Goal: Task Accomplishment & Management: Manage account settings

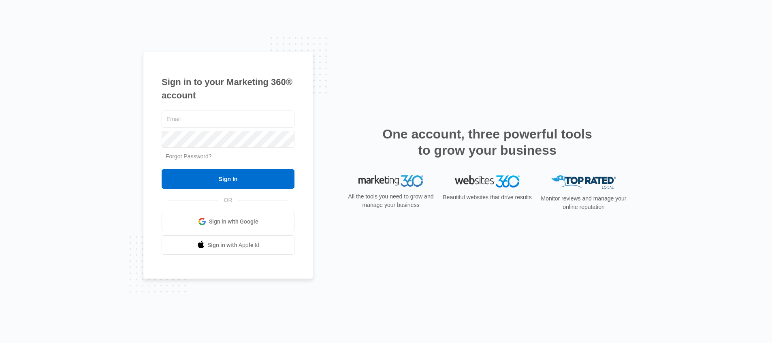
type input "[PERSON_NAME][EMAIL_ADDRESS][PERSON_NAME][DOMAIN_NAME]"
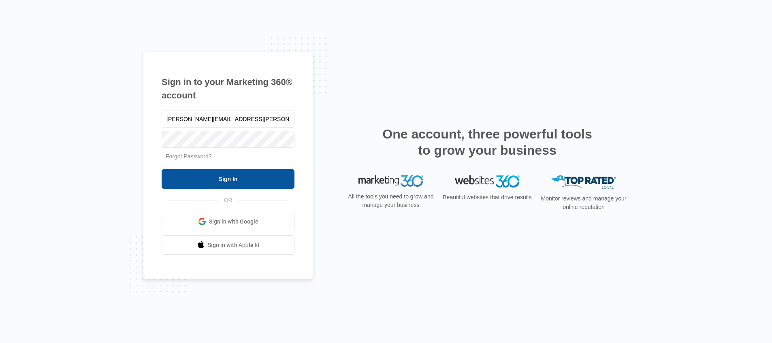
click at [218, 182] on input "Sign In" at bounding box center [228, 178] width 133 height 19
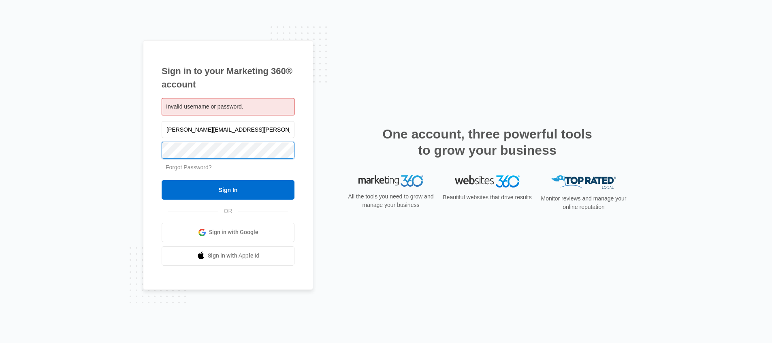
click at [162, 180] on input "Sign In" at bounding box center [228, 189] width 133 height 19
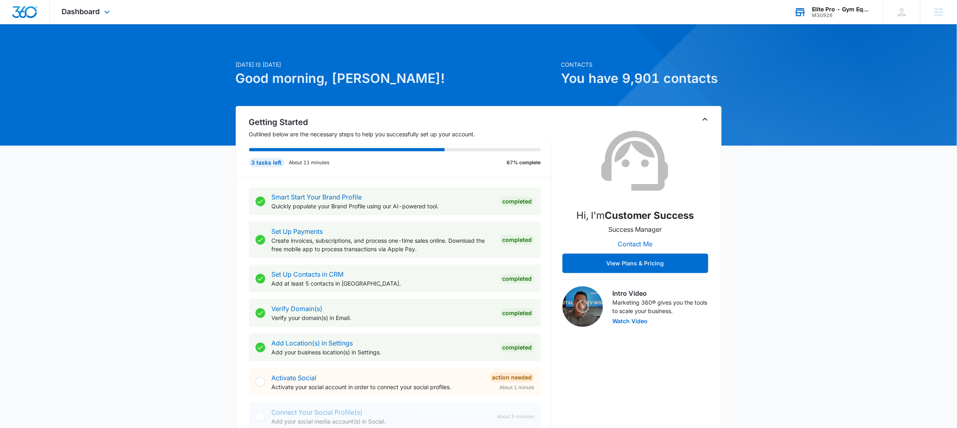
click at [852, 6] on div "Elite Pro - Gym Equipment" at bounding box center [841, 9] width 59 height 6
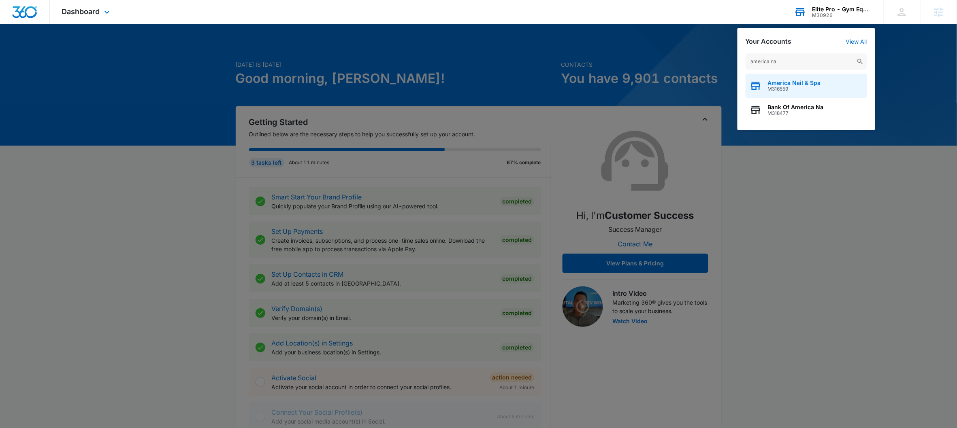
type input "america na"
click at [813, 84] on span "America Nail & Spa" at bounding box center [794, 83] width 53 height 6
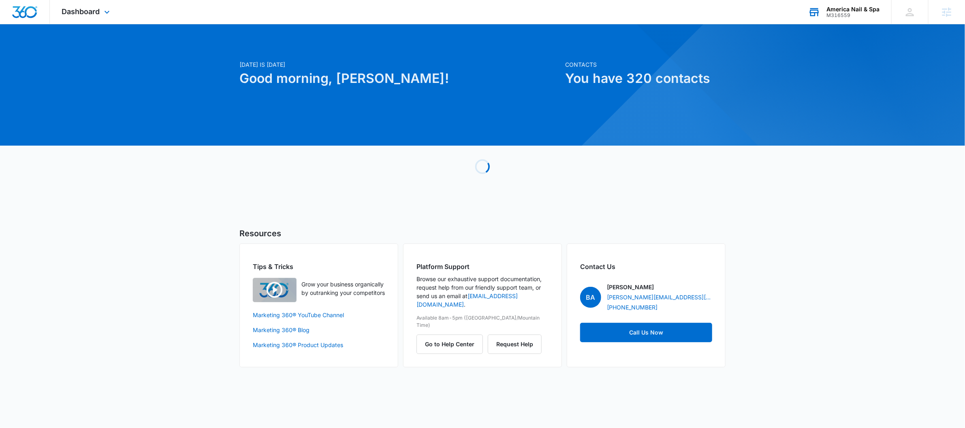
click at [100, 15] on div "Dashboard Apps Reputation Websites Forms CRM Email Social Payments POS Content …" at bounding box center [87, 12] width 74 height 24
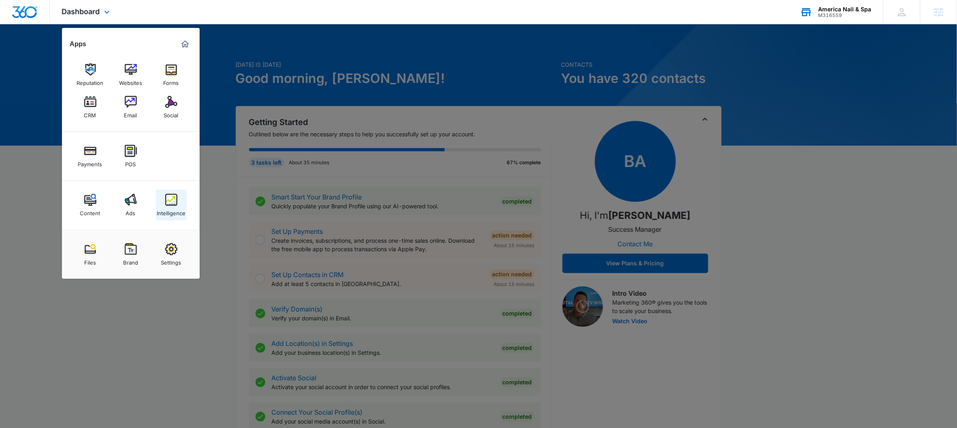
click at [170, 204] on img at bounding box center [171, 200] width 12 height 12
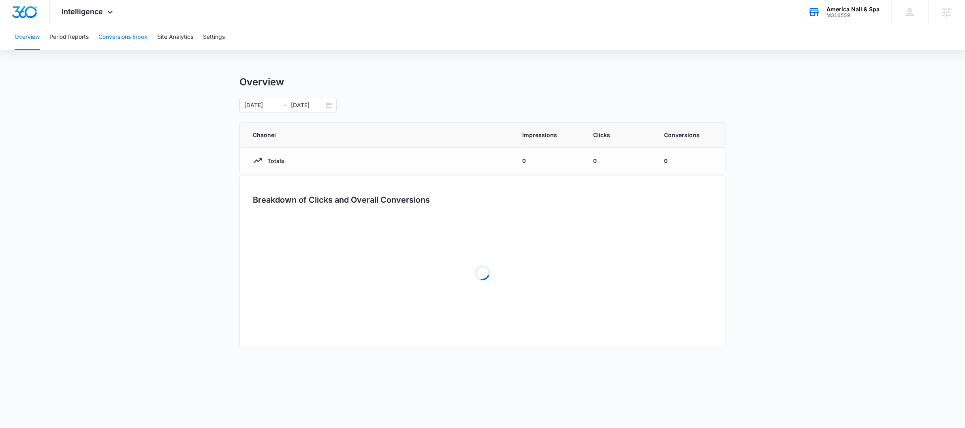
click at [135, 29] on button "Conversions Inbox" at bounding box center [122, 37] width 49 height 26
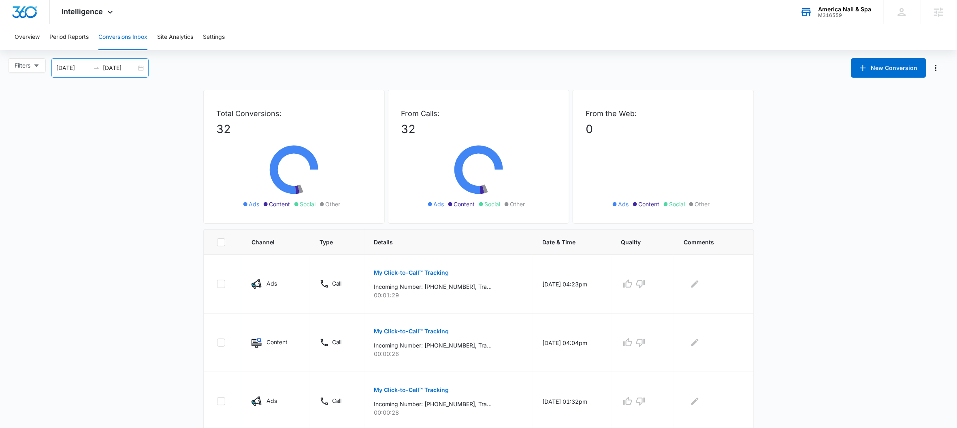
click at [143, 65] on div "08/12/2025 09/11/2025" at bounding box center [99, 67] width 97 height 19
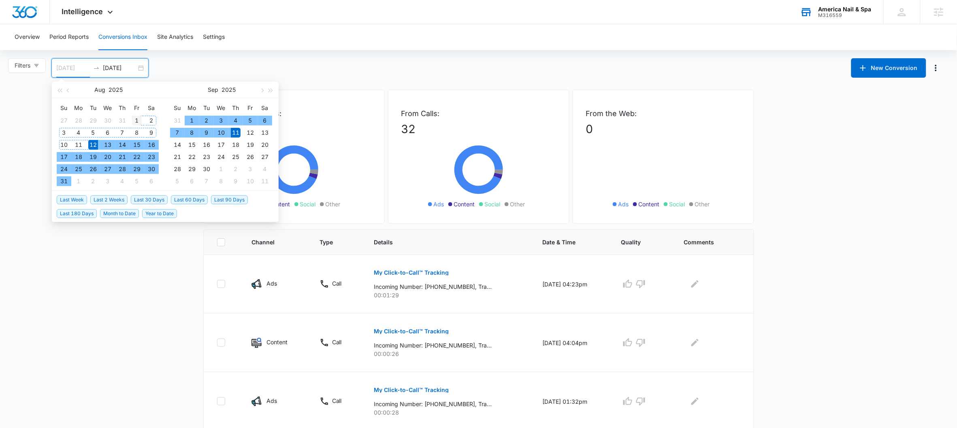
type input "08/01/2025"
click at [134, 117] on div "1" at bounding box center [137, 121] width 10 height 10
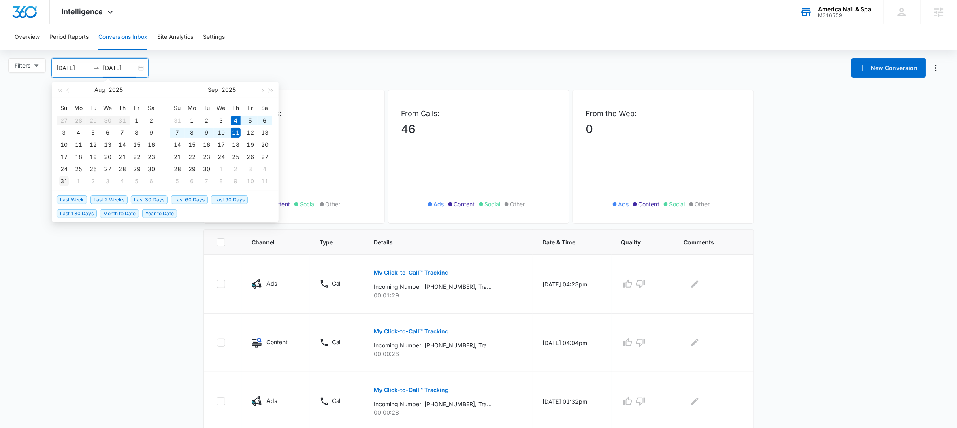
type input "08/31/2025"
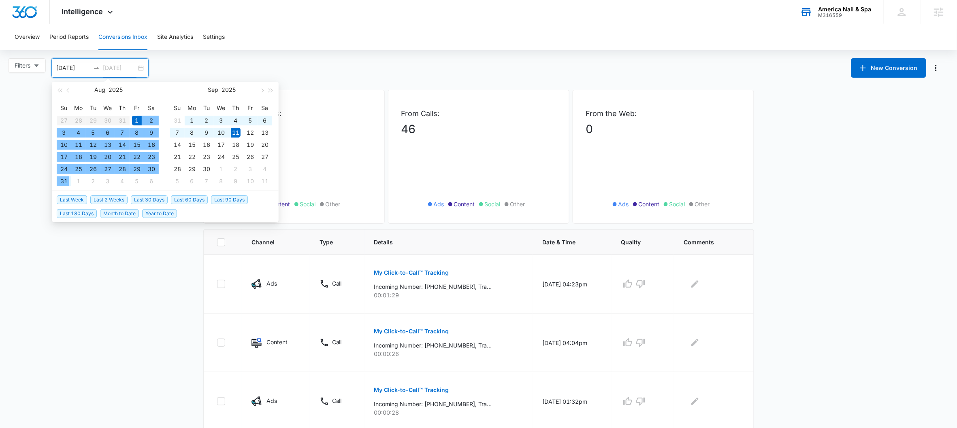
click at [65, 183] on div "31" at bounding box center [64, 182] width 10 height 10
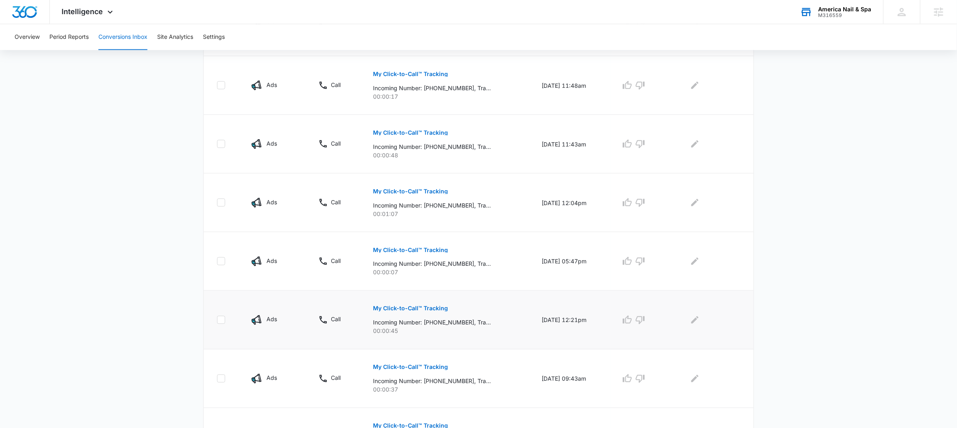
scroll to position [440, 0]
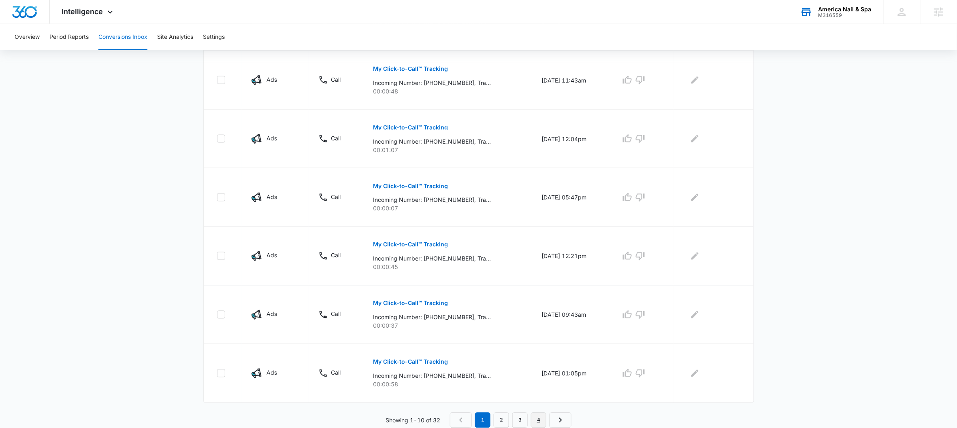
click at [537, 421] on link "4" at bounding box center [538, 420] width 15 height 15
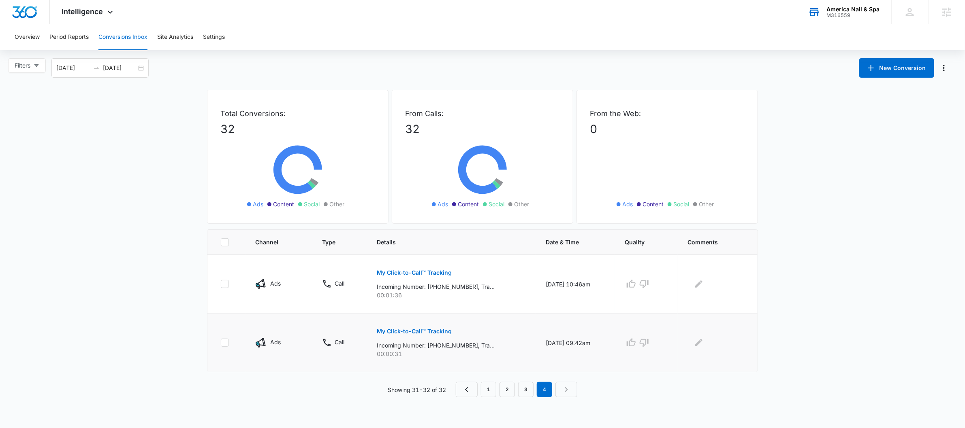
click at [413, 328] on button "My Click-to-Call™ Tracking" at bounding box center [414, 331] width 75 height 19
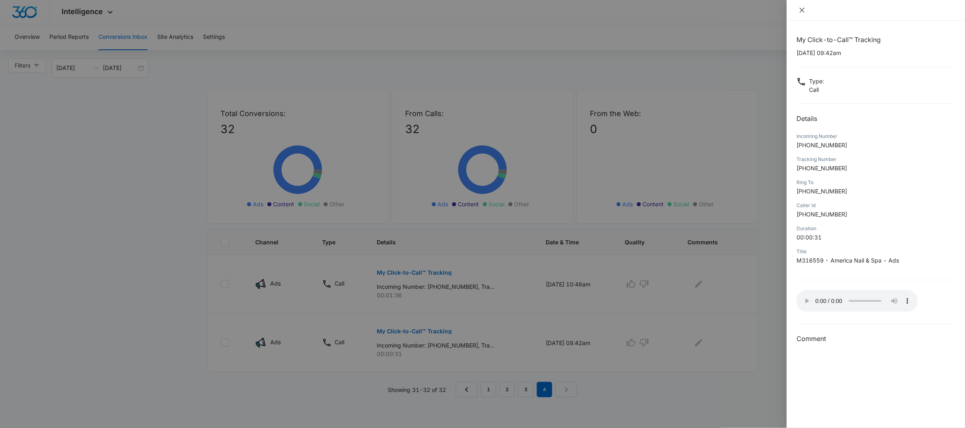
click at [802, 11] on icon "close" at bounding box center [802, 10] width 6 height 6
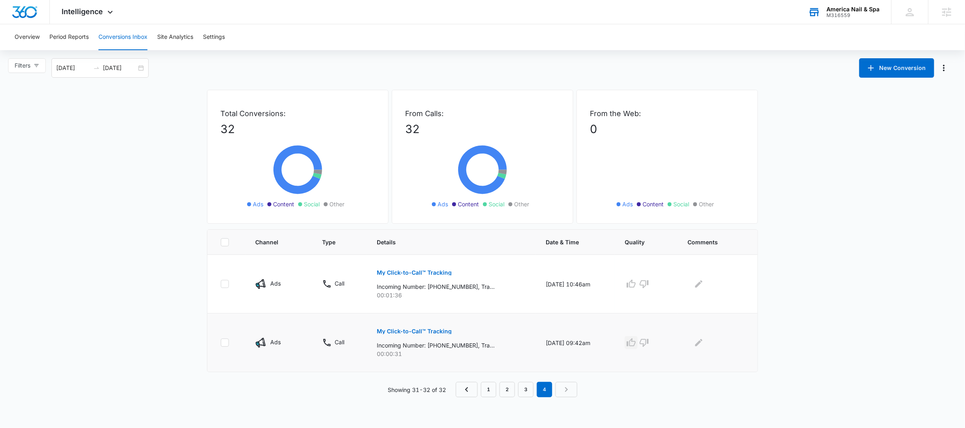
click at [636, 343] on icon "button" at bounding box center [631, 343] width 10 height 10
click at [697, 345] on icon "Edit Comments" at bounding box center [699, 343] width 10 height 10
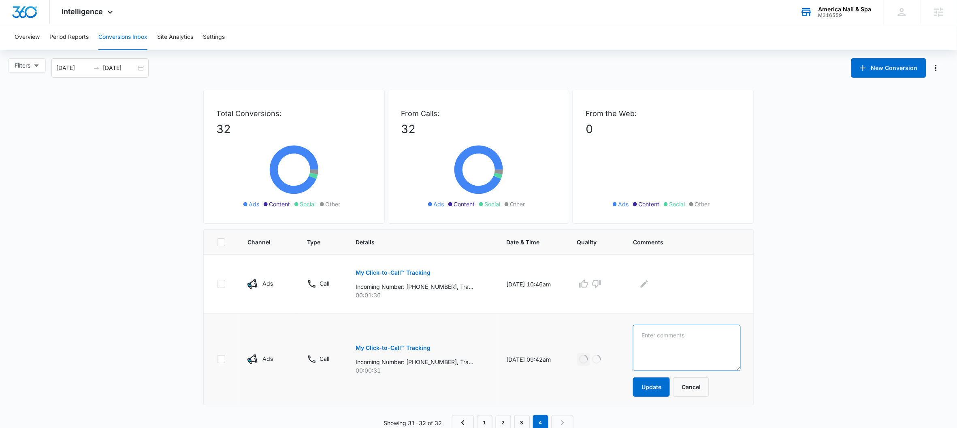
click at [697, 345] on textarea at bounding box center [686, 348] width 107 height 46
type textarea "Soak off lead. Did not ask for appnt"
click at [663, 395] on button "Update" at bounding box center [651, 387] width 37 height 19
click at [370, 272] on p "My Click-to-Call™ Tracking" at bounding box center [393, 273] width 75 height 6
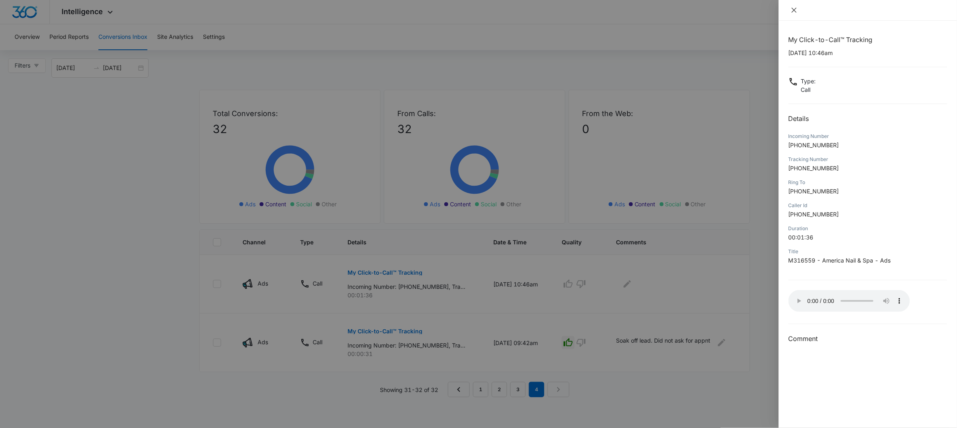
click at [792, 12] on icon "close" at bounding box center [794, 10] width 5 height 5
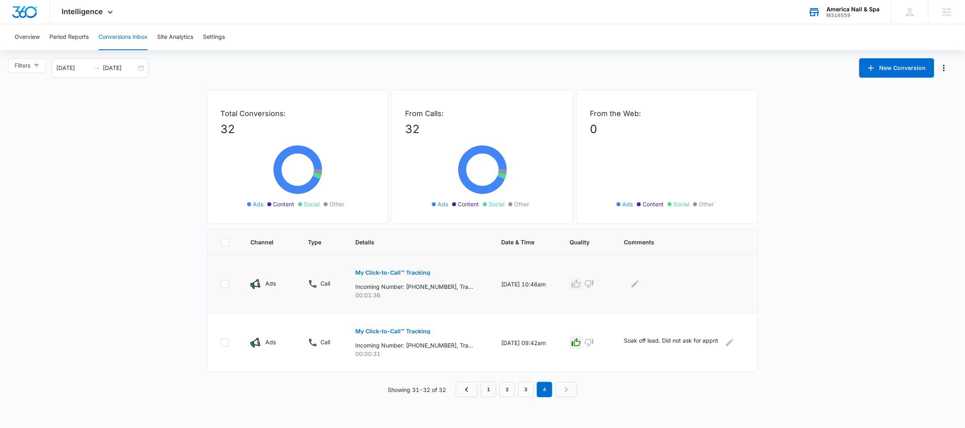
click at [581, 285] on icon "button" at bounding box center [576, 284] width 10 height 10
click at [652, 279] on div at bounding box center [684, 284] width 121 height 13
click at [639, 284] on icon "Edit Comments" at bounding box center [634, 284] width 7 height 7
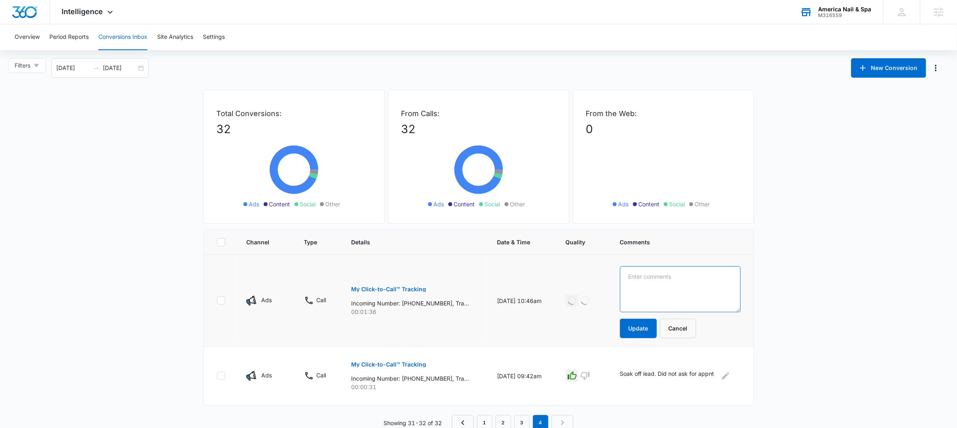
click at [654, 278] on textarea at bounding box center [680, 289] width 121 height 46
type textarea "Appointment for 2pm. Nail design"
click at [626, 324] on button "Update" at bounding box center [638, 328] width 37 height 19
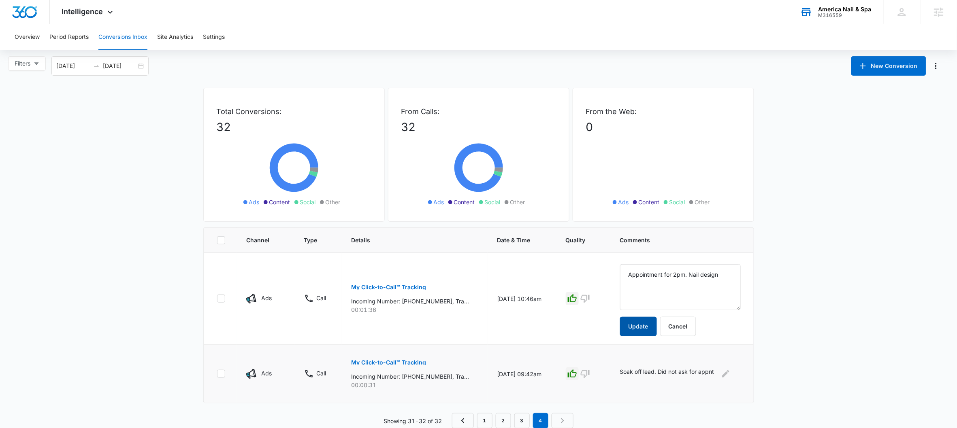
scroll to position [3, 0]
click at [524, 419] on link "3" at bounding box center [521, 420] width 15 height 15
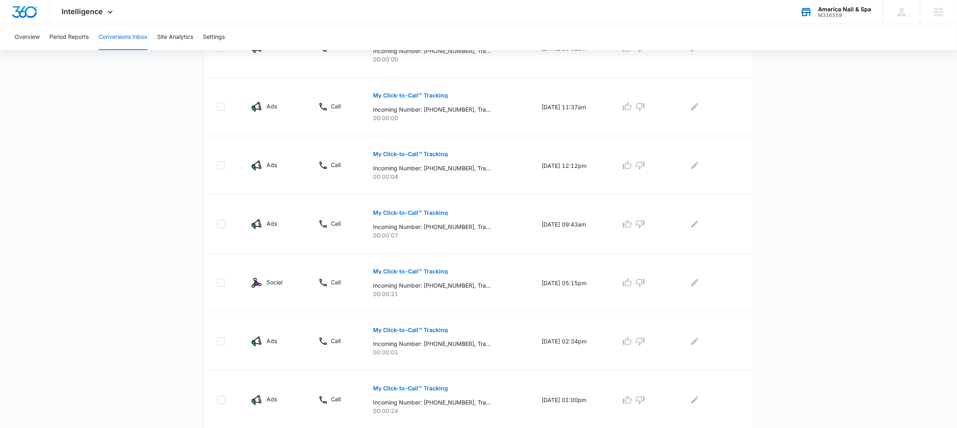
scroll to position [440, 0]
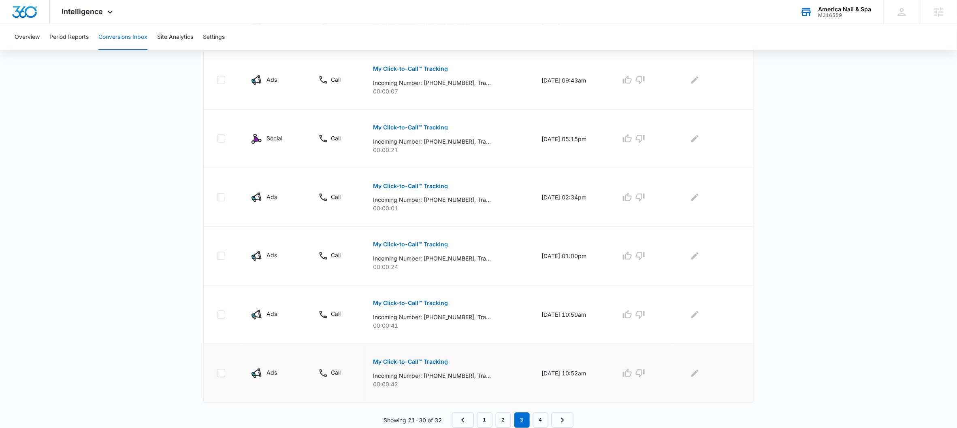
click at [398, 363] on p "My Click-to-Call™ Tracking" at bounding box center [410, 363] width 75 height 6
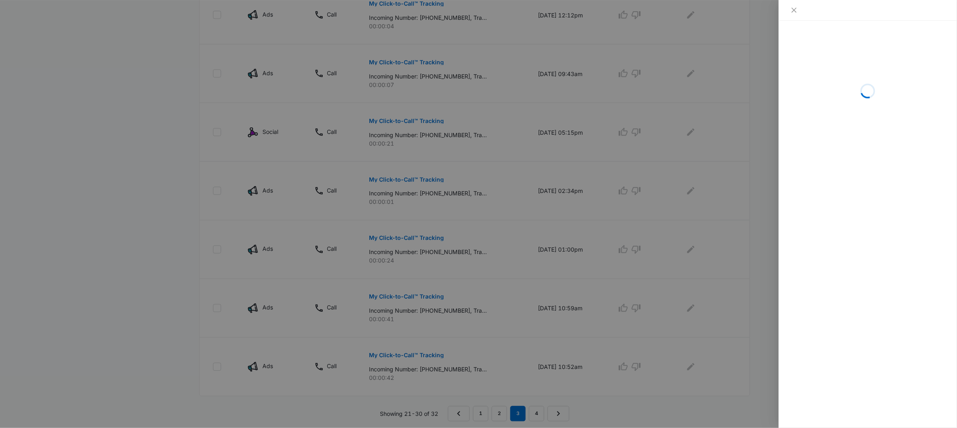
scroll to position [453, 0]
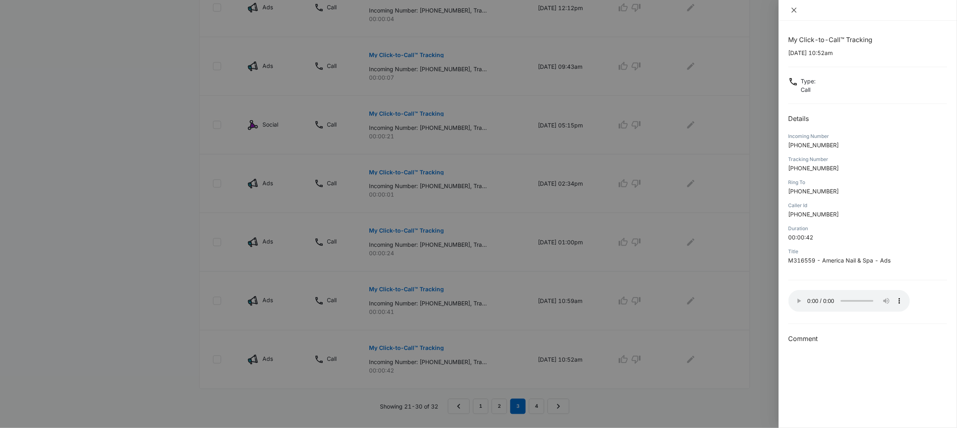
click at [795, 12] on icon "close" at bounding box center [794, 10] width 6 height 6
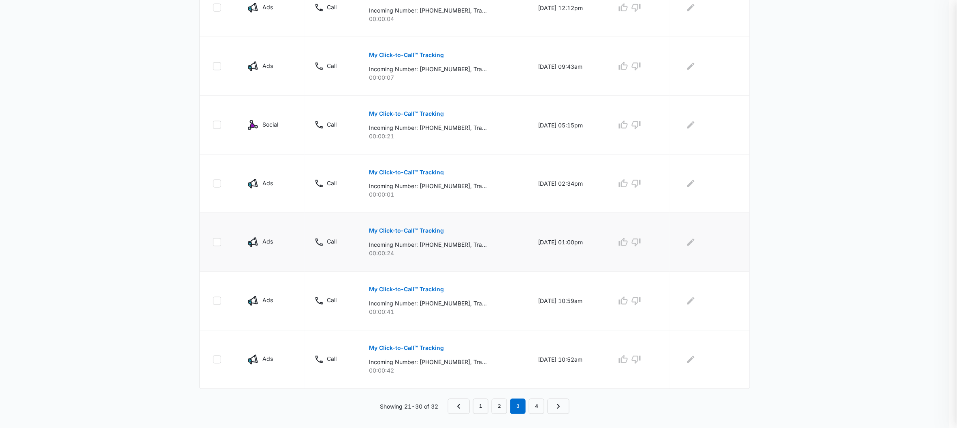
scroll to position [440, 0]
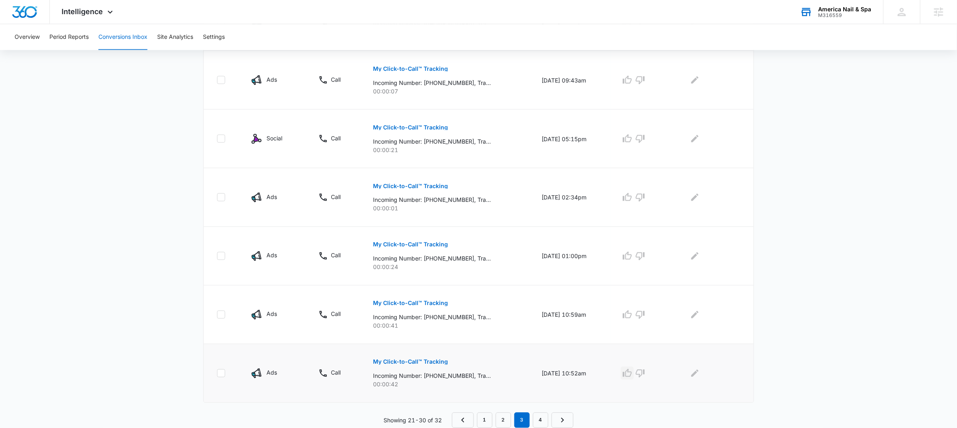
click at [630, 373] on icon "button" at bounding box center [627, 374] width 10 height 10
click at [700, 375] on icon "Edit Comments" at bounding box center [695, 374] width 10 height 10
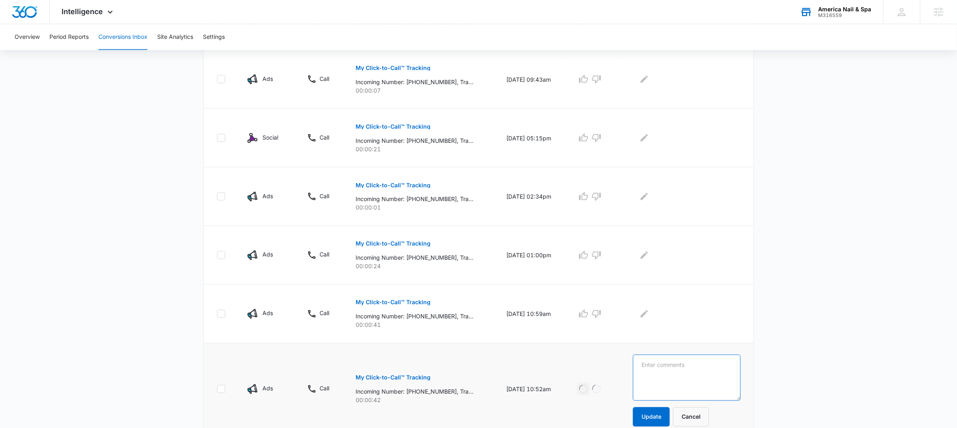
click at [700, 375] on textarea at bounding box center [686, 378] width 107 height 46
paste textarea "Asked for location. Did not ask if they wanted to make an appointment"
type textarea "Asked for location. Did not ask if they wanted to make an appointment"
click at [667, 418] on button "Update" at bounding box center [651, 417] width 37 height 19
click at [368, 307] on button "My Click-to-Call™ Tracking" at bounding box center [393, 302] width 75 height 19
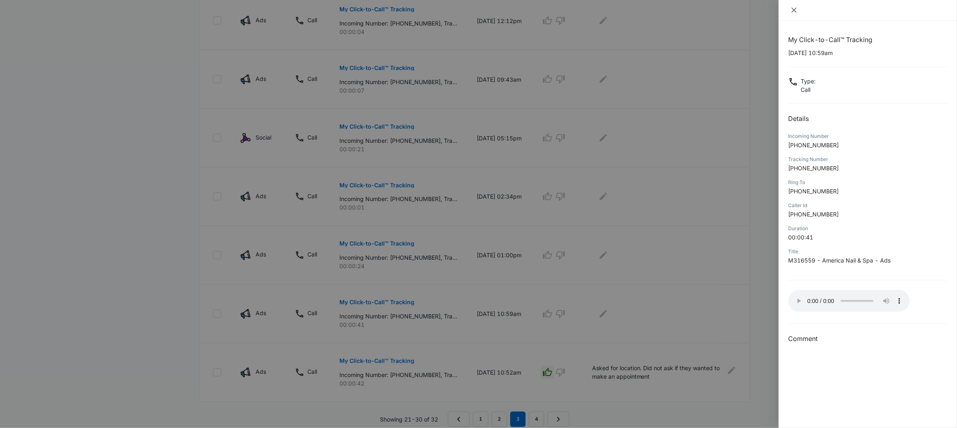
click at [792, 10] on icon "close" at bounding box center [794, 10] width 6 height 6
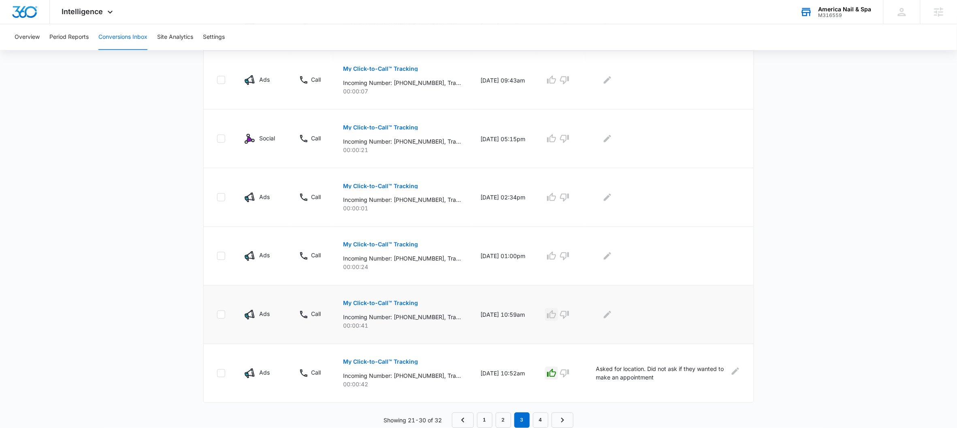
click at [556, 316] on icon "button" at bounding box center [552, 315] width 10 height 10
click at [612, 317] on icon "Edit Comments" at bounding box center [608, 315] width 10 height 10
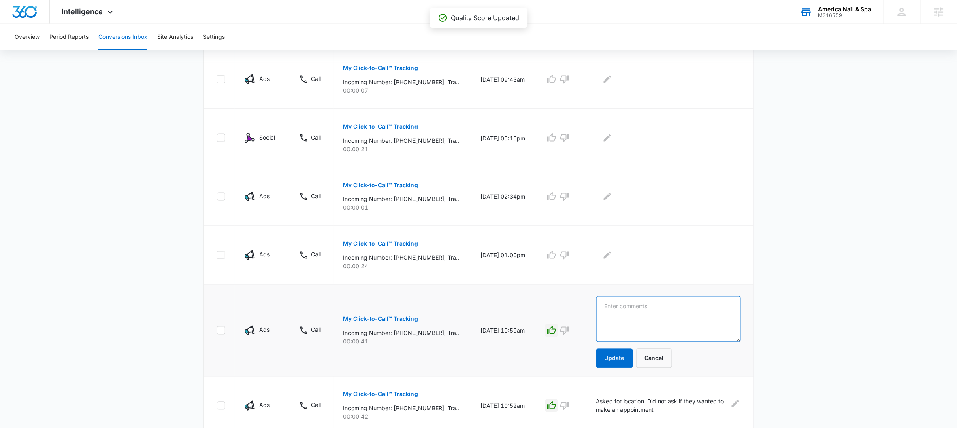
click at [623, 315] on textarea at bounding box center [668, 319] width 145 height 46
paste textarea "Asked if she could walk in now. They didnt have anything right away but she sai…"
type textarea "Asked if she could walk in now. They didnt have anything right away but she sai…"
click at [622, 364] on button "Update" at bounding box center [614, 358] width 37 height 19
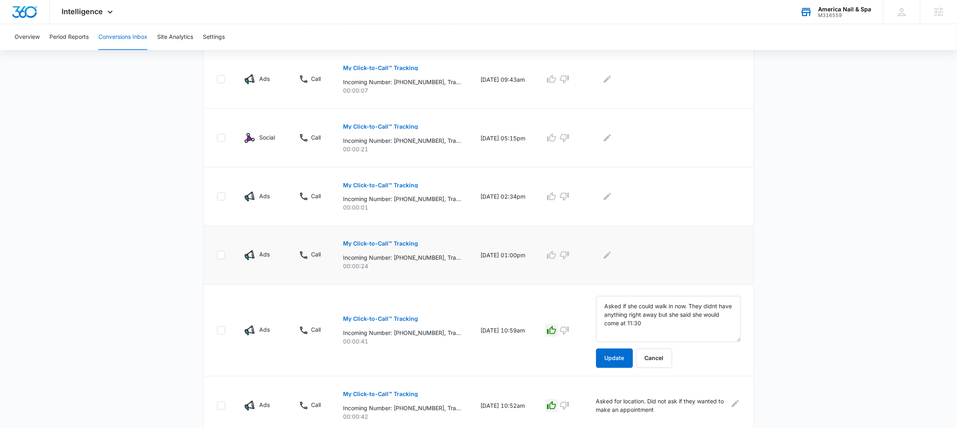
click at [394, 239] on button "My Click-to-Call™ Tracking" at bounding box center [380, 243] width 75 height 19
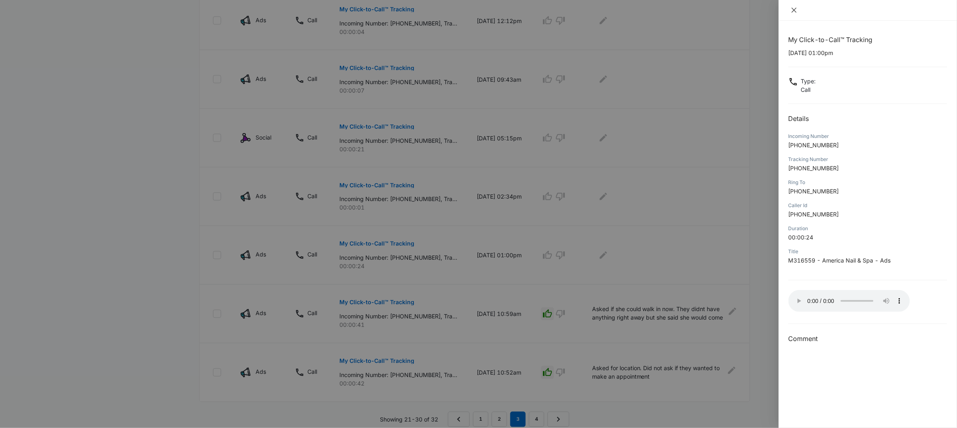
click at [794, 8] on icon "close" at bounding box center [794, 10] width 6 height 6
click at [794, 8] on div at bounding box center [868, 10] width 178 height 21
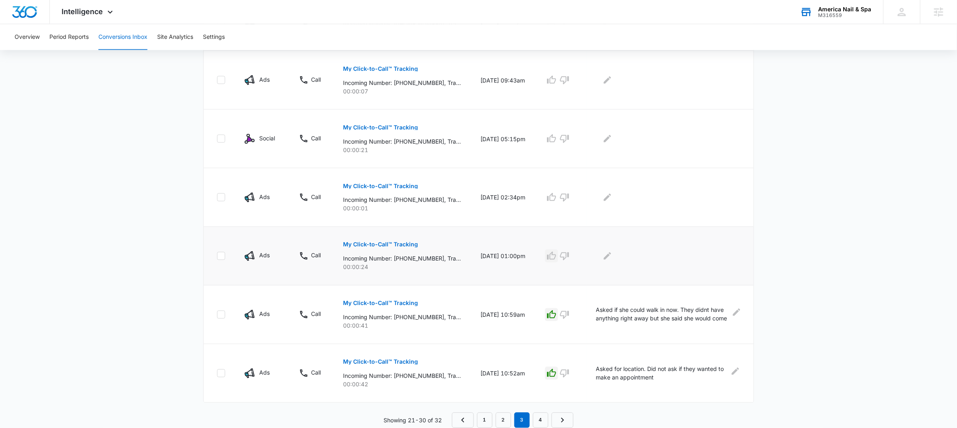
click at [555, 258] on icon "button" at bounding box center [551, 256] width 9 height 8
click at [555, 258] on div at bounding box center [561, 256] width 32 height 13
click at [612, 258] on icon "Edit Comments" at bounding box center [608, 256] width 10 height 10
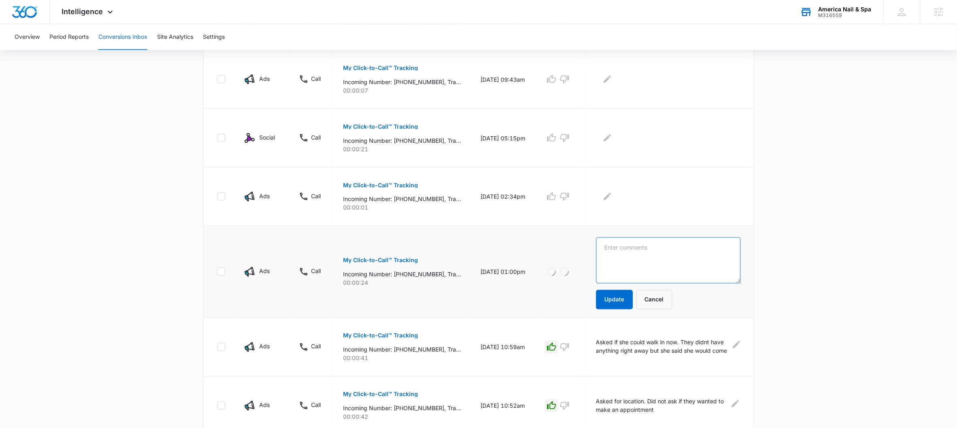
click at [627, 257] on textarea at bounding box center [668, 261] width 145 height 46
paste textarea "8/3- Pricing question for full set. Did not ask the woman if she wanted to make…"
type textarea "8/3- Pricing question for full set. Did not ask the woman if she wanted to make…"
click at [622, 305] on button "Update" at bounding box center [614, 299] width 37 height 19
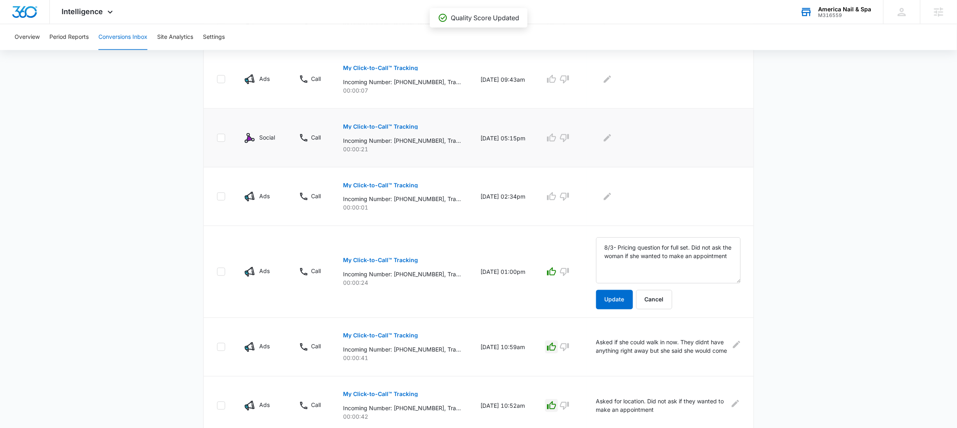
click at [379, 128] on p "My Click-to-Call™ Tracking" at bounding box center [380, 127] width 75 height 6
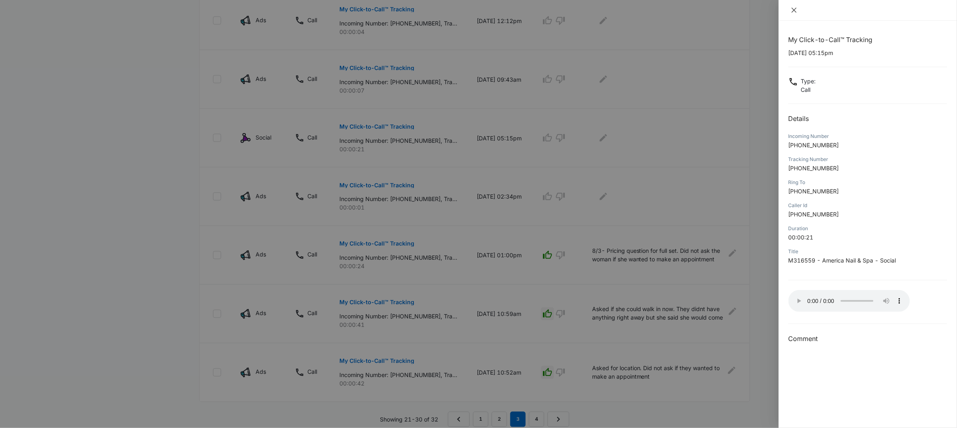
click at [793, 12] on icon "close" at bounding box center [794, 10] width 6 height 6
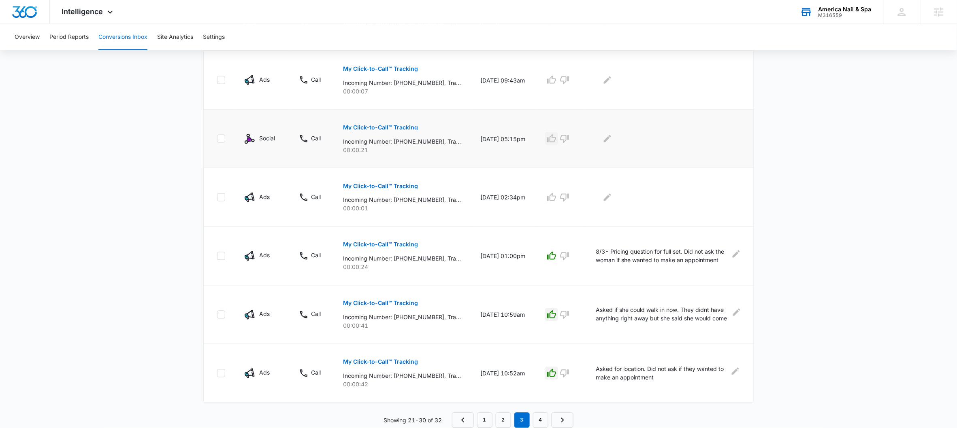
click at [550, 141] on button "button" at bounding box center [551, 138] width 13 height 13
click at [614, 141] on button "Edit Comments" at bounding box center [607, 138] width 13 height 13
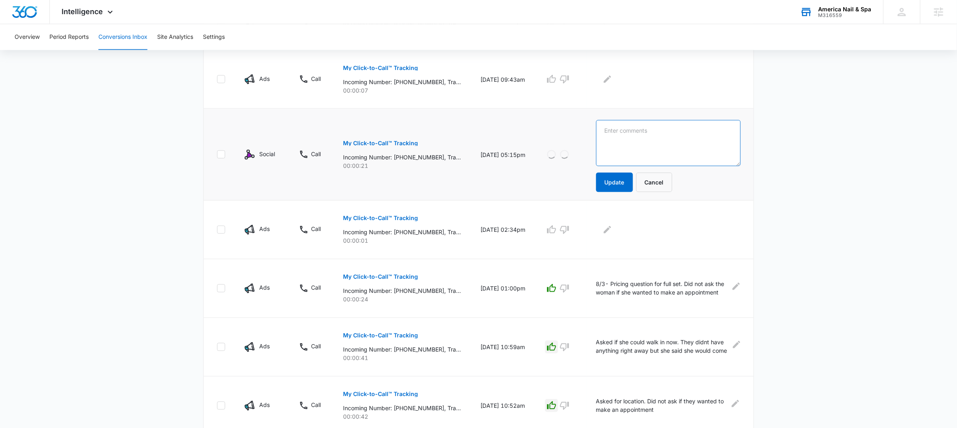
click at [628, 140] on textarea at bounding box center [668, 143] width 145 height 46
paste textarea "Asked hours of operation but did not ask if he would like to make an appointment"
type textarea "Asked hours of operation but did not ask if he would like to make an appointment"
click at [615, 184] on button "Update" at bounding box center [614, 182] width 37 height 19
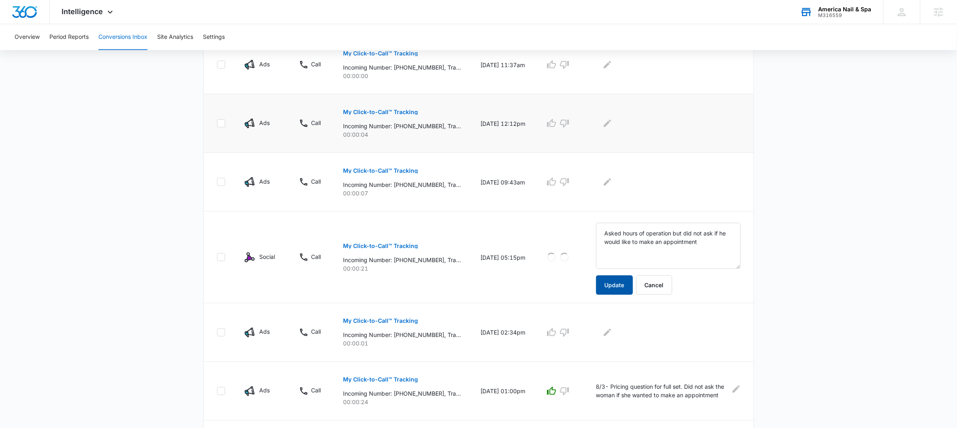
scroll to position [306, 0]
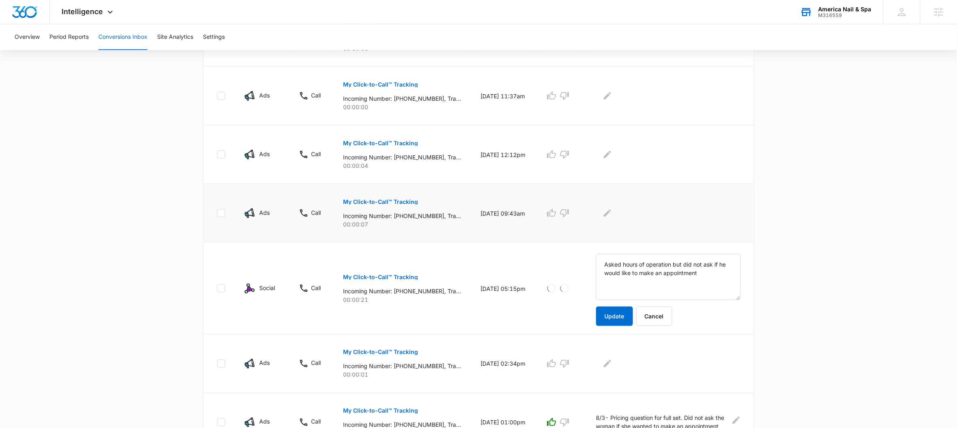
click at [401, 201] on p "My Click-to-Call™ Tracking" at bounding box center [380, 202] width 75 height 6
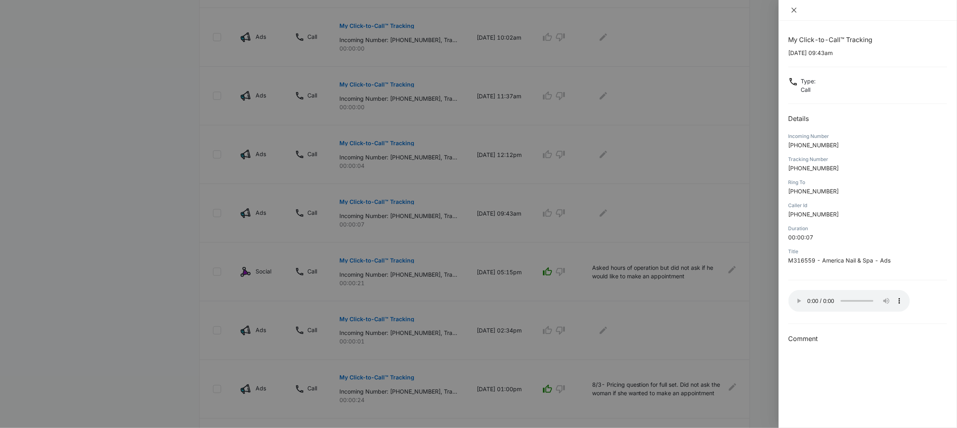
click at [791, 13] on icon "close" at bounding box center [794, 10] width 6 height 6
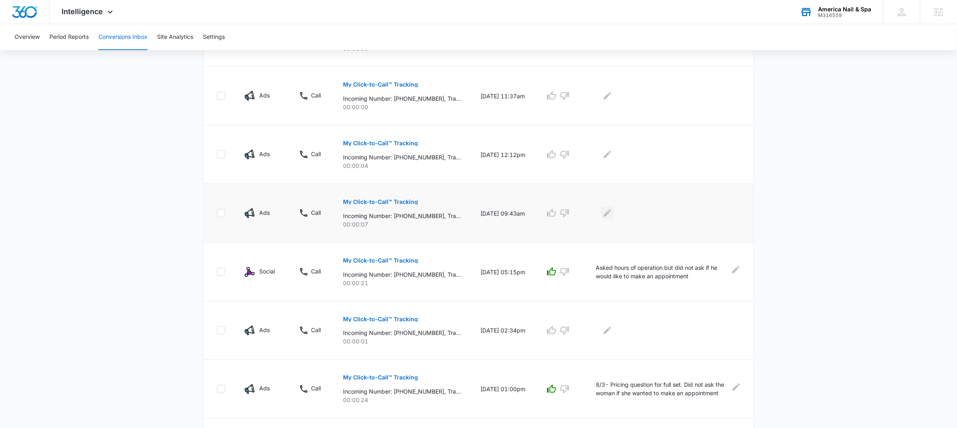
click at [612, 212] on icon "Edit Comments" at bounding box center [608, 214] width 10 height 10
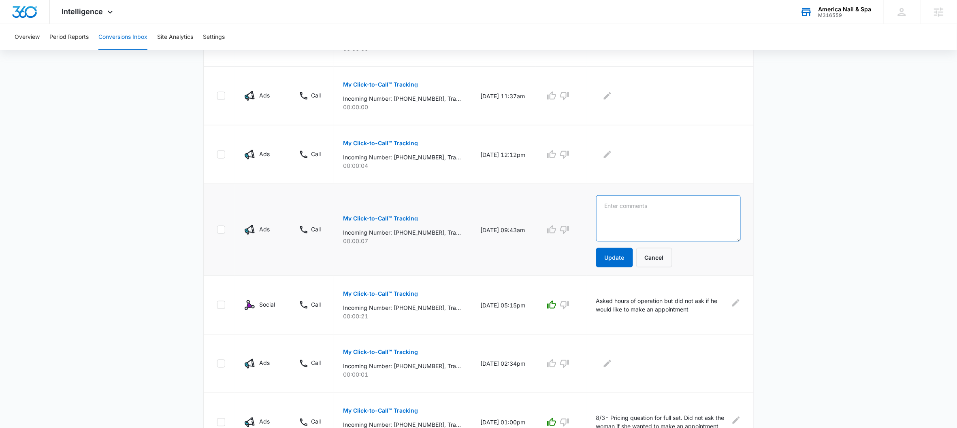
click at [619, 215] on textarea at bounding box center [668, 219] width 145 height 46
type textarea "no vm"
click at [615, 265] on button "Update" at bounding box center [614, 257] width 37 height 19
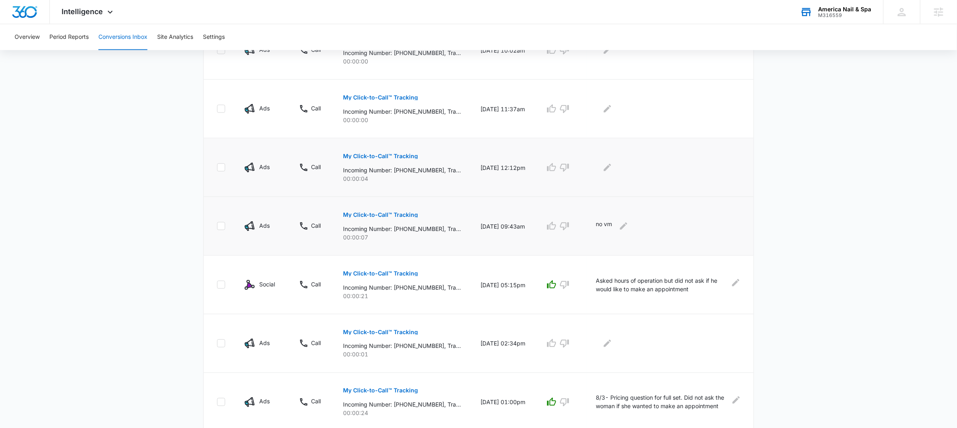
scroll to position [286, 0]
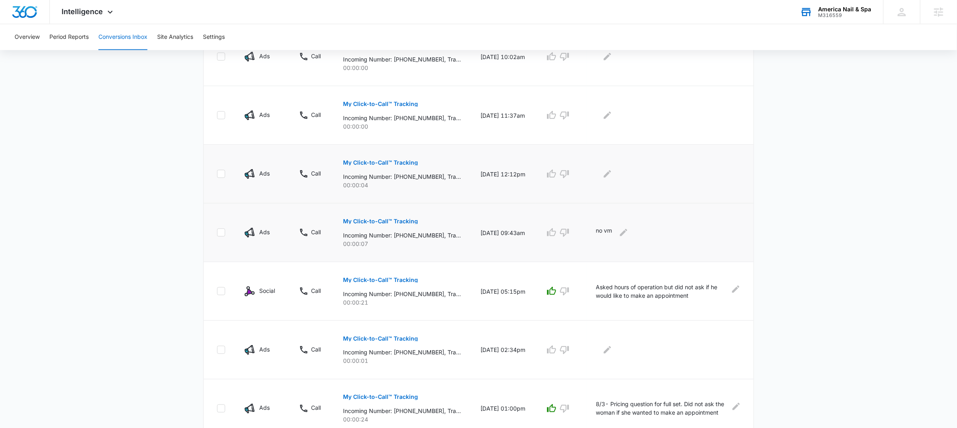
click at [402, 161] on p "My Click-to-Call™ Tracking" at bounding box center [380, 163] width 75 height 6
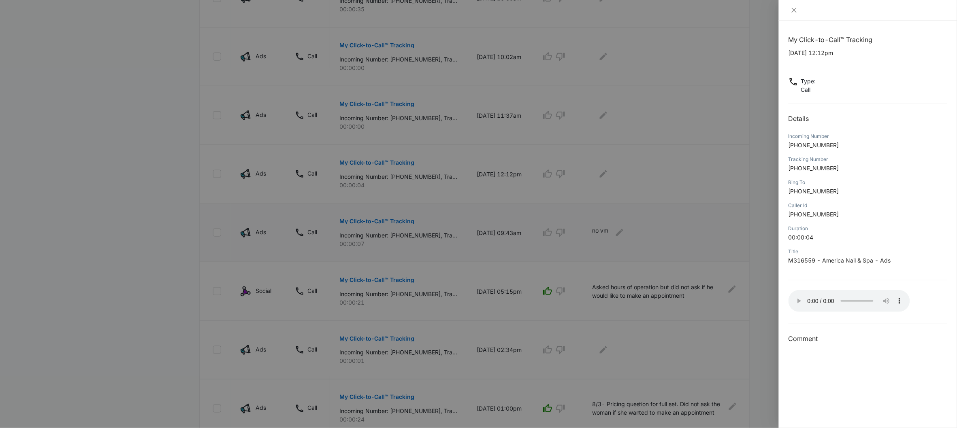
click at [787, 297] on div "My Click-to-Call™ Tracking 08/07/2025 at 12:12pm Type : Call Details Incoming N…" at bounding box center [868, 225] width 178 height 408
click at [799, 7] on button "Close" at bounding box center [793, 9] width 11 height 7
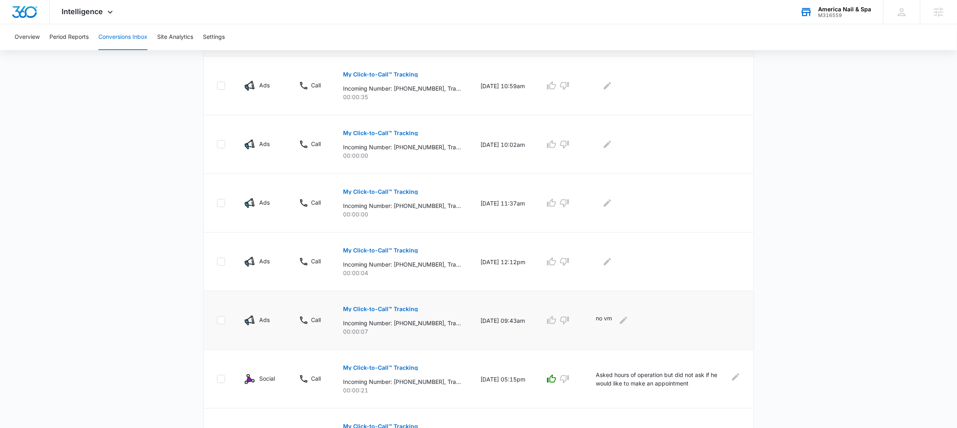
scroll to position [158, 0]
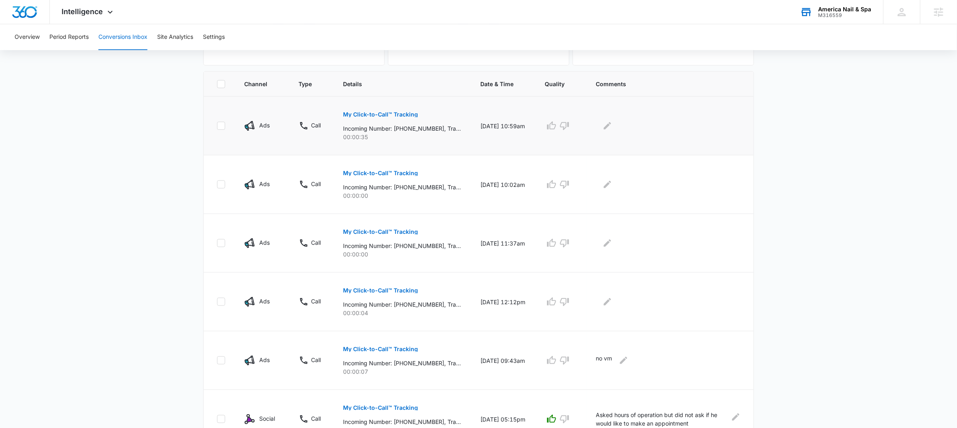
click at [399, 109] on button "My Click-to-Call™ Tracking" at bounding box center [380, 114] width 75 height 19
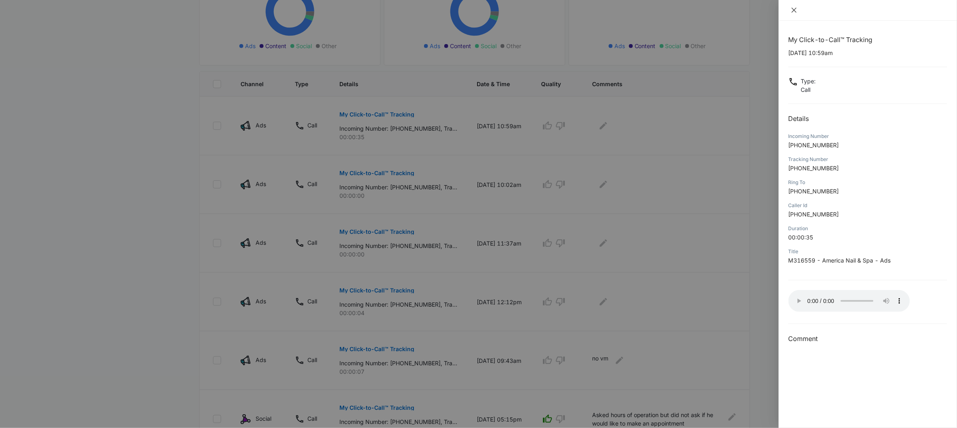
click at [794, 9] on icon "close" at bounding box center [794, 10] width 5 height 5
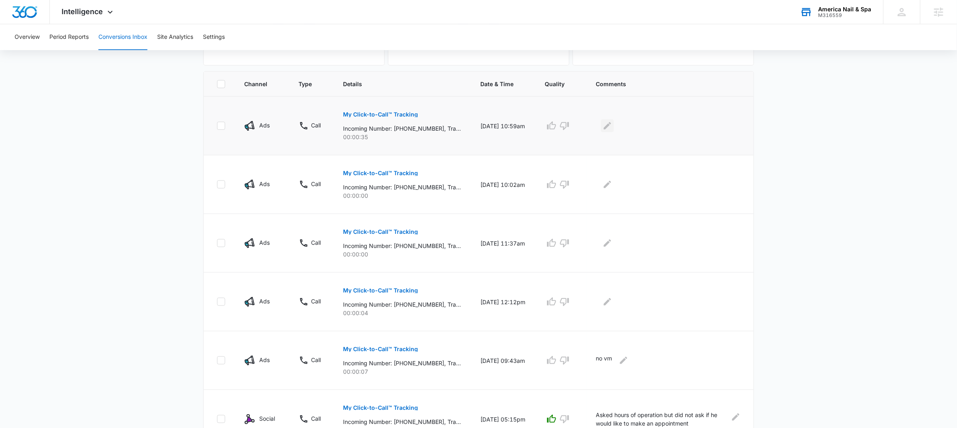
click at [612, 122] on icon "Edit Comments" at bounding box center [608, 126] width 10 height 10
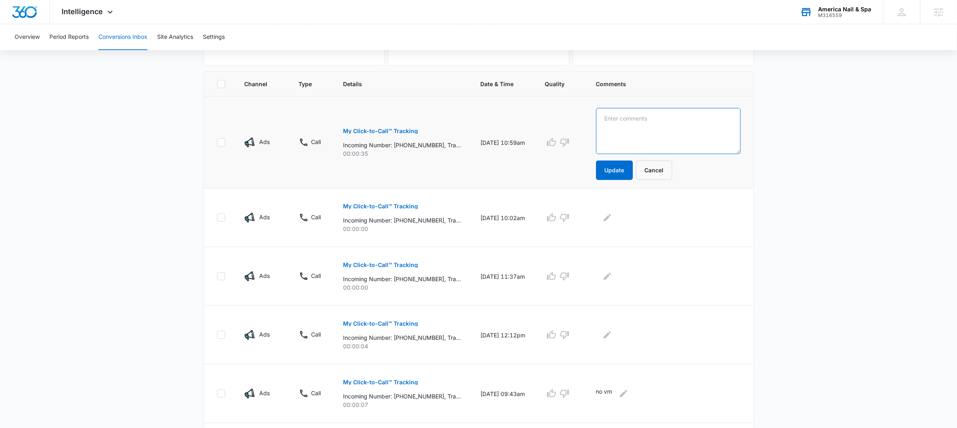
click at [623, 141] on textarea at bounding box center [668, 131] width 145 height 46
paste textarea "Acrylic set removal and new full set. Appointment made"
type textarea "Acrylic set removal and new full set. Appointment made"
click at [555, 145] on icon "button" at bounding box center [551, 142] width 9 height 8
click at [618, 171] on button "Update" at bounding box center [614, 170] width 37 height 19
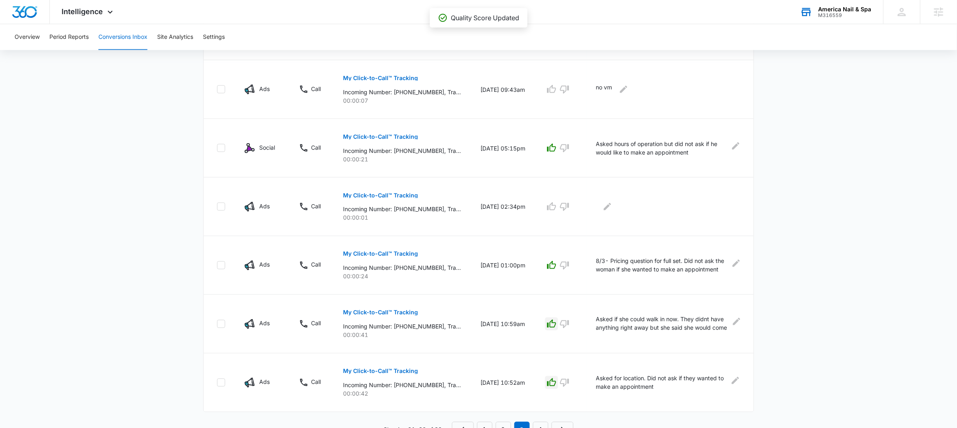
scroll to position [440, 0]
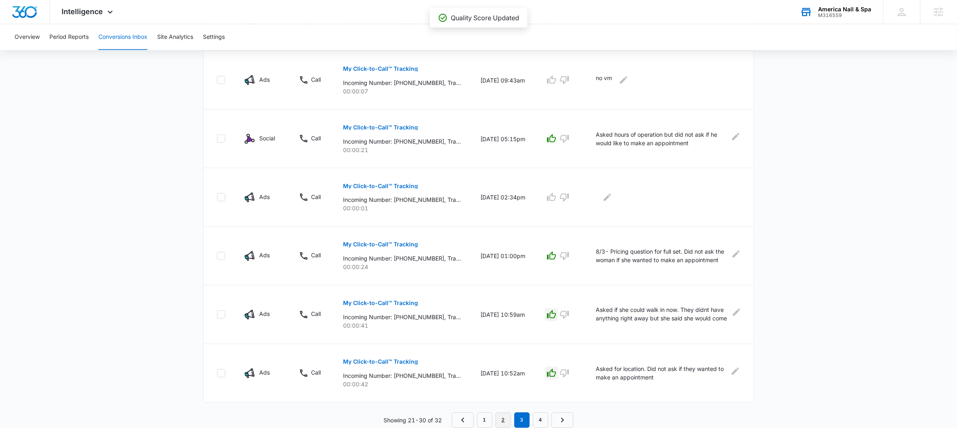
click at [503, 419] on link "2" at bounding box center [503, 420] width 15 height 15
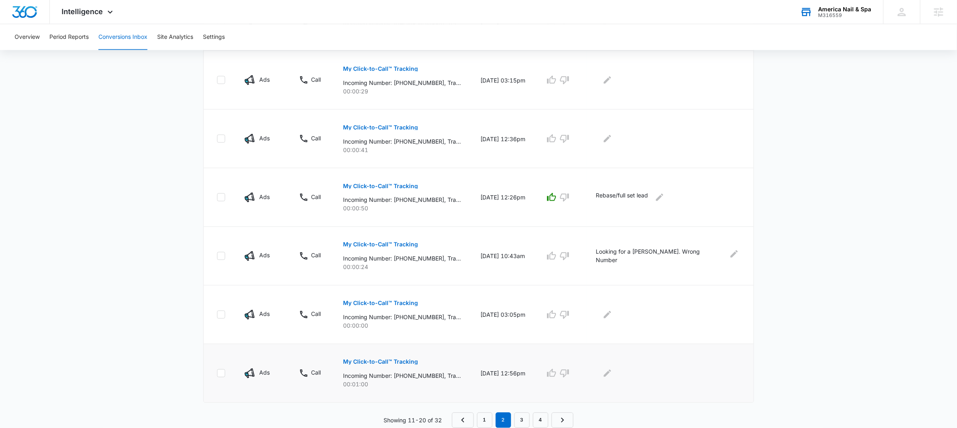
click at [387, 363] on p "My Click-to-Call™ Tracking" at bounding box center [380, 363] width 75 height 6
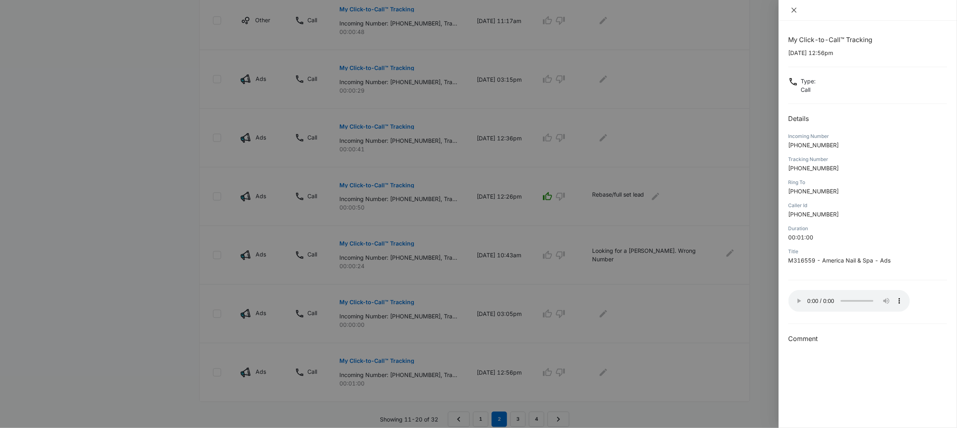
click at [792, 10] on icon "close" at bounding box center [794, 10] width 6 height 6
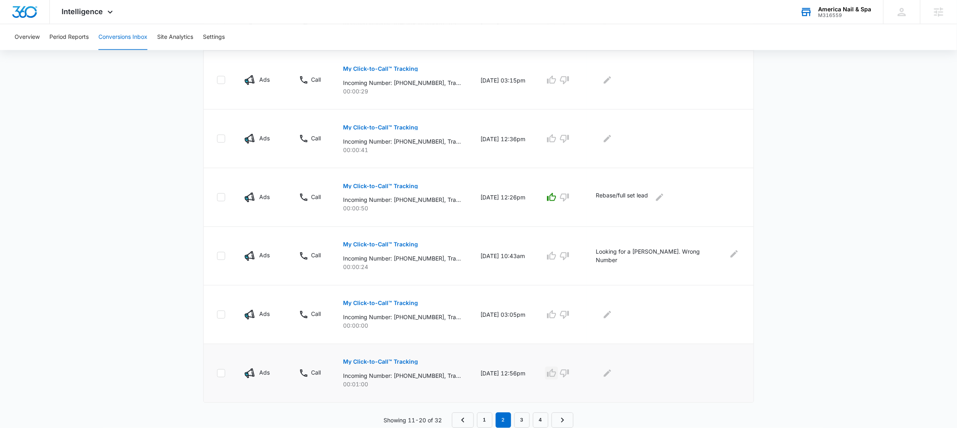
click at [556, 372] on icon "button" at bounding box center [552, 374] width 10 height 10
click at [626, 375] on div at bounding box center [668, 373] width 145 height 13
click at [611, 374] on icon "Edit Comments" at bounding box center [607, 373] width 7 height 7
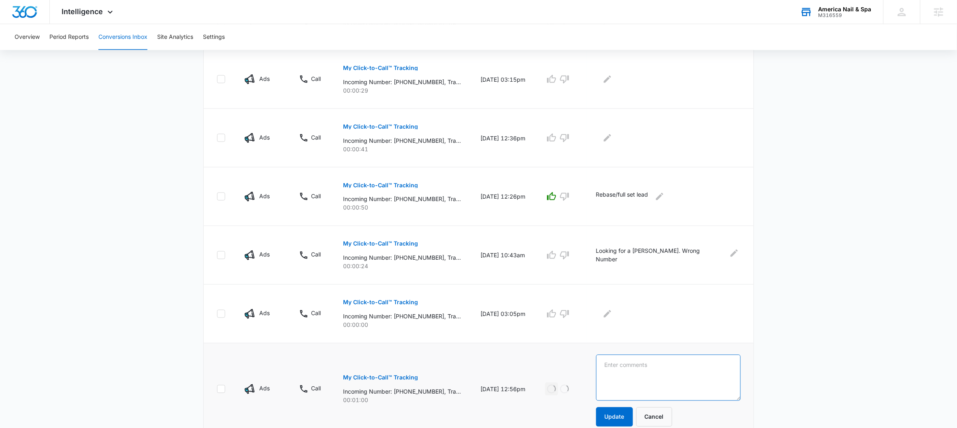
click at [646, 370] on textarea at bounding box center [668, 378] width 145 height 46
paste textarea "Asked about hours of operation. Two Pedicures and one full set booked"
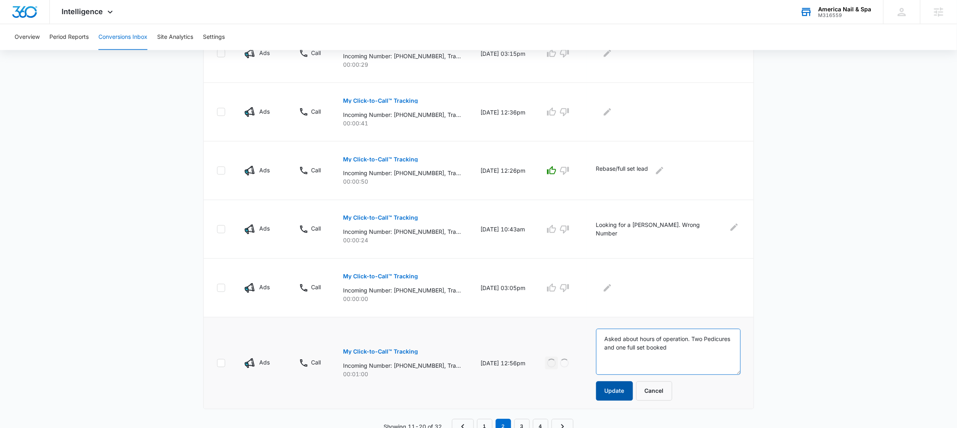
scroll to position [473, 0]
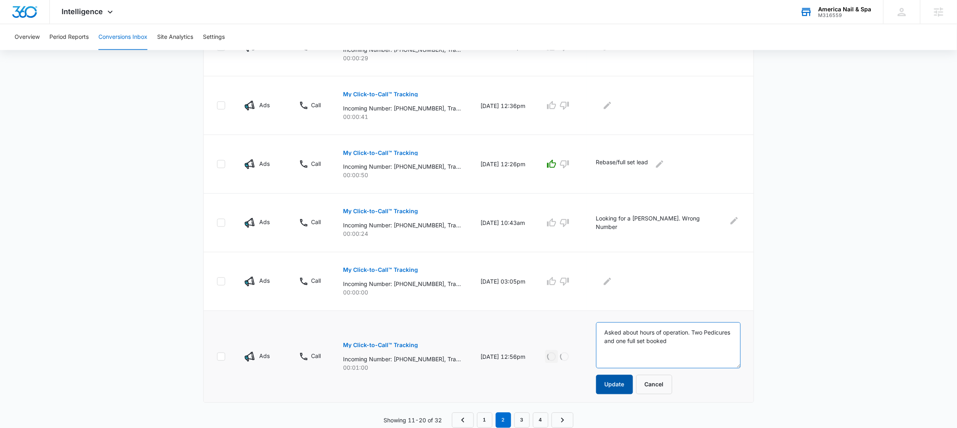
type textarea "Asked about hours of operation. Two Pedicures and one full set booked"
click at [633, 387] on button "Update" at bounding box center [614, 384] width 37 height 19
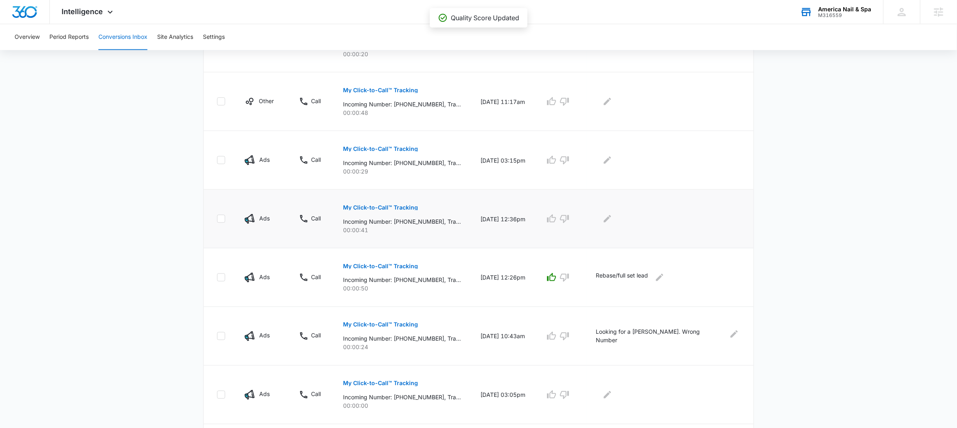
scroll to position [356, 0]
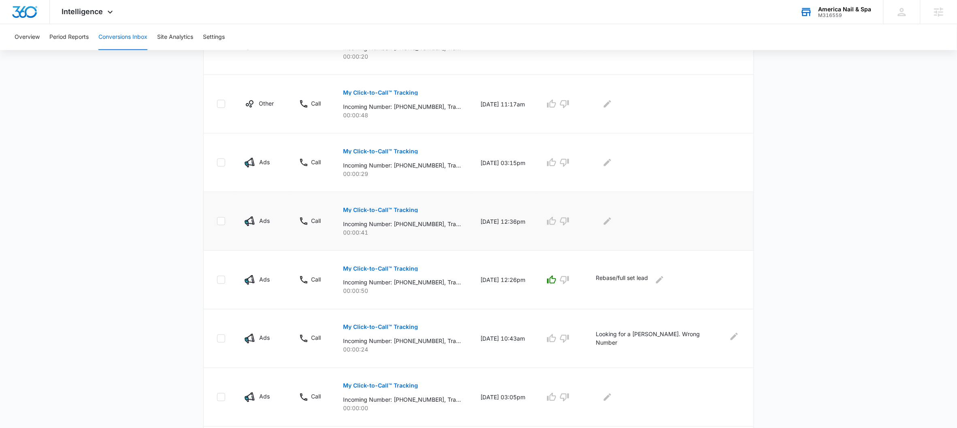
click at [400, 213] on p "My Click-to-Call™ Tracking" at bounding box center [380, 210] width 75 height 6
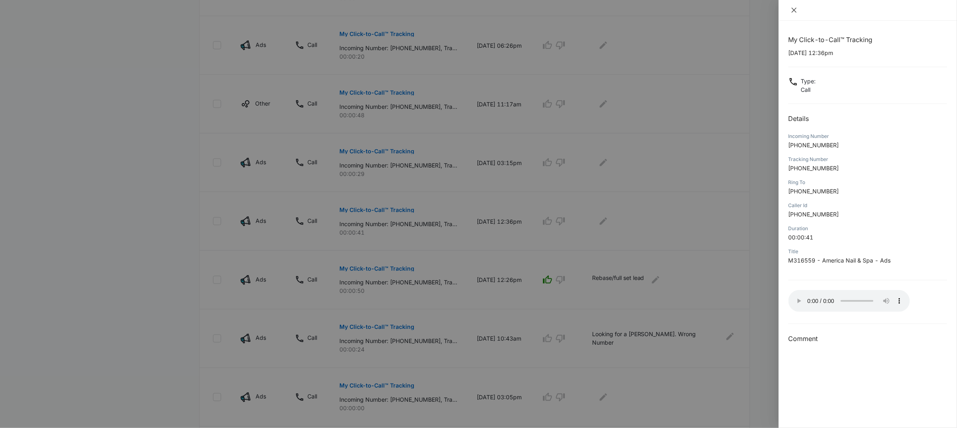
click at [794, 11] on icon "close" at bounding box center [794, 10] width 6 height 6
click at [794, 11] on div at bounding box center [868, 10] width 178 height 21
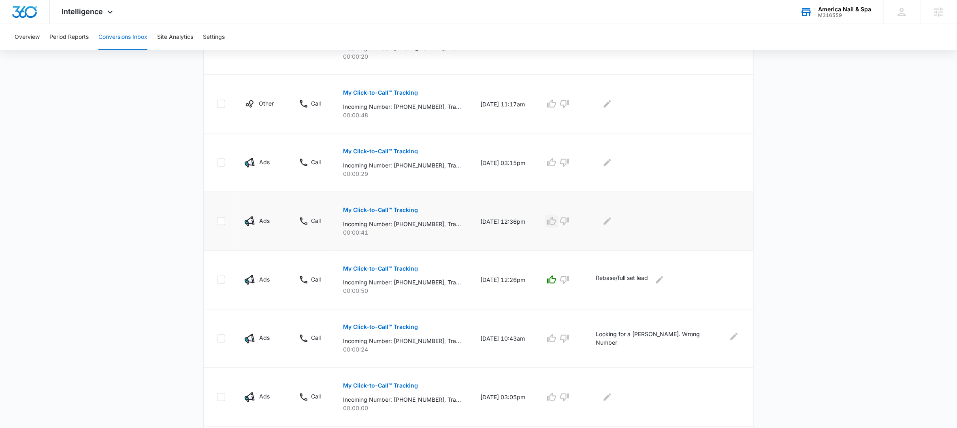
click at [556, 222] on icon "button" at bounding box center [552, 222] width 10 height 10
click at [606, 221] on div at bounding box center [668, 221] width 145 height 13
click at [622, 224] on div at bounding box center [668, 221] width 145 height 13
click at [612, 224] on icon "Edit Comments" at bounding box center [608, 222] width 10 height 10
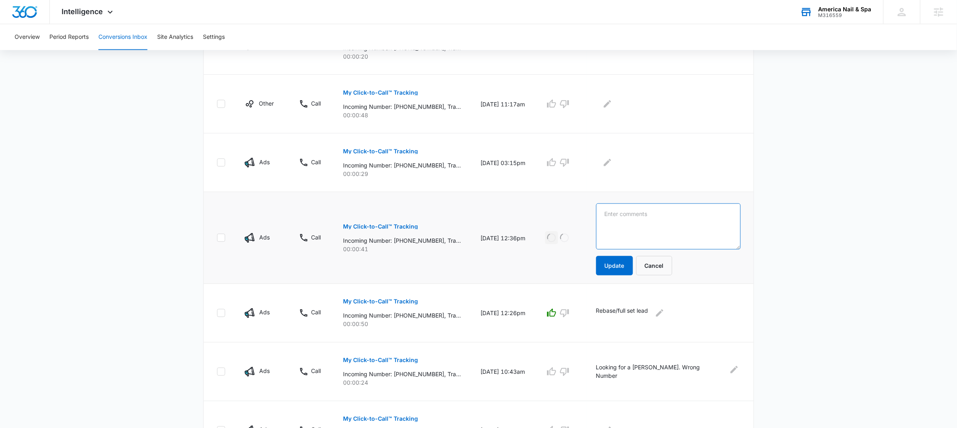
click at [641, 227] on textarea at bounding box center [668, 227] width 145 height 46
paste textarea "Pricing Question- Needs to get her big toes repainted. She smudged them"
type textarea "Pricing Question- Needs to get her big toes repainted. She smudged them"
click at [618, 269] on button "Update" at bounding box center [614, 265] width 37 height 19
click at [355, 152] on p "My Click-to-Call™ Tracking" at bounding box center [380, 152] width 75 height 6
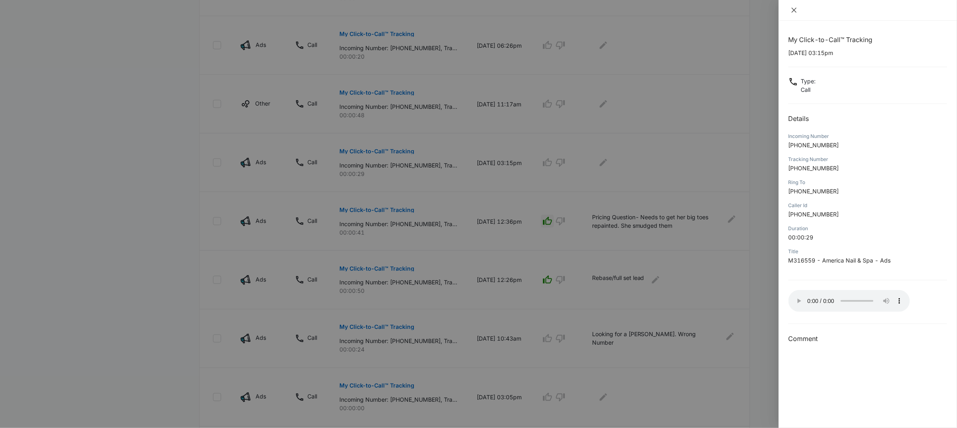
click at [793, 9] on icon "close" at bounding box center [794, 10] width 5 height 5
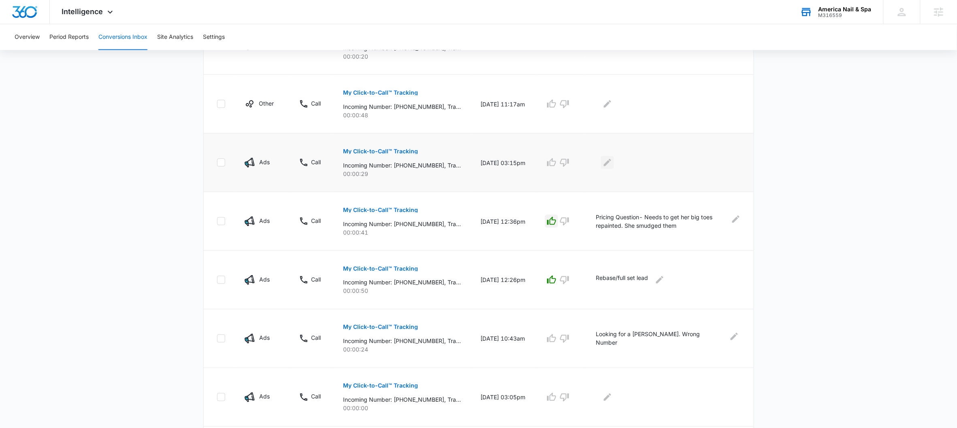
click at [611, 164] on icon "Edit Comments" at bounding box center [608, 163] width 10 height 10
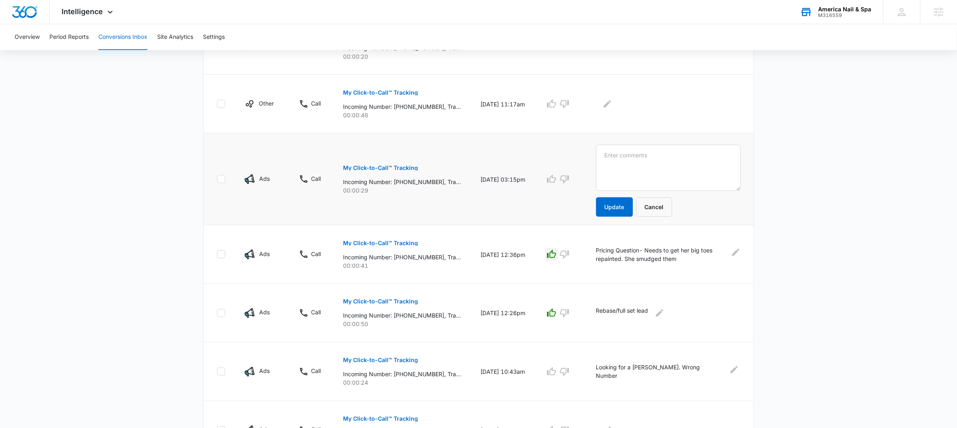
click at [635, 160] on textarea at bounding box center [668, 168] width 145 height 46
type textarea "Called wrong salon."
click at [613, 212] on button "Update" at bounding box center [614, 207] width 37 height 19
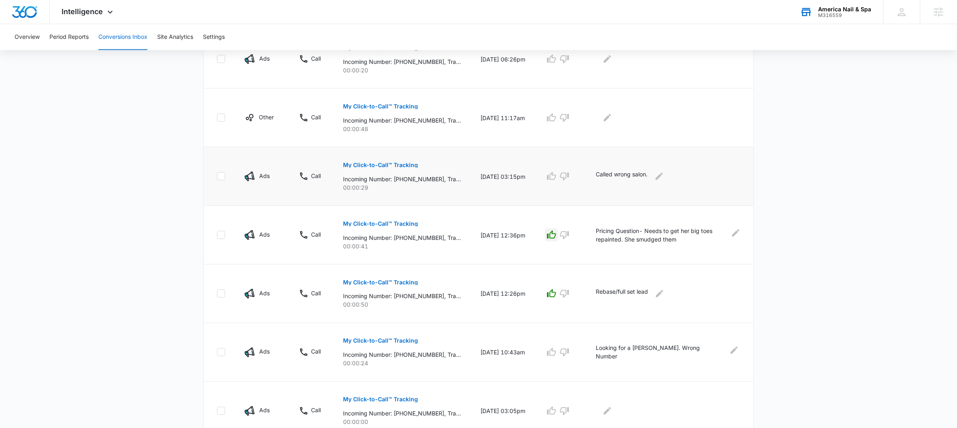
scroll to position [335, 0]
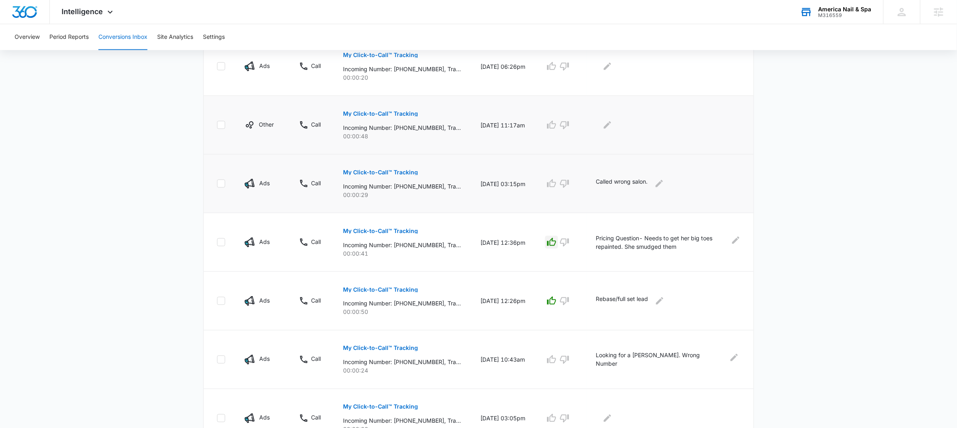
click at [392, 112] on p "My Click-to-Call™ Tracking" at bounding box center [380, 114] width 75 height 6
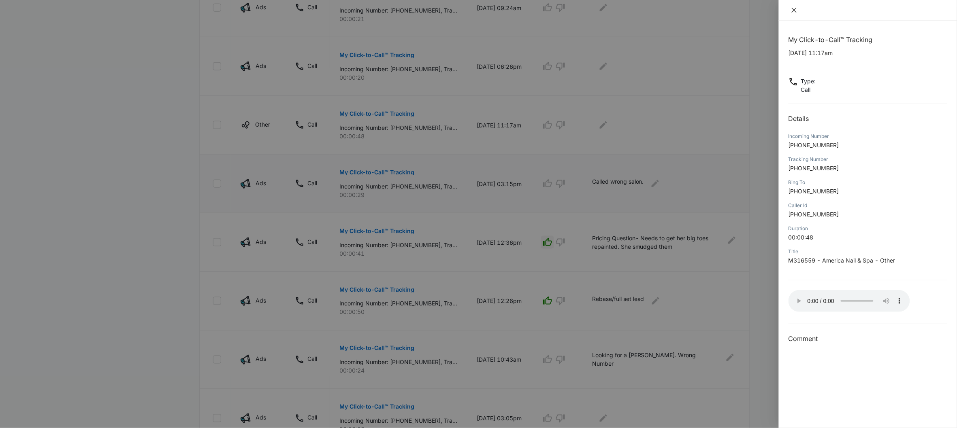
click at [794, 11] on icon "close" at bounding box center [794, 10] width 6 height 6
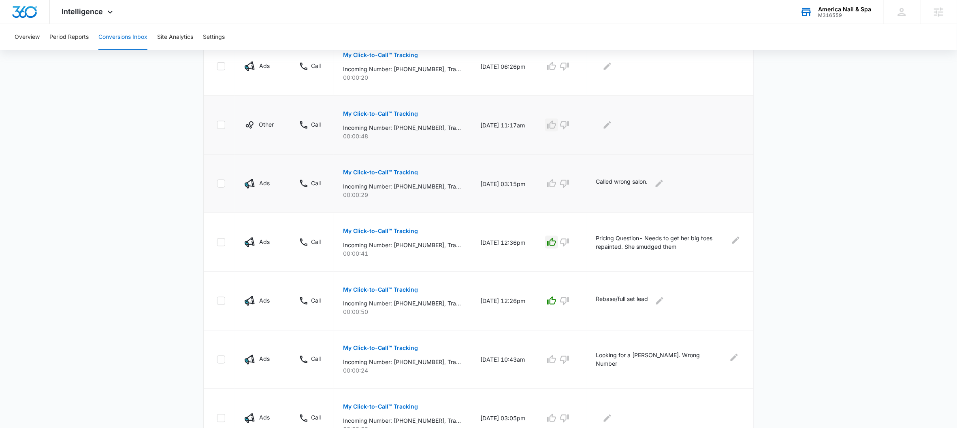
click at [556, 127] on icon "button" at bounding box center [552, 125] width 10 height 10
click at [609, 124] on button "Edit Comments" at bounding box center [607, 125] width 13 height 13
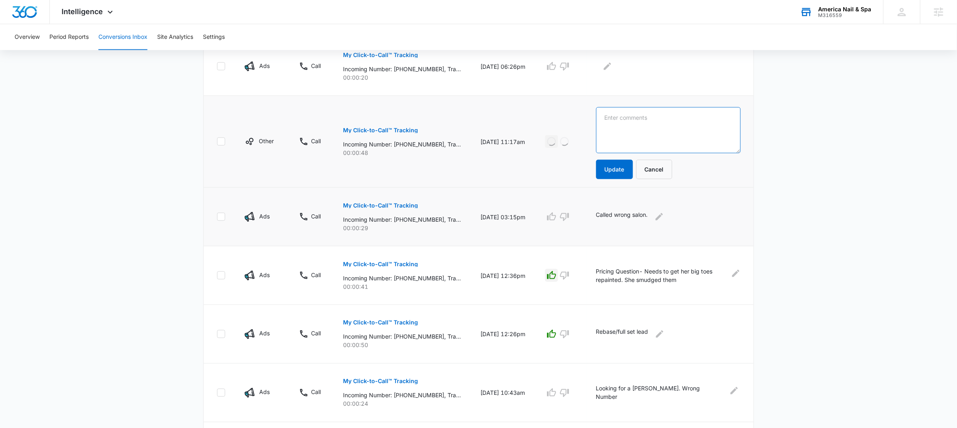
click at [633, 134] on textarea at bounding box center [668, 130] width 145 height 46
paste textarea "Booked appointment- Dip at 1:30"
type textarea "Booked appointment- Dip at 1:30"
click at [622, 172] on button "Update" at bounding box center [614, 169] width 37 height 19
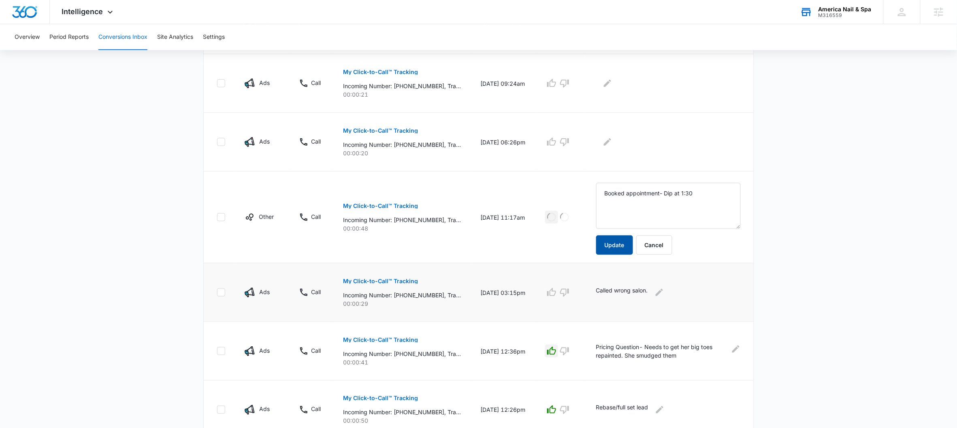
scroll to position [139, 0]
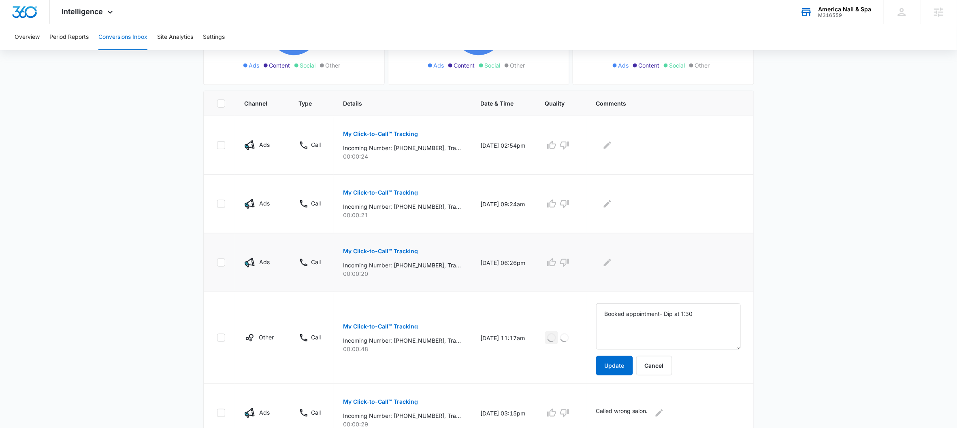
click at [396, 251] on p "My Click-to-Call™ Tracking" at bounding box center [380, 252] width 75 height 6
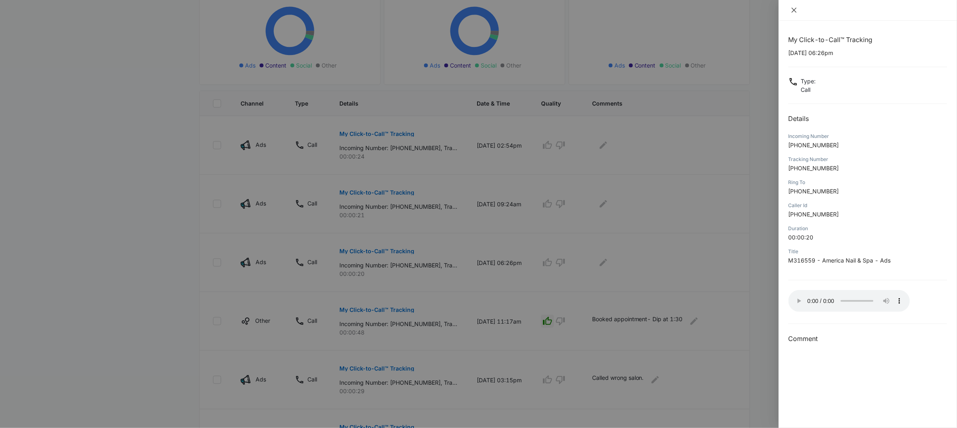
click at [794, 13] on button "Close" at bounding box center [793, 9] width 11 height 7
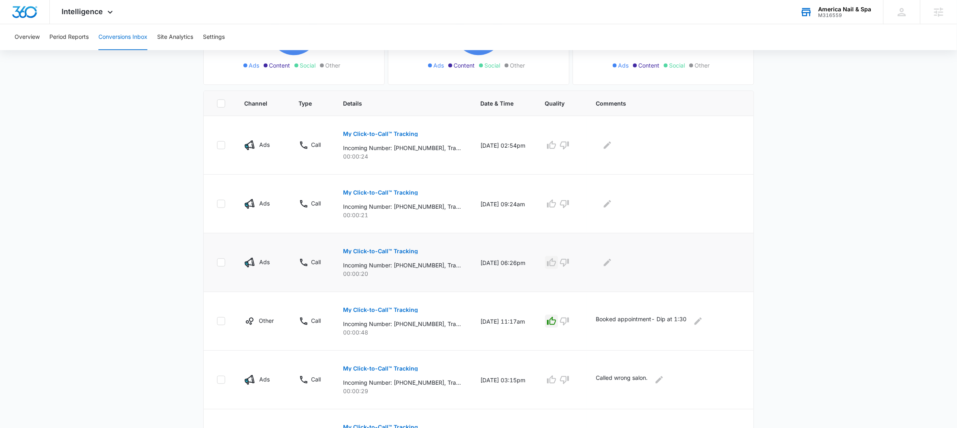
click at [556, 264] on icon "button" at bounding box center [552, 263] width 10 height 10
click at [607, 258] on button "Edit Comments" at bounding box center [607, 262] width 13 height 13
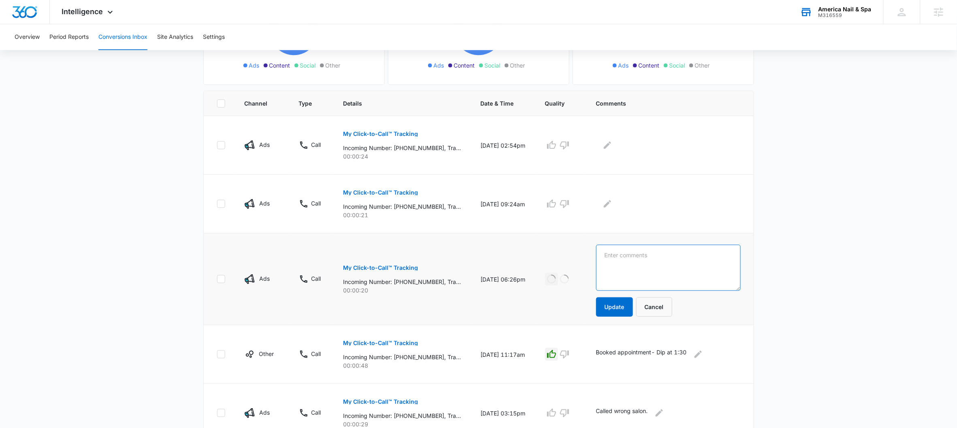
click at [634, 267] on textarea at bounding box center [668, 268] width 145 height 46
paste textarea "Gel Manicure 8/19 @2pm for Summer"
type textarea "Gel Manicure 8/19 @2pm for Summer"
click at [628, 305] on button "Update" at bounding box center [614, 307] width 37 height 19
click at [618, 306] on button "Update" at bounding box center [614, 307] width 37 height 19
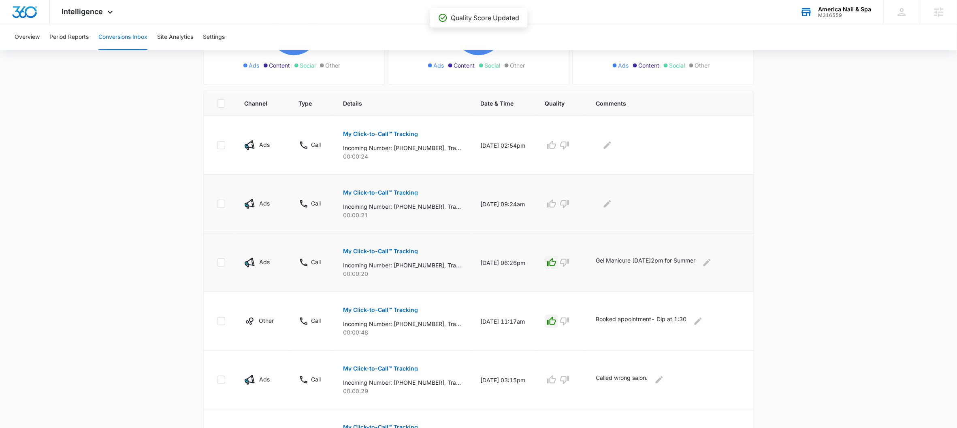
click at [382, 188] on button "My Click-to-Call™ Tracking" at bounding box center [380, 192] width 75 height 19
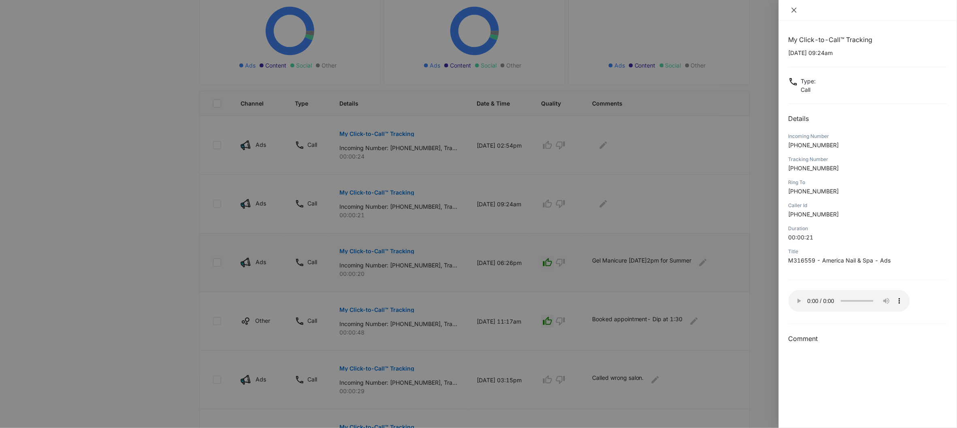
click at [796, 11] on icon "close" at bounding box center [794, 10] width 6 height 6
click at [796, 11] on div "My Click-to-Call™ Tracking 08/16/2025 at 09:24am Type : Call Details Incoming N…" at bounding box center [478, 214] width 957 height 428
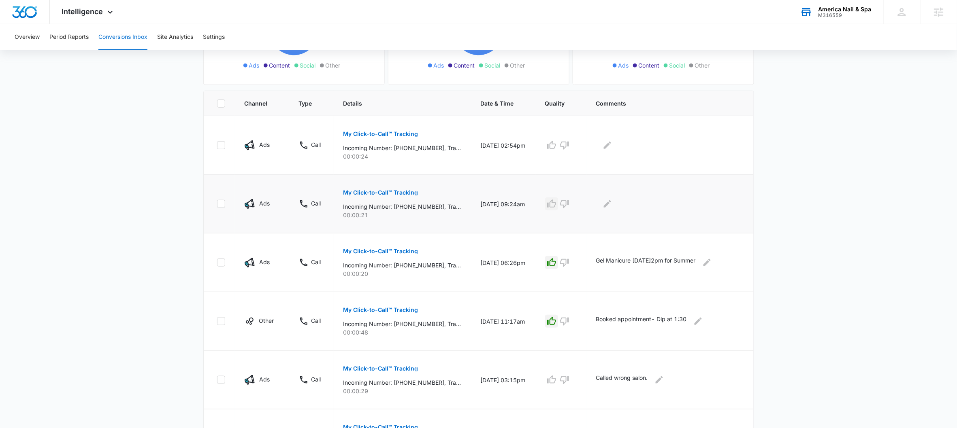
click at [556, 204] on icon "button" at bounding box center [551, 204] width 9 height 8
click at [611, 207] on icon "Edit Comments" at bounding box center [607, 203] width 7 height 7
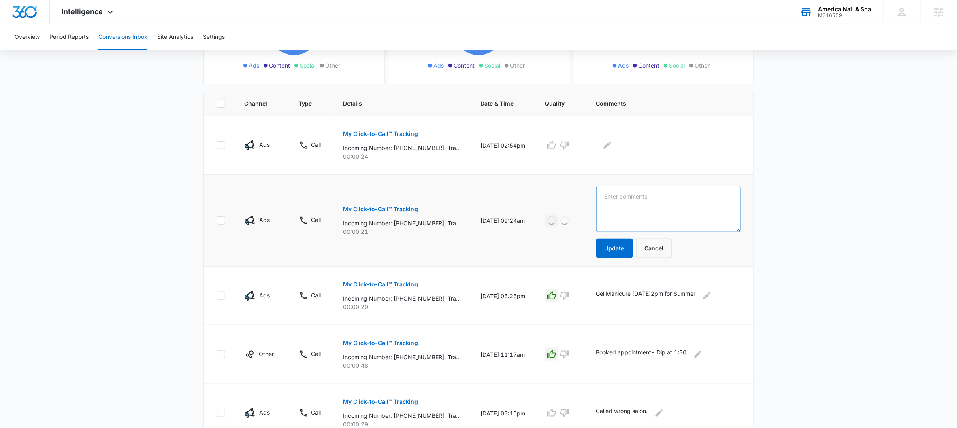
click at [627, 209] on textarea at bounding box center [668, 209] width 145 height 46
paste textarea "Pedicure booked"
type textarea "Pedicure booked"
click at [614, 247] on button "Update" at bounding box center [614, 248] width 37 height 19
click at [351, 128] on button "My Click-to-Call™ Tracking" at bounding box center [380, 133] width 75 height 19
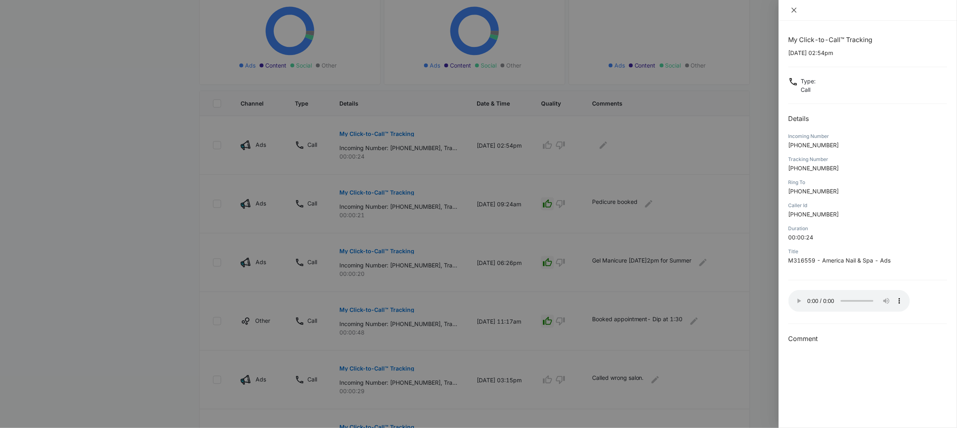
click at [793, 10] on icon "close" at bounding box center [794, 10] width 6 height 6
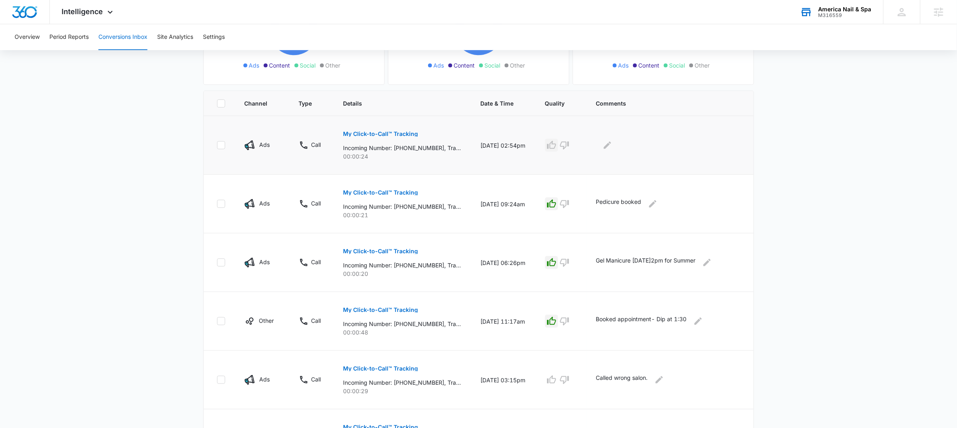
click at [556, 149] on icon "button" at bounding box center [552, 146] width 10 height 10
click at [611, 146] on icon "Edit Comments" at bounding box center [607, 145] width 7 height 7
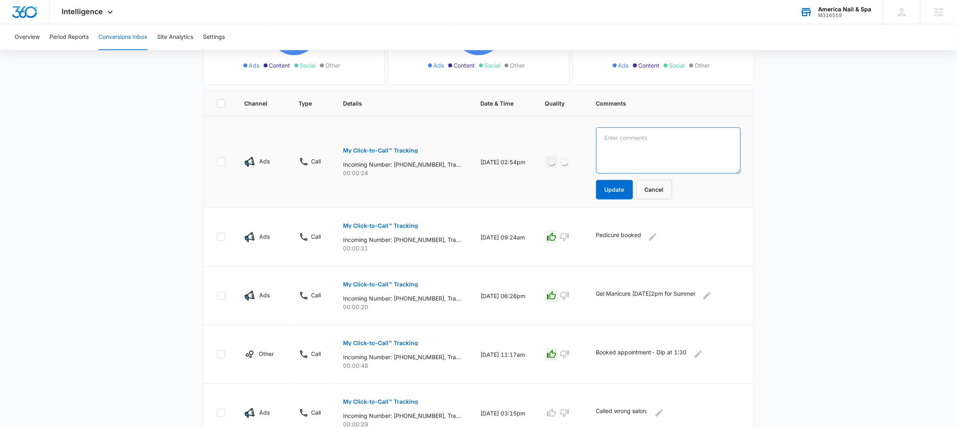
click at [639, 152] on textarea at bounding box center [668, 151] width 145 height 46
type textarea "Pedicure pricing q"
click at [624, 195] on button "Update" at bounding box center [614, 189] width 37 height 19
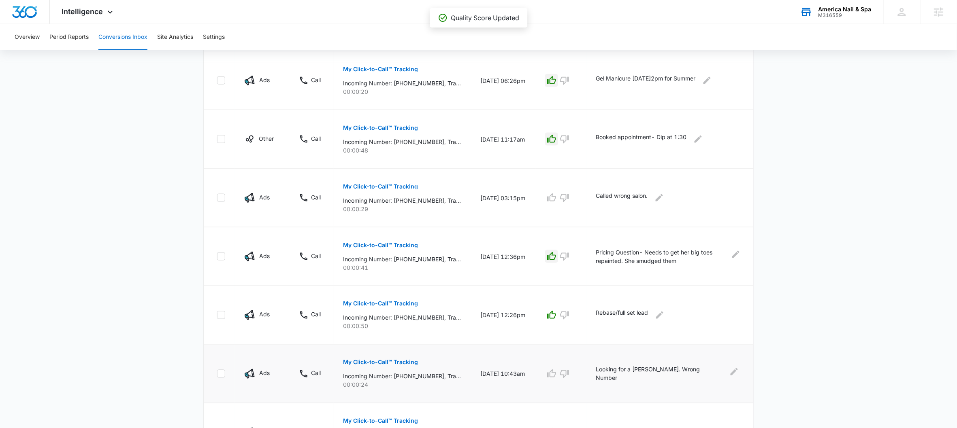
scroll to position [473, 0]
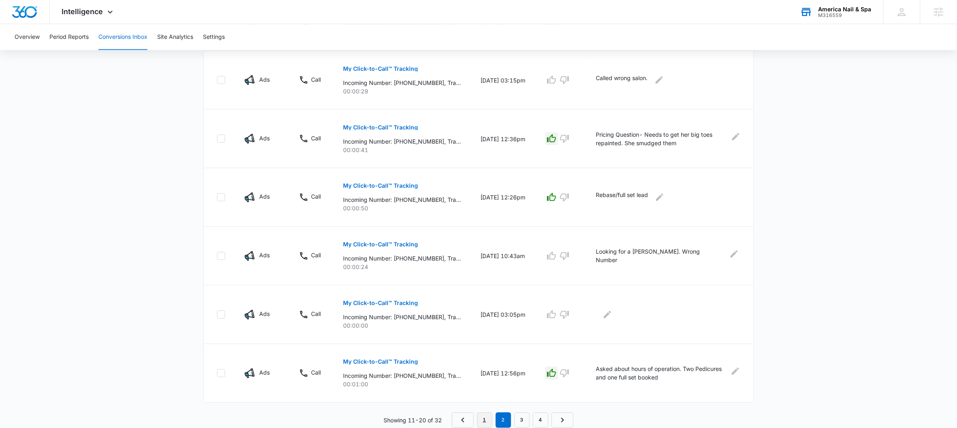
click at [485, 423] on link "1" at bounding box center [484, 420] width 15 height 15
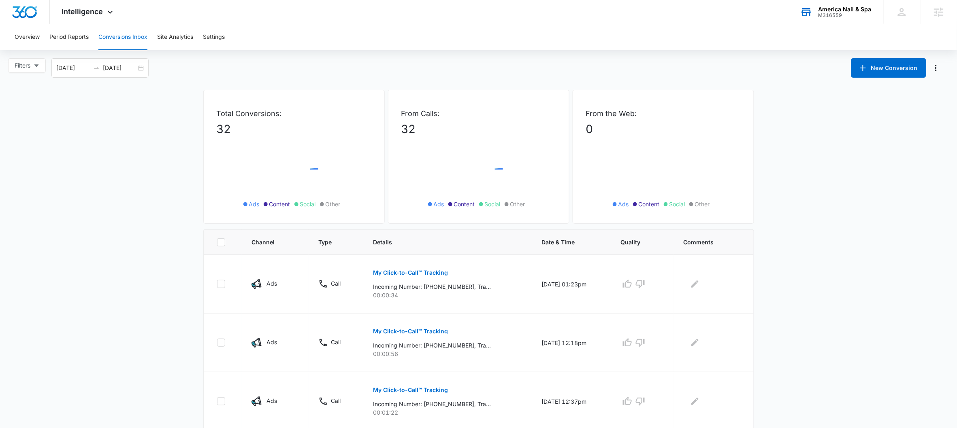
scroll to position [440, 0]
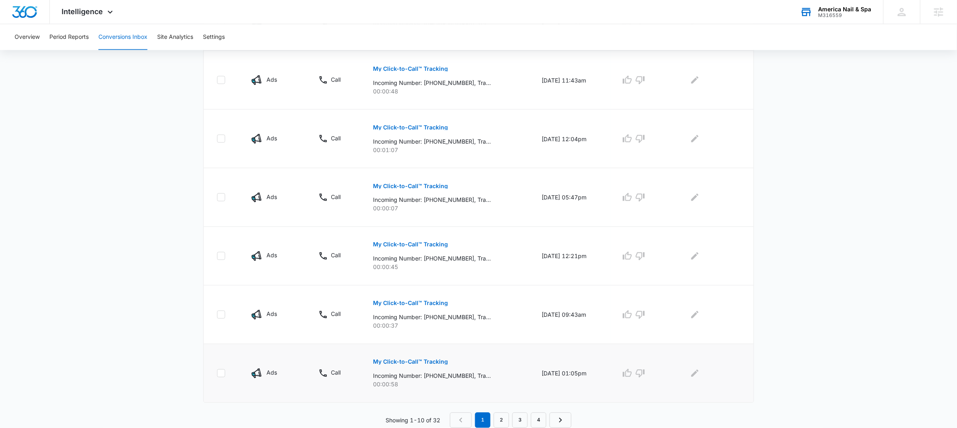
click at [427, 362] on p "My Click-to-Call™ Tracking" at bounding box center [410, 363] width 75 height 6
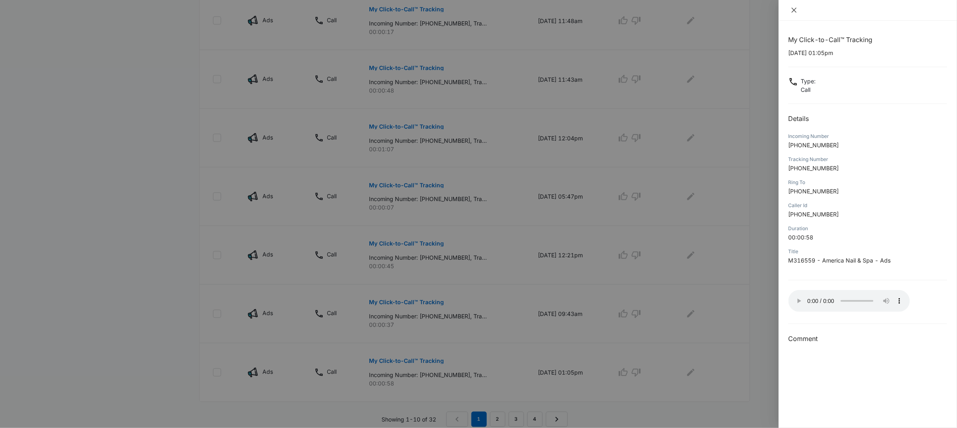
click at [794, 9] on icon "close" at bounding box center [794, 10] width 6 height 6
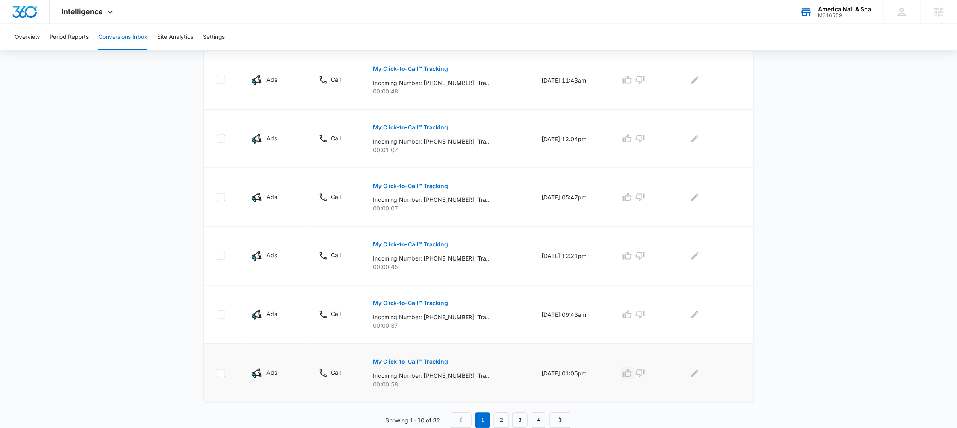
click at [629, 371] on icon "button" at bounding box center [627, 374] width 10 height 10
click at [705, 383] on td at bounding box center [714, 374] width 80 height 59
click at [701, 380] on button "Edit Comments" at bounding box center [694, 373] width 13 height 13
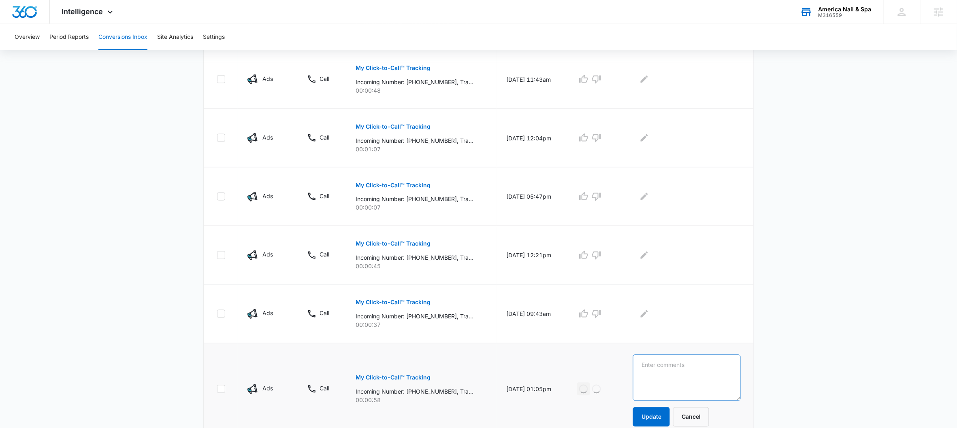
click at [696, 378] on textarea at bounding box center [686, 378] width 107 height 46
paste textarea "Appointment booked gel pedicure and dip manicure"
type textarea "Appointment booked gel pedicure and dip manicure"
click at [660, 421] on button "Update" at bounding box center [651, 417] width 37 height 19
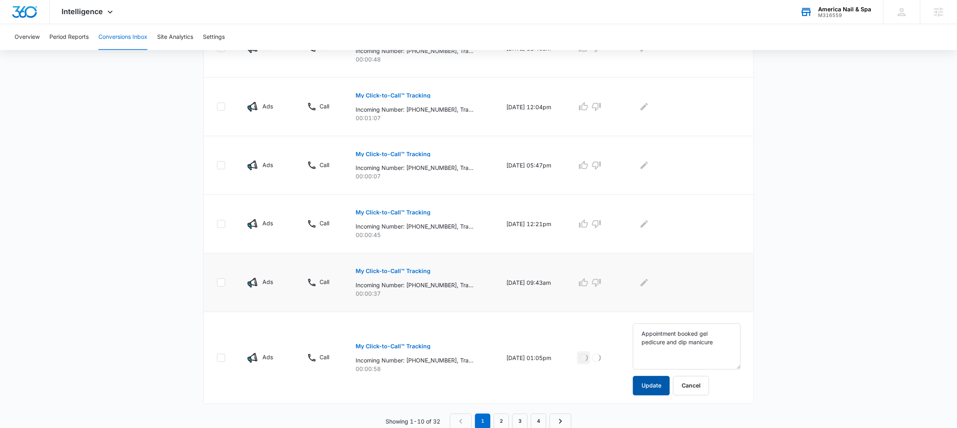
scroll to position [473, 0]
click at [386, 268] on p "My Click-to-Call™ Tracking" at bounding box center [393, 271] width 75 height 6
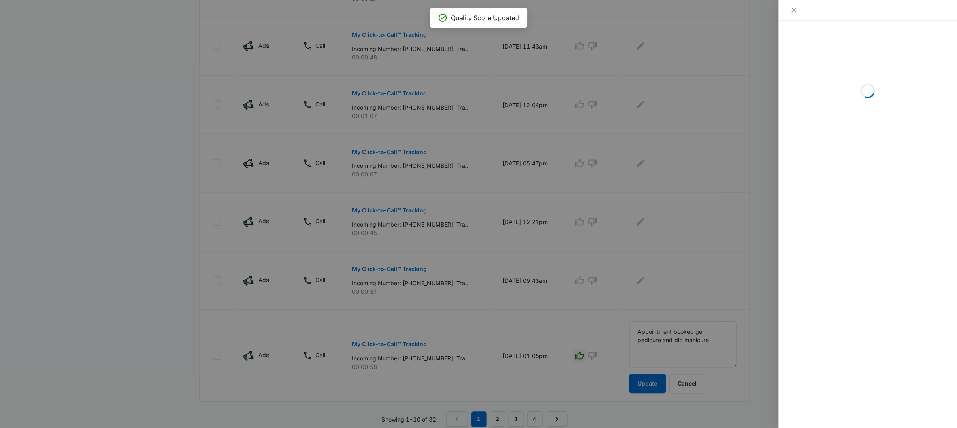
scroll to position [472, 0]
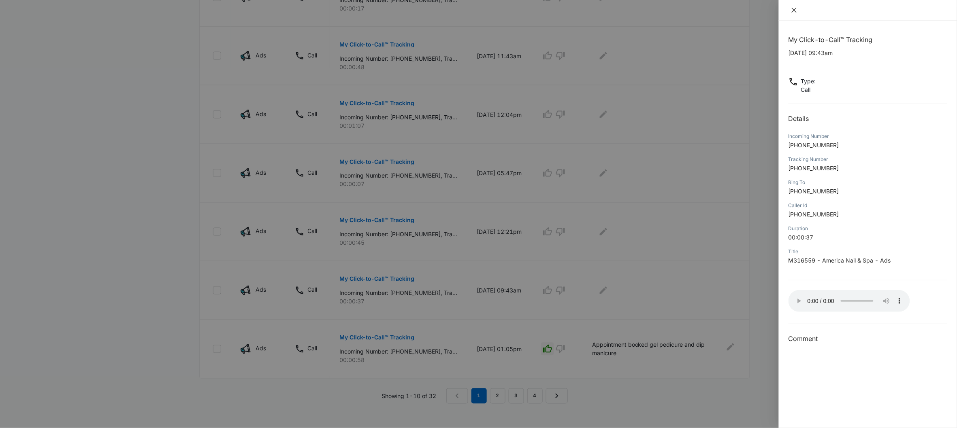
click at [794, 8] on icon "close" at bounding box center [794, 10] width 6 height 6
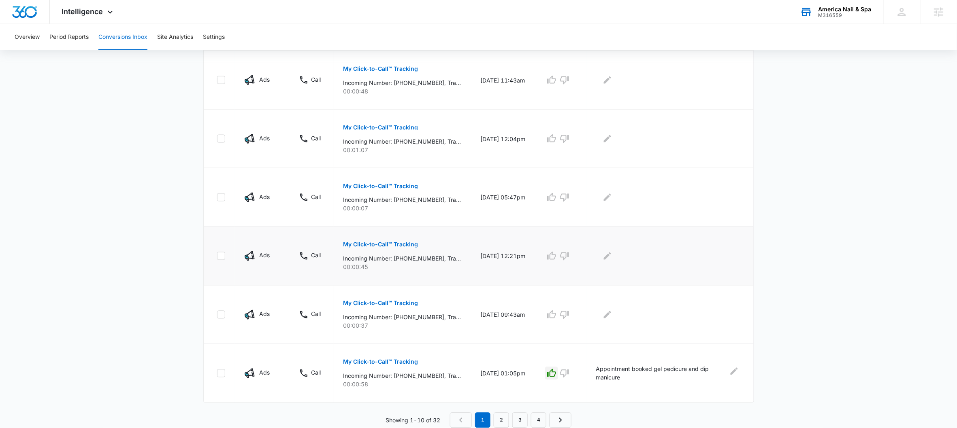
scroll to position [440, 0]
click at [556, 318] on icon "button" at bounding box center [551, 315] width 9 height 8
click at [612, 318] on icon "Edit Comments" at bounding box center [608, 315] width 10 height 10
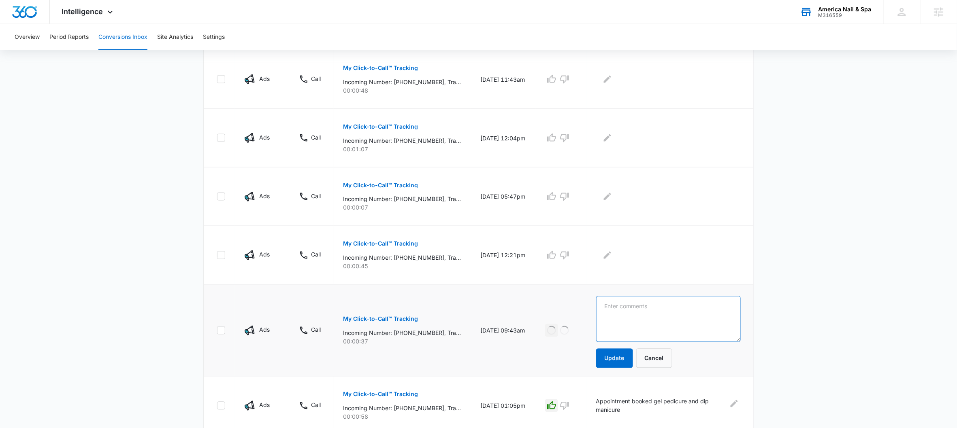
click at [640, 315] on textarea at bounding box center [668, 319] width 145 height 46
paste textarea ". Pedicure and Full set fill at 11pm for two people"
type textarea ". Pedicure and Full set fill at 11pm for two people"
click at [621, 356] on button "Update" at bounding box center [614, 358] width 37 height 19
click at [369, 243] on p "My Click-to-Call™ Tracking" at bounding box center [380, 244] width 75 height 6
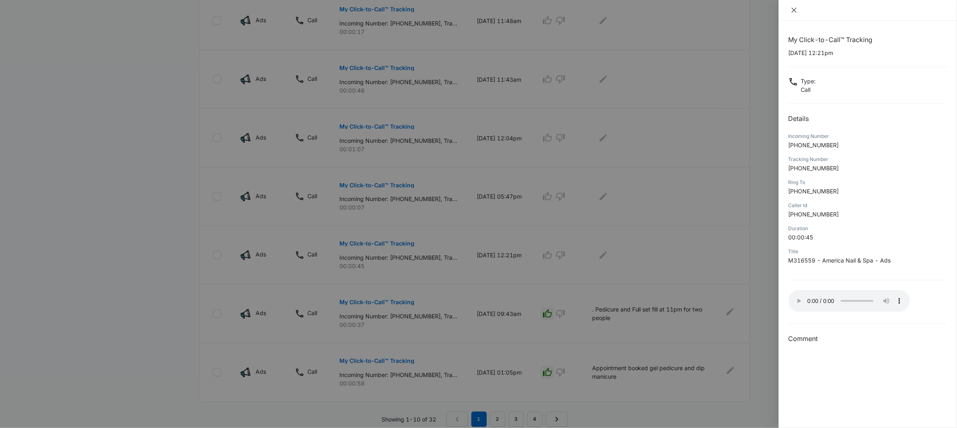
click at [794, 12] on icon "close" at bounding box center [794, 10] width 6 height 6
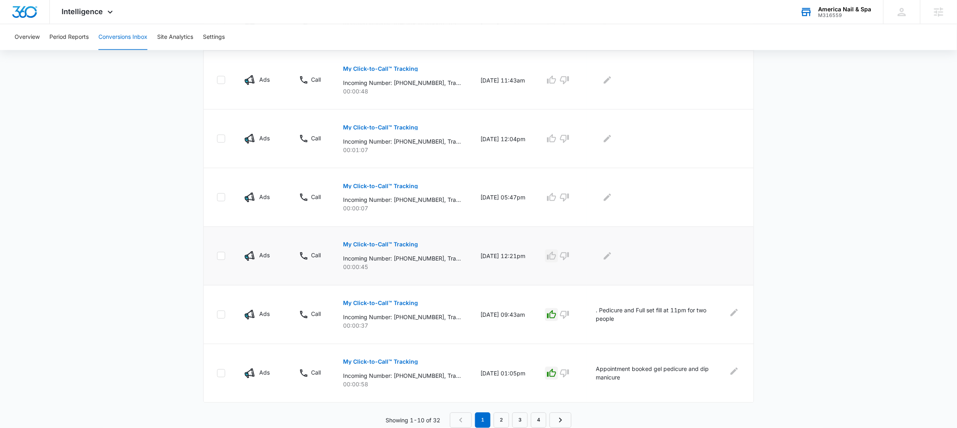
click at [556, 257] on icon "button" at bounding box center [551, 256] width 9 height 8
click at [611, 254] on icon "Edit Comments" at bounding box center [607, 256] width 7 height 7
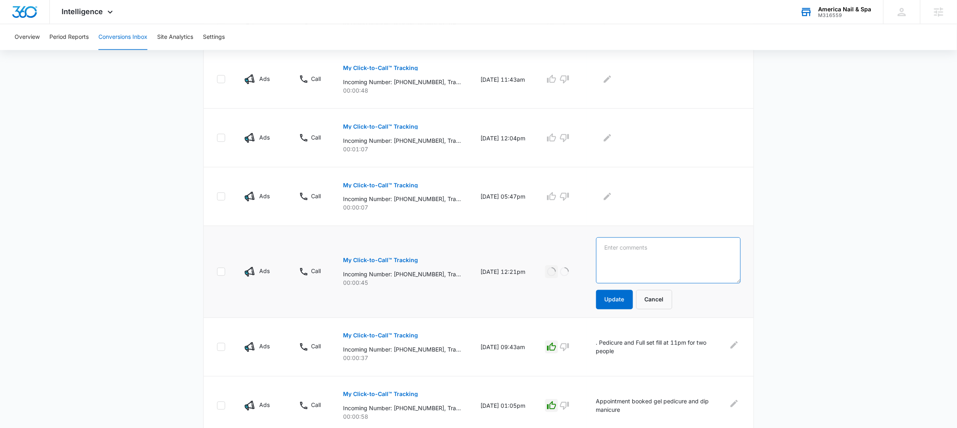
click at [634, 251] on textarea at bounding box center [668, 261] width 145 height 46
paste textarea "Full Set and pedicure (gel on toes- needs to remove and redo gel pedi)"
type textarea "Full Set and pedicure (gel on toes- needs to remove and redo gel pedi)"
click at [620, 299] on button "Update" at bounding box center [614, 299] width 37 height 19
click at [392, 184] on p "My Click-to-Call™ Tracking" at bounding box center [380, 186] width 75 height 6
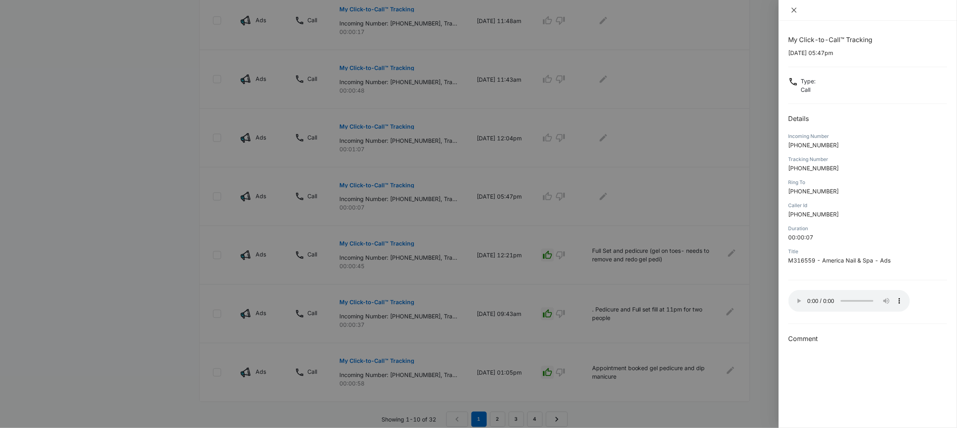
click at [795, 13] on icon "close" at bounding box center [794, 10] width 6 height 6
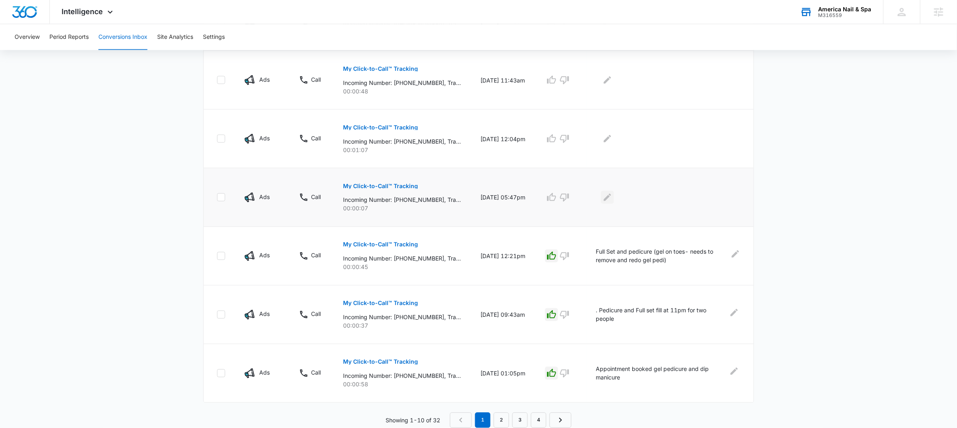
click at [612, 196] on icon "Edit Comments" at bounding box center [608, 198] width 10 height 10
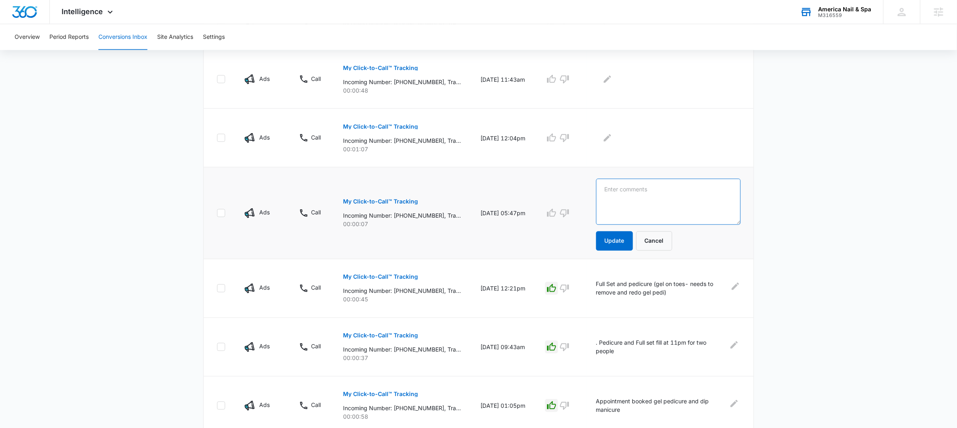
click at [633, 194] on textarea at bounding box center [668, 202] width 145 height 46
paste textarea "Did not leave a vm- did we call back?"
type textarea "Did not leave a vm- did we call back?"
click at [624, 236] on button "Update" at bounding box center [614, 241] width 37 height 19
click at [358, 121] on button "My Click-to-Call™ Tracking" at bounding box center [380, 126] width 75 height 19
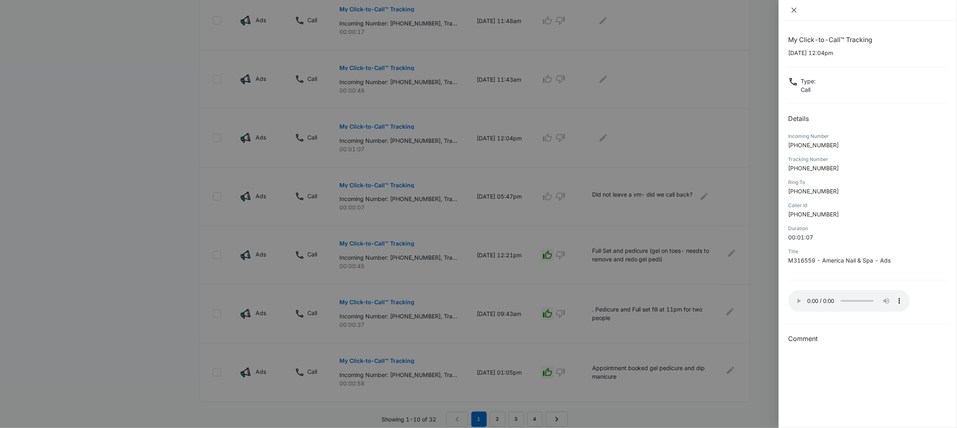
click at [795, 10] on icon "close" at bounding box center [794, 10] width 6 height 6
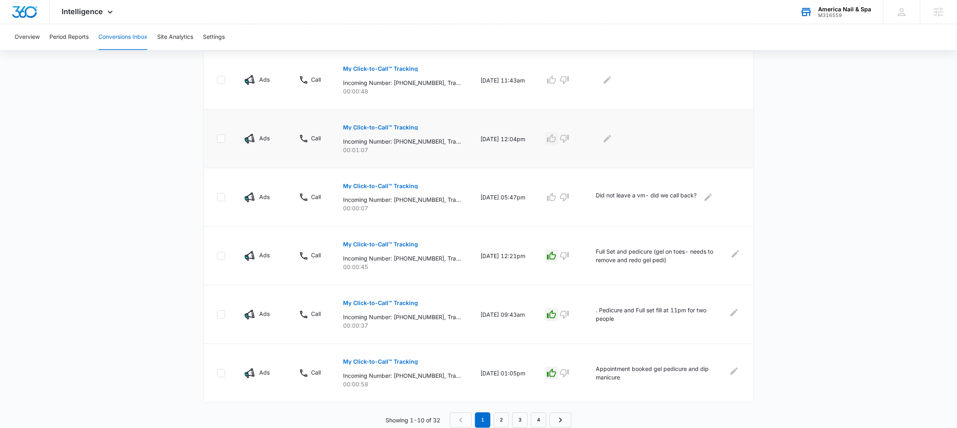
click at [556, 138] on icon "button" at bounding box center [551, 138] width 9 height 8
click at [612, 141] on icon "Edit Comments" at bounding box center [608, 139] width 10 height 10
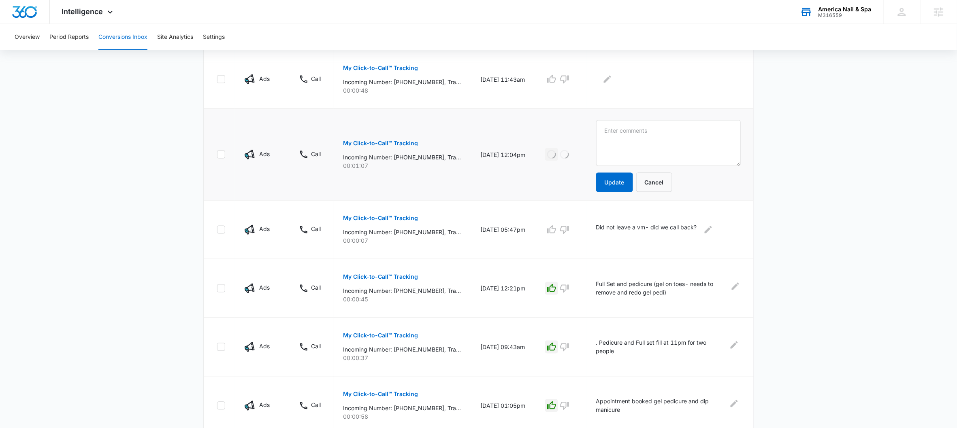
click at [632, 143] on textarea at bounding box center [668, 143] width 145 height 46
type textarea "Appointment with Ivy - pedicure and nails- Booked"
click at [623, 185] on button "Update" at bounding box center [614, 182] width 37 height 19
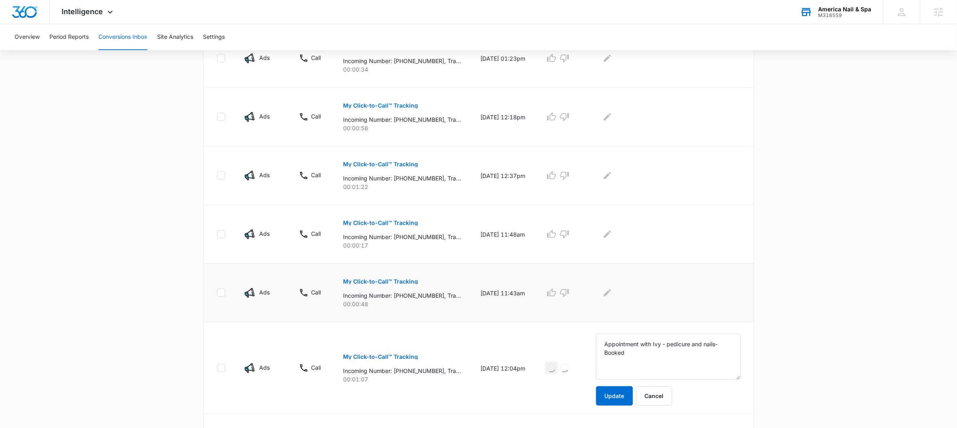
click at [395, 278] on button "My Click-to-Call™ Tracking" at bounding box center [380, 281] width 75 height 19
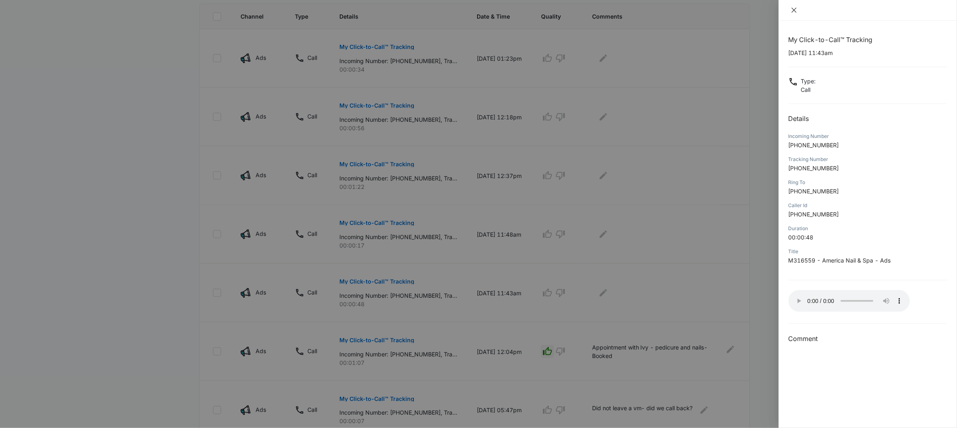
click at [793, 11] on icon "close" at bounding box center [794, 10] width 6 height 6
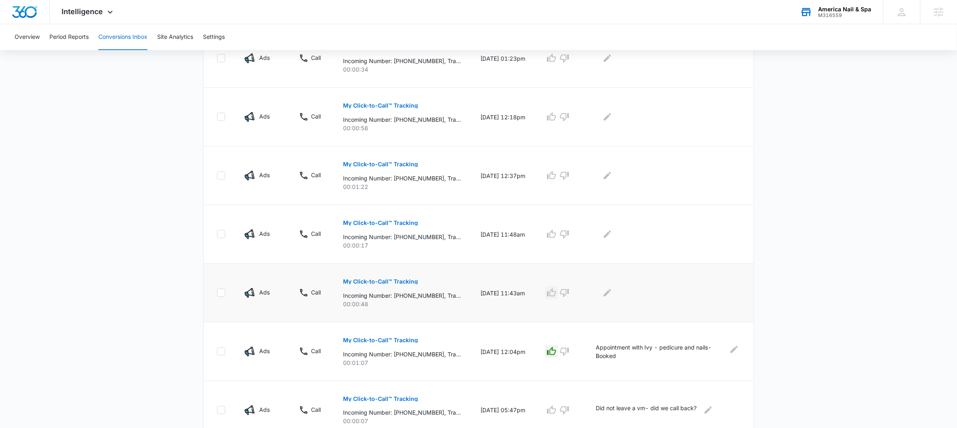
click at [556, 294] on icon "button" at bounding box center [552, 293] width 10 height 10
click at [611, 291] on icon "Edit Comments" at bounding box center [607, 293] width 7 height 7
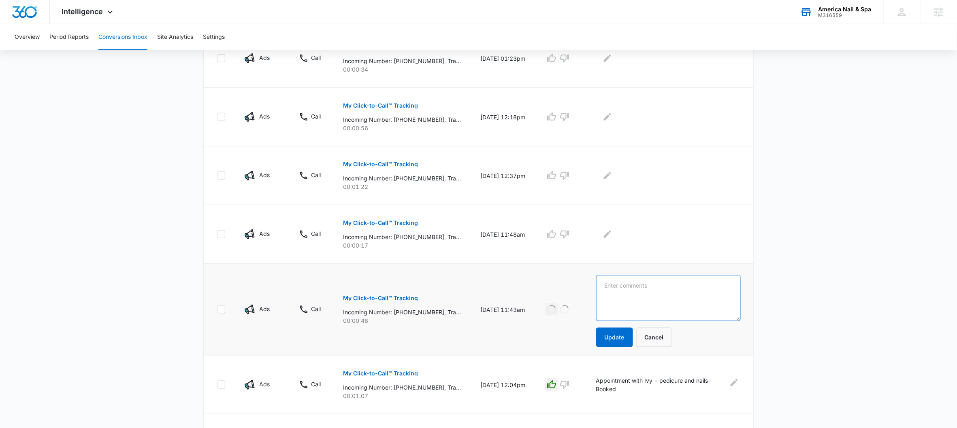
click at [644, 296] on textarea at bounding box center [668, 298] width 145 height 46
paste textarea "- 4pm Appointment Booked- Dip Nails manicure"
type textarea "- 4pm Appointment Booked- Dip Nails manicure"
click at [615, 340] on button "Update" at bounding box center [614, 337] width 37 height 19
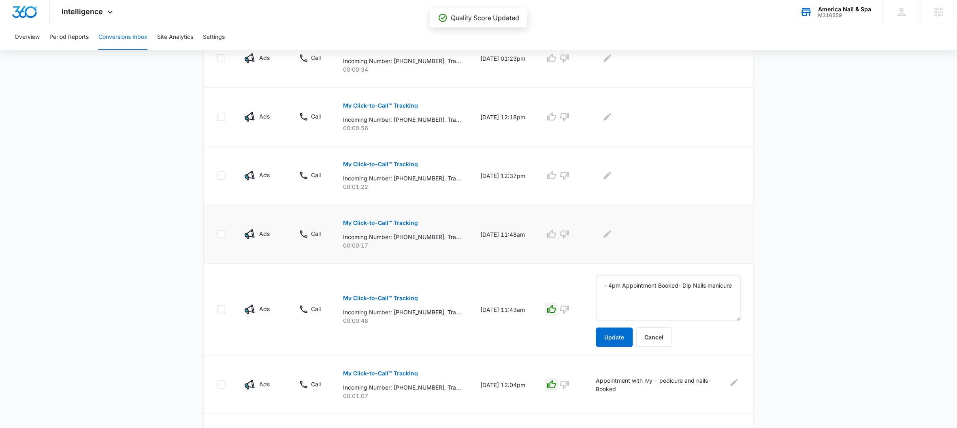
click at [386, 223] on p "My Click-to-Call™ Tracking" at bounding box center [380, 223] width 75 height 6
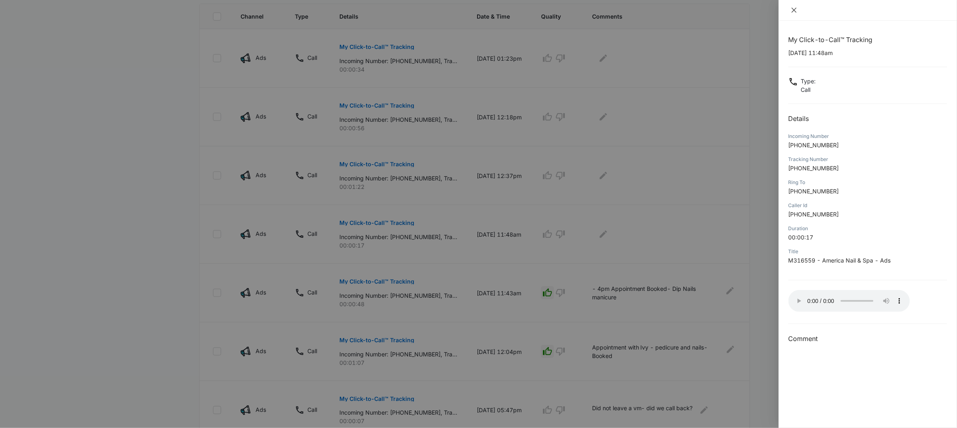
click at [792, 11] on icon "close" at bounding box center [794, 10] width 6 height 6
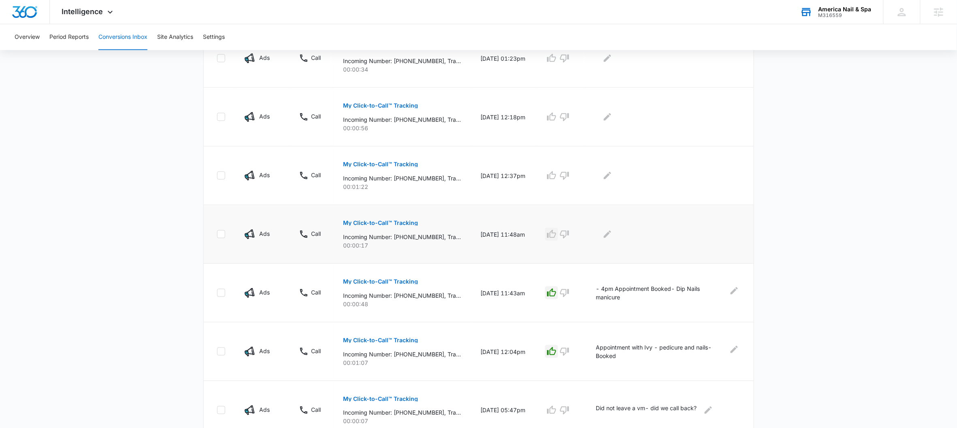
click at [556, 235] on icon "button" at bounding box center [552, 235] width 10 height 10
click at [624, 234] on div at bounding box center [668, 234] width 145 height 13
click at [607, 232] on div at bounding box center [668, 234] width 145 height 13
click at [612, 236] on icon "Edit Comments" at bounding box center [608, 235] width 10 height 10
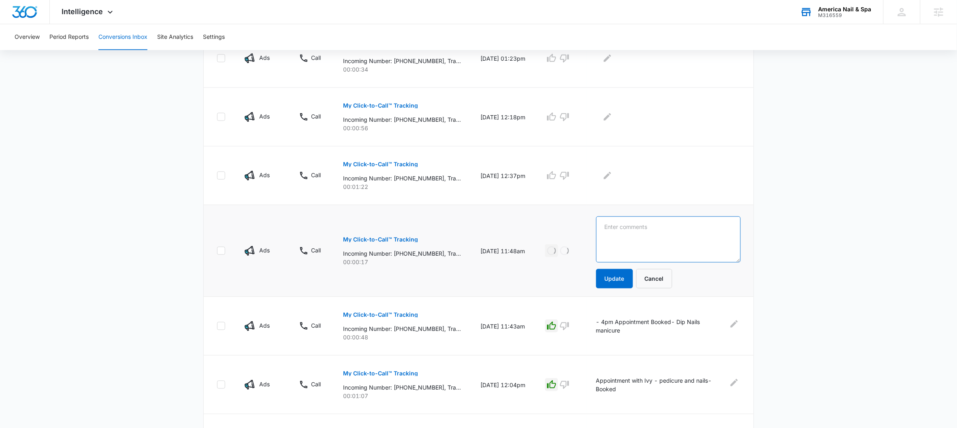
click at [627, 231] on textarea at bounding box center [668, 240] width 145 height 46
paste textarea "Gel pedicure pricing question- did not ask if she would like an appointment"
type textarea "Gel pedicure pricing question- did not ask if she would like an appointment"
click at [622, 281] on button "Update" at bounding box center [614, 278] width 37 height 19
click at [376, 162] on p "My Click-to-Call™ Tracking" at bounding box center [380, 165] width 75 height 6
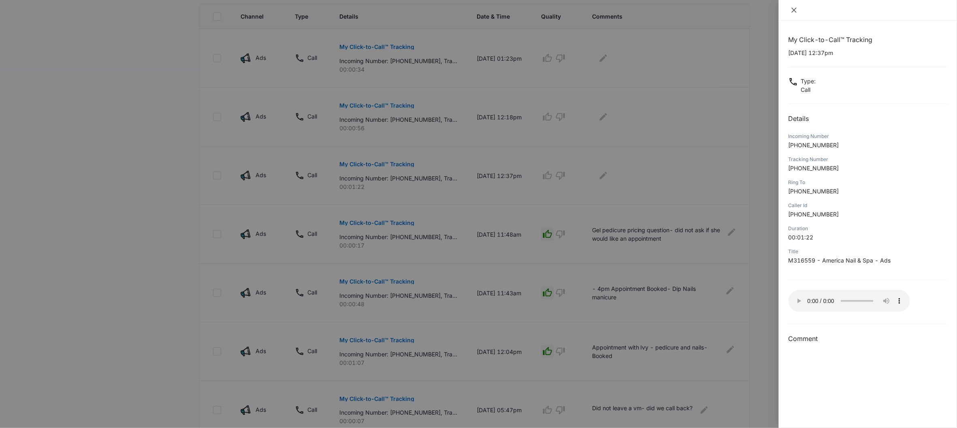
click at [793, 9] on icon "close" at bounding box center [794, 10] width 6 height 6
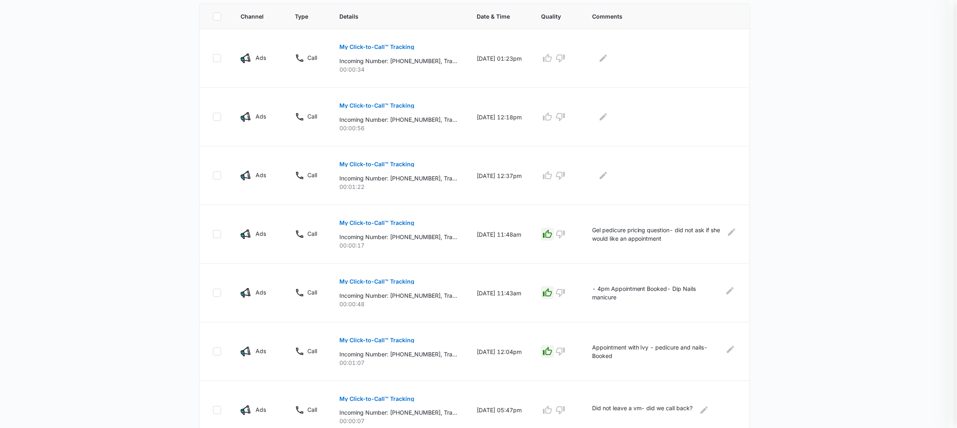
click at [964, 9] on icon "close" at bounding box center [972, 10] width 6 height 6
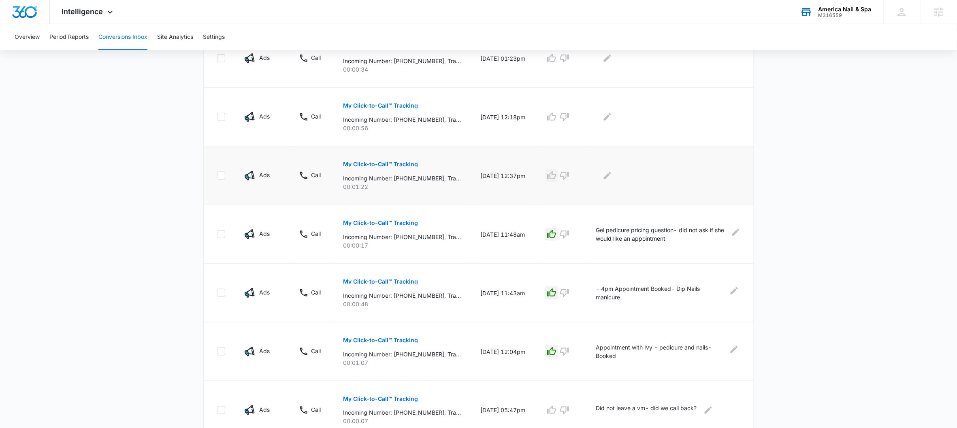
click at [554, 171] on icon "button" at bounding box center [552, 176] width 10 height 10
click at [611, 177] on icon "Edit Comments" at bounding box center [607, 175] width 7 height 7
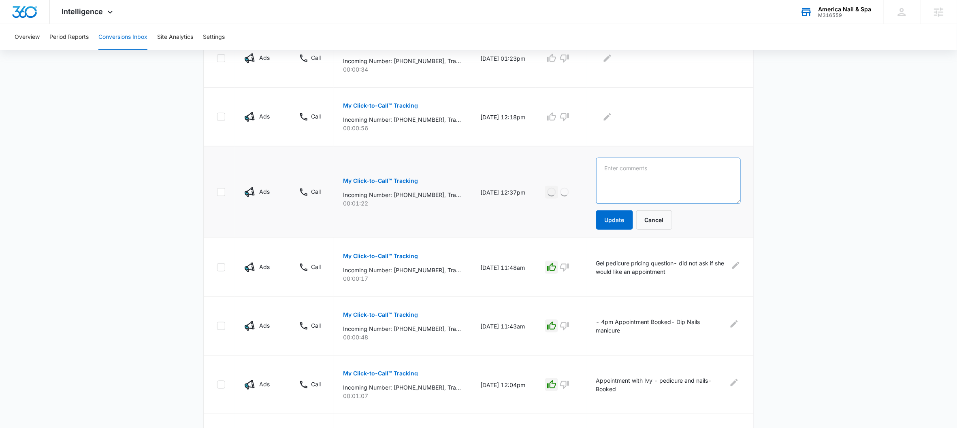
click at [635, 175] on textarea at bounding box center [668, 181] width 145 height 46
paste textarea "Pricing for Mani/pedi (acrylic)"
type textarea "Pricing for Mani/pedi (acrylic)"
click at [611, 224] on button "Update" at bounding box center [614, 220] width 37 height 19
click at [366, 108] on p "My Click-to-Call™ Tracking" at bounding box center [380, 106] width 75 height 6
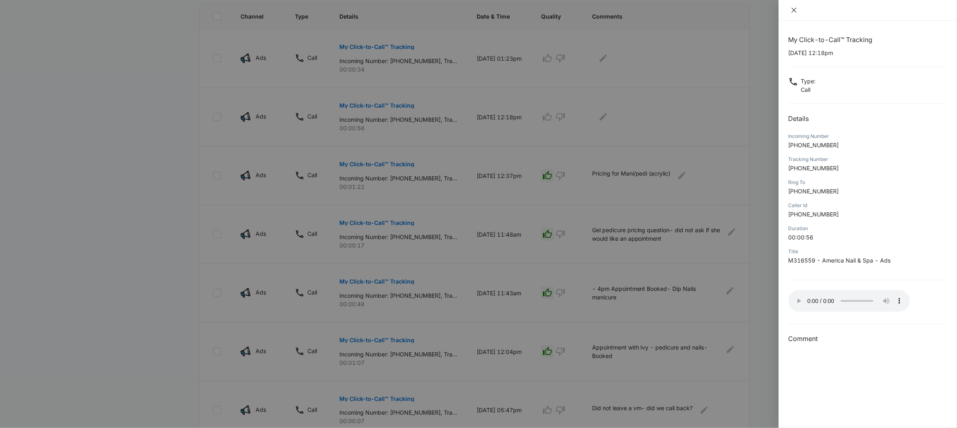
click at [791, 10] on icon "close" at bounding box center [794, 10] width 6 height 6
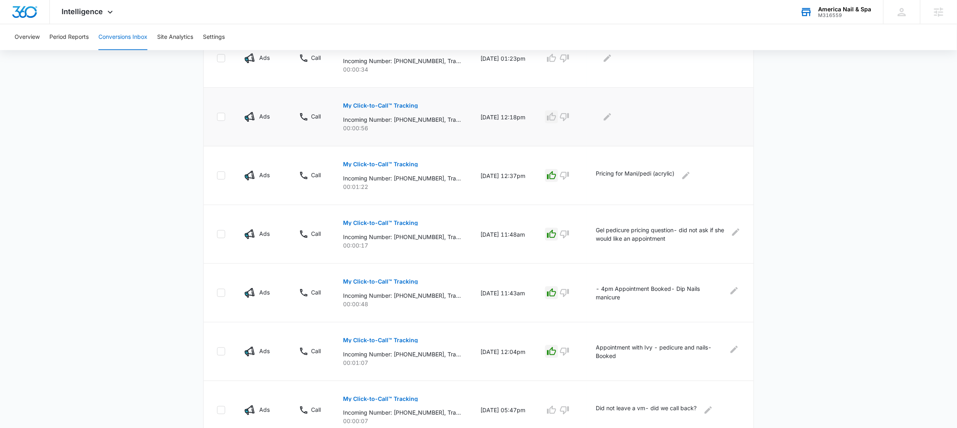
click at [556, 120] on icon "button" at bounding box center [551, 117] width 9 height 8
click at [627, 111] on div at bounding box center [668, 117] width 145 height 13
click at [611, 120] on icon "Edit Comments" at bounding box center [607, 116] width 7 height 7
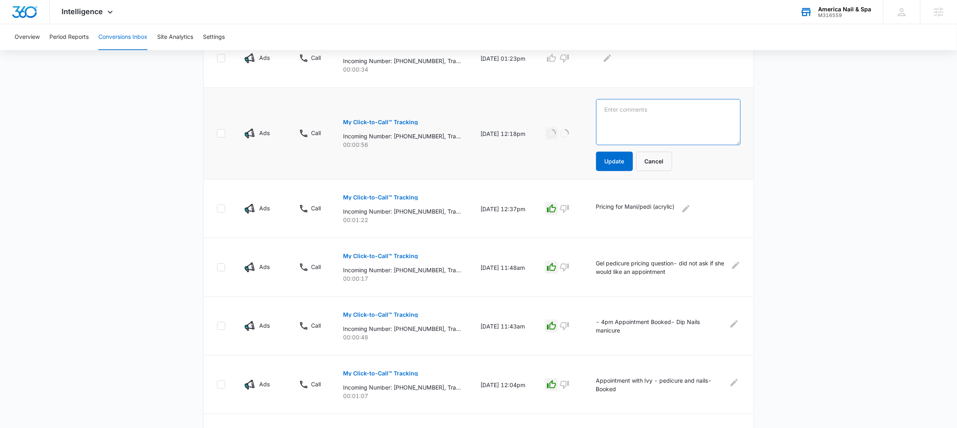
click at [641, 112] on textarea at bounding box center [668, 122] width 145 height 46
paste textarea "Appointment booked for 3 people at 2pm- two mani/pedis and one for kid"
type textarea "Appointment booked for 3 people at 2pm- two mani/pedis and one for kid"
click at [631, 159] on button "Update" at bounding box center [614, 161] width 37 height 19
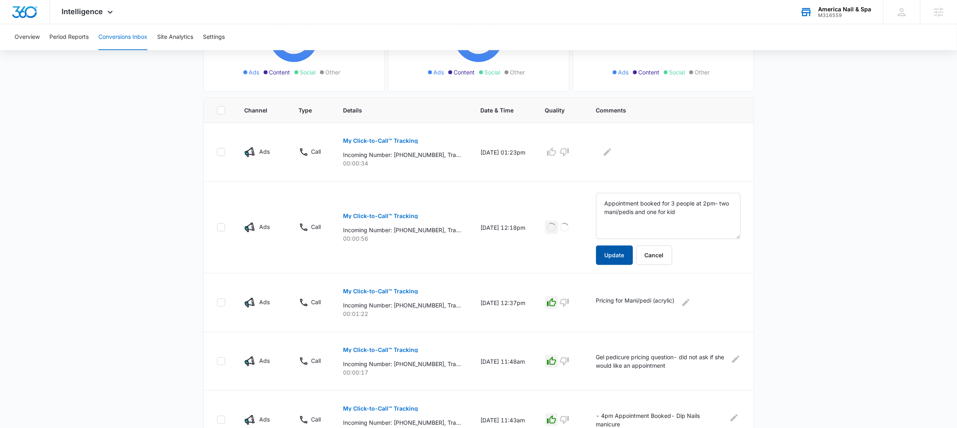
scroll to position [15, 0]
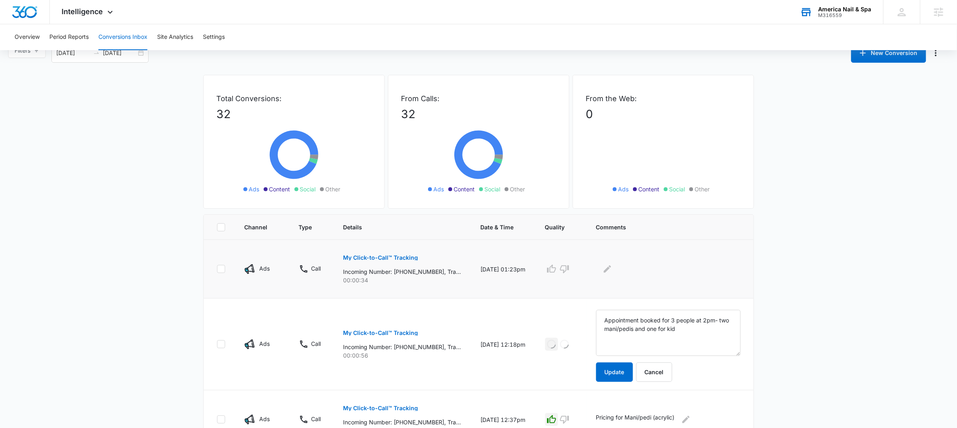
click at [379, 260] on p "My Click-to-Call™ Tracking" at bounding box center [380, 258] width 75 height 6
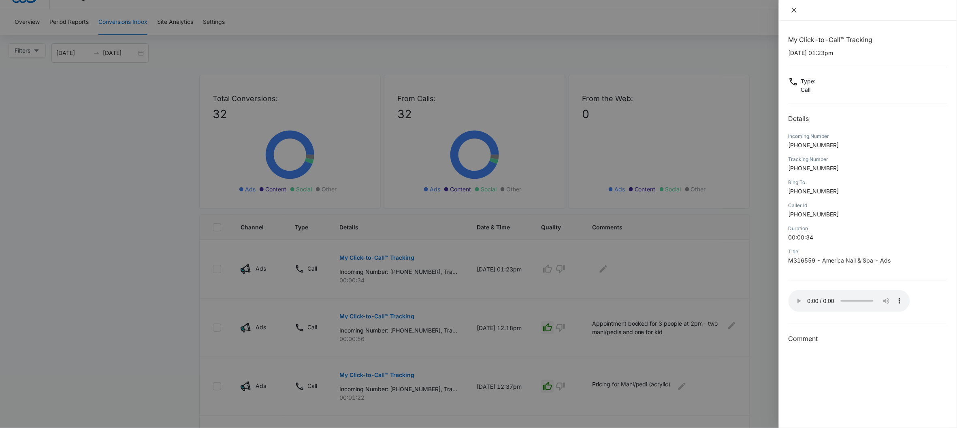
click at [797, 13] on icon "close" at bounding box center [794, 10] width 6 height 6
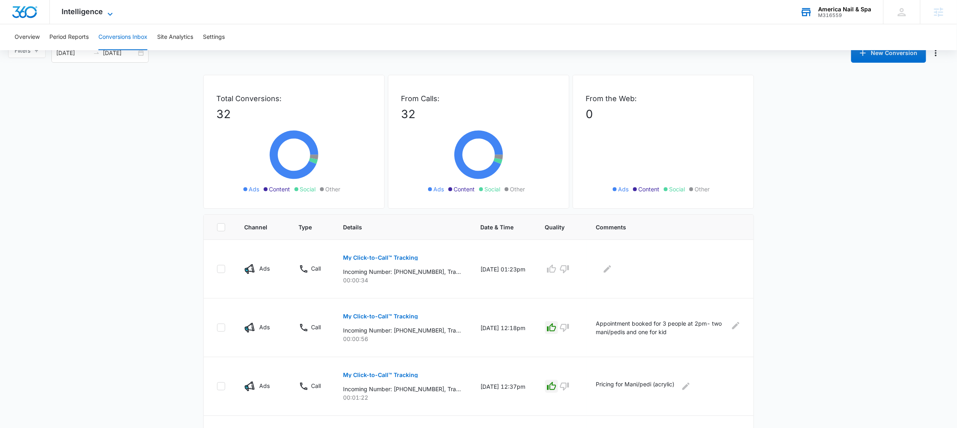
click at [79, 12] on span "Intelligence" at bounding box center [82, 11] width 41 height 9
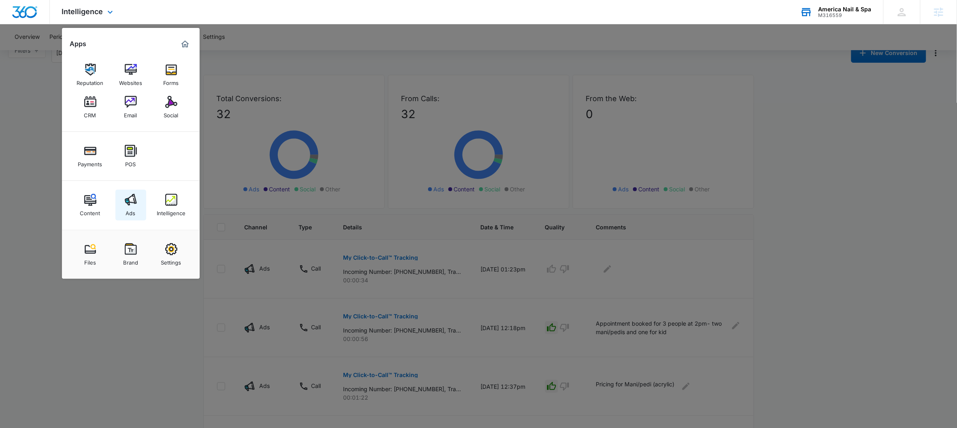
click at [131, 205] on img at bounding box center [131, 200] width 12 height 12
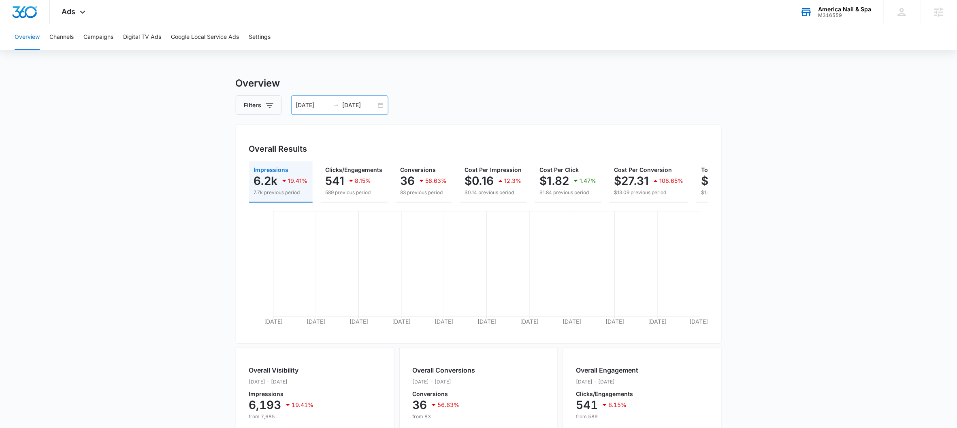
click at [385, 106] on div "08/11/2025 09/10/2025" at bounding box center [339, 105] width 97 height 19
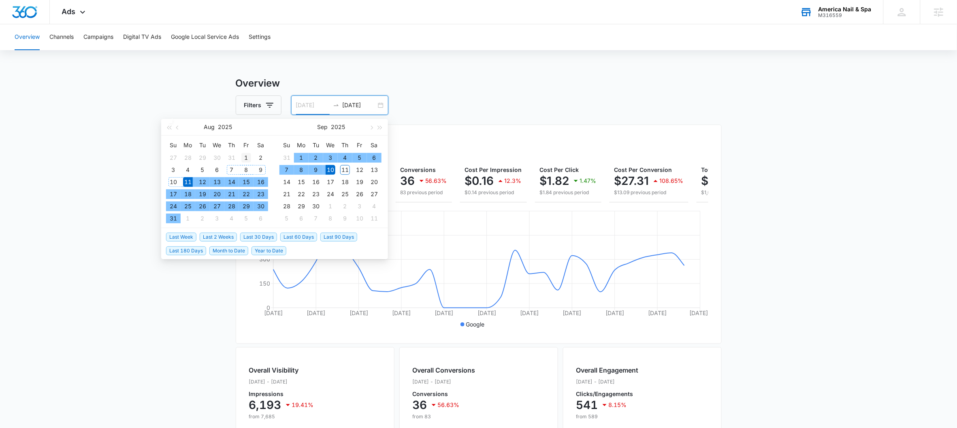
type input "08/01/2025"
click at [241, 156] on div "1" at bounding box center [246, 158] width 10 height 10
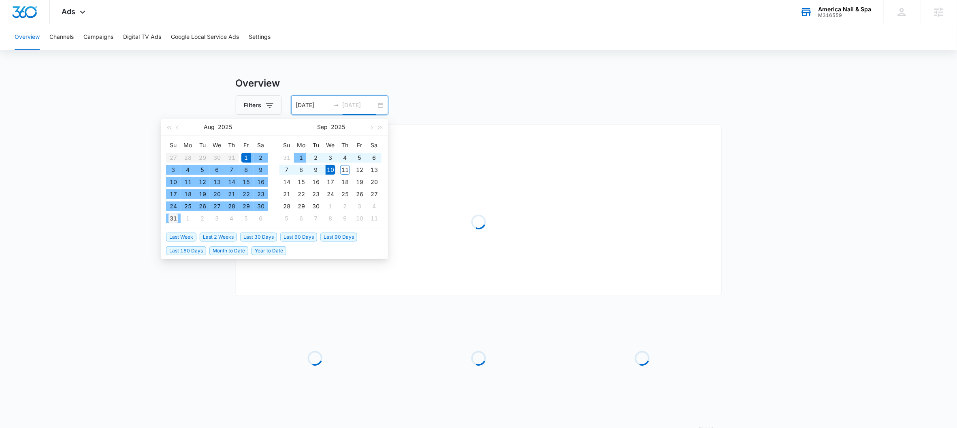
type input "08/31/2025"
click at [174, 218] on div "31" at bounding box center [173, 219] width 10 height 10
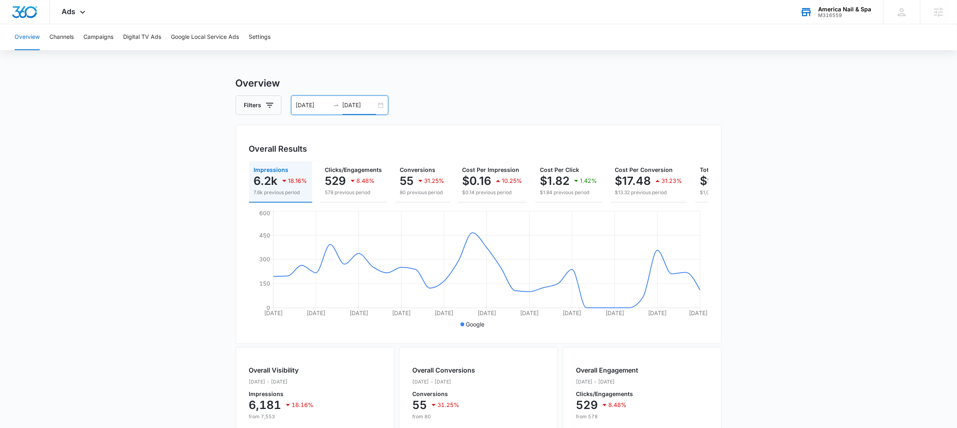
click at [847, 14] on div "M316559" at bounding box center [844, 16] width 53 height 6
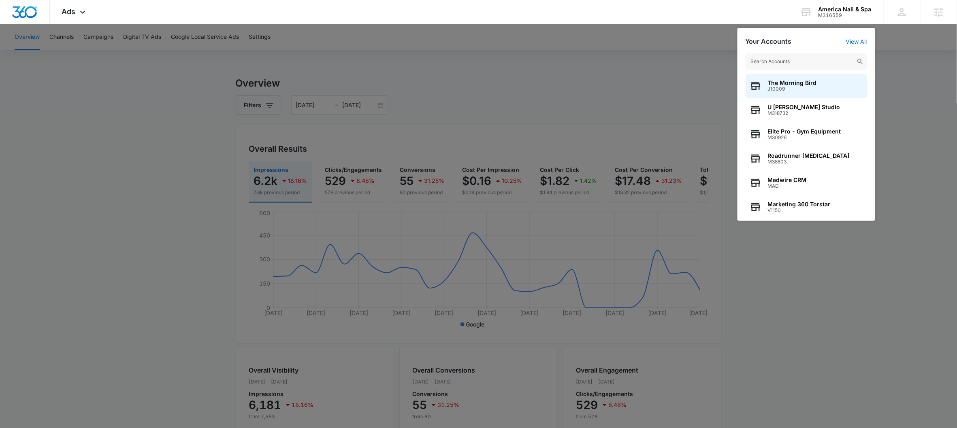
click at [788, 64] on input "text" at bounding box center [805, 61] width 121 height 16
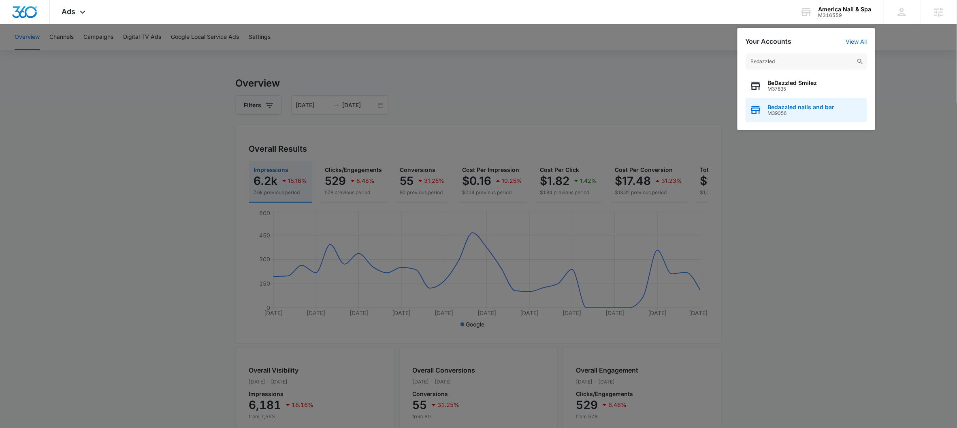
type input "Bedazzled"
click at [814, 114] on span "M39056" at bounding box center [801, 114] width 67 height 6
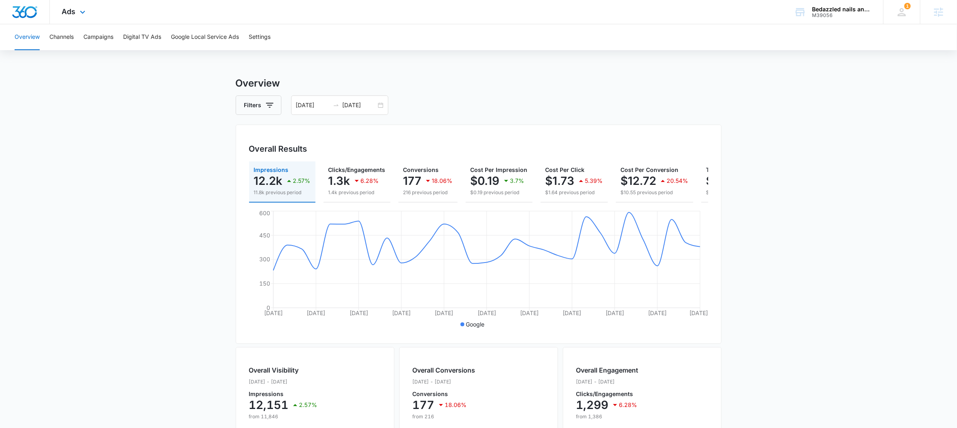
click at [89, 9] on div "Ads Apps Reputation Websites Forms CRM Email Social Payments Content Ads Intell…" at bounding box center [75, 12] width 50 height 24
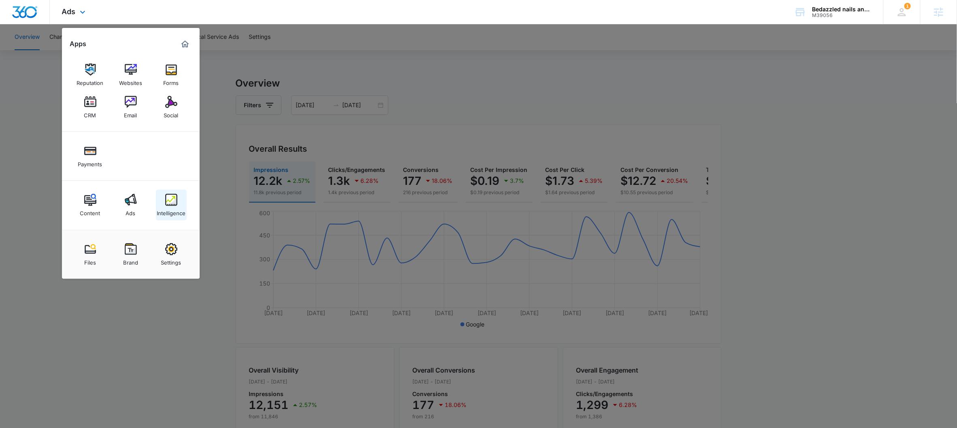
click at [183, 202] on link "Intelligence" at bounding box center [171, 205] width 31 height 31
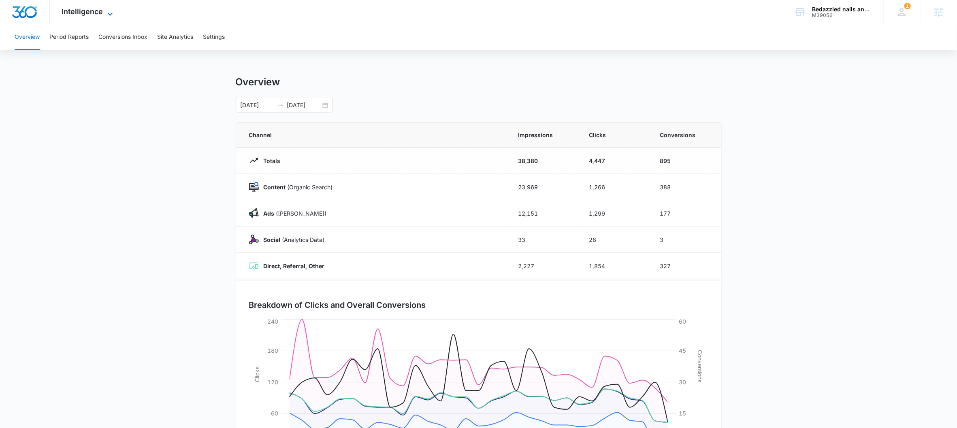
click at [87, 10] on span "Intelligence" at bounding box center [82, 11] width 41 height 9
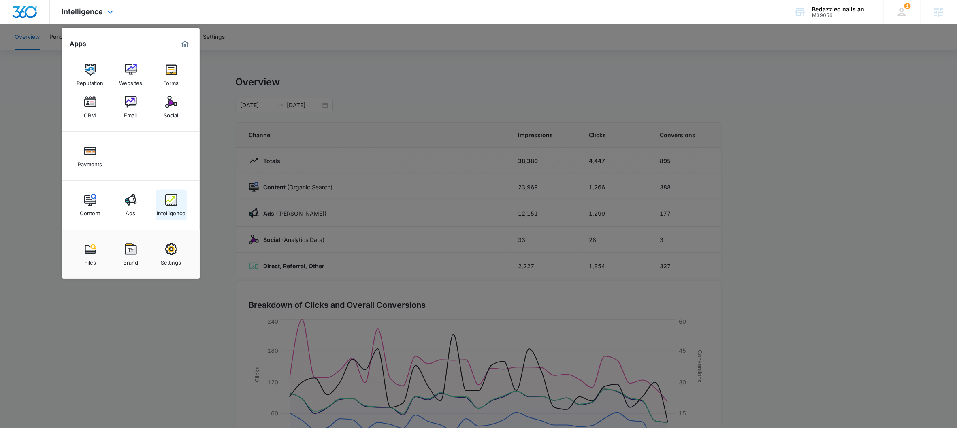
click at [172, 205] on img at bounding box center [171, 200] width 12 height 12
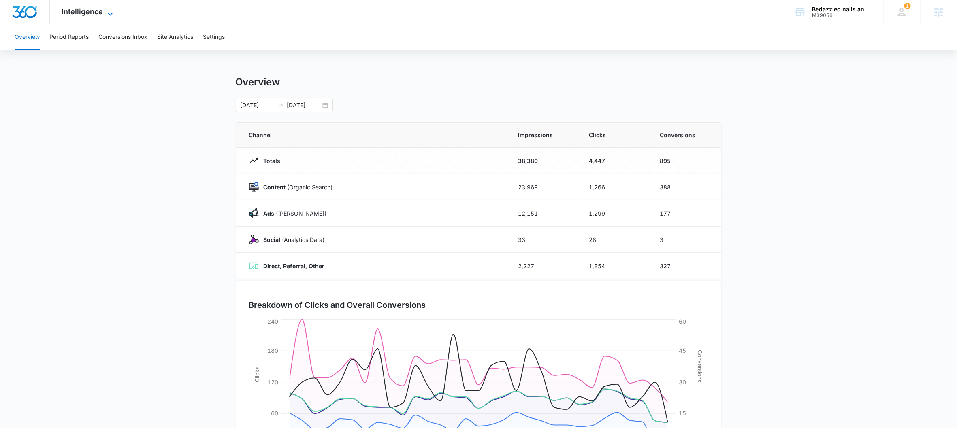
click at [97, 15] on span "Intelligence" at bounding box center [82, 11] width 41 height 9
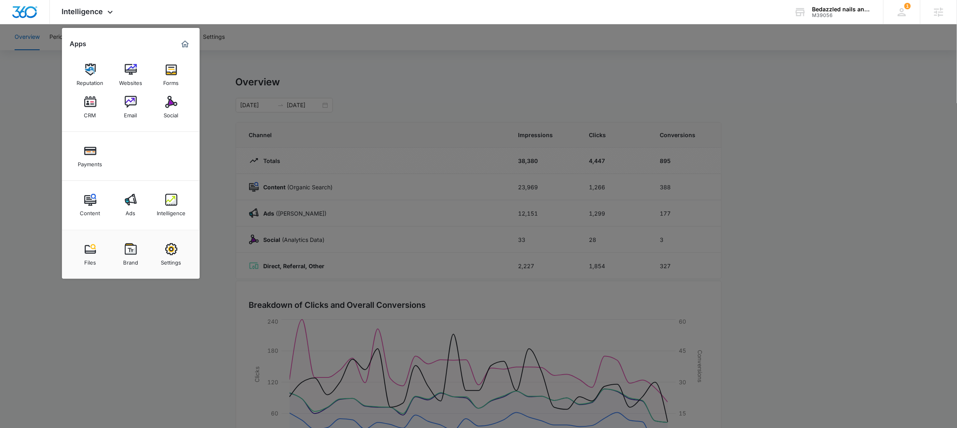
click at [209, 162] on div at bounding box center [478, 214] width 957 height 428
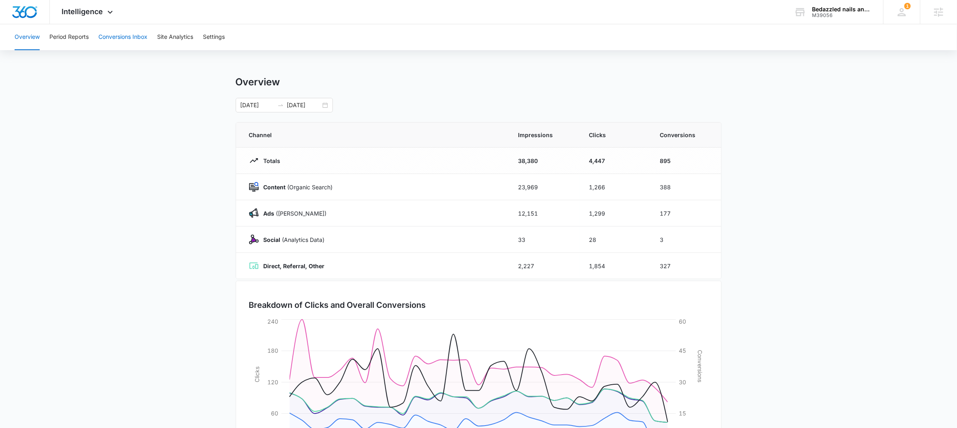
click at [98, 30] on button "Conversions Inbox" at bounding box center [122, 37] width 49 height 26
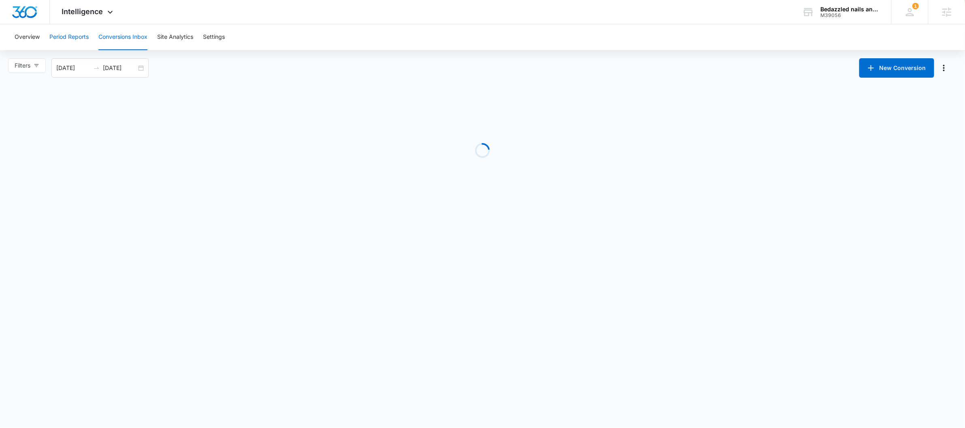
click at [56, 36] on button "Period Reports" at bounding box center [68, 37] width 39 height 26
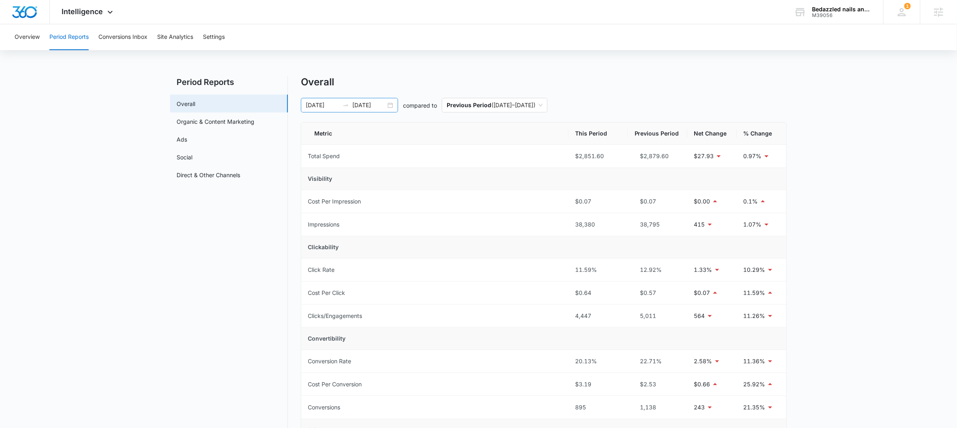
click at [379, 109] on input "09/10/2025" at bounding box center [369, 105] width 34 height 9
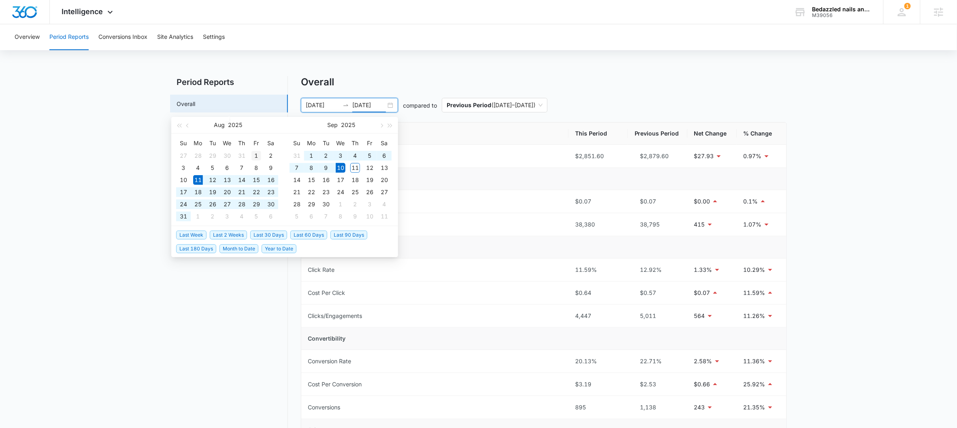
type input "08/01/2025"
click at [255, 153] on div "1" at bounding box center [256, 156] width 10 height 10
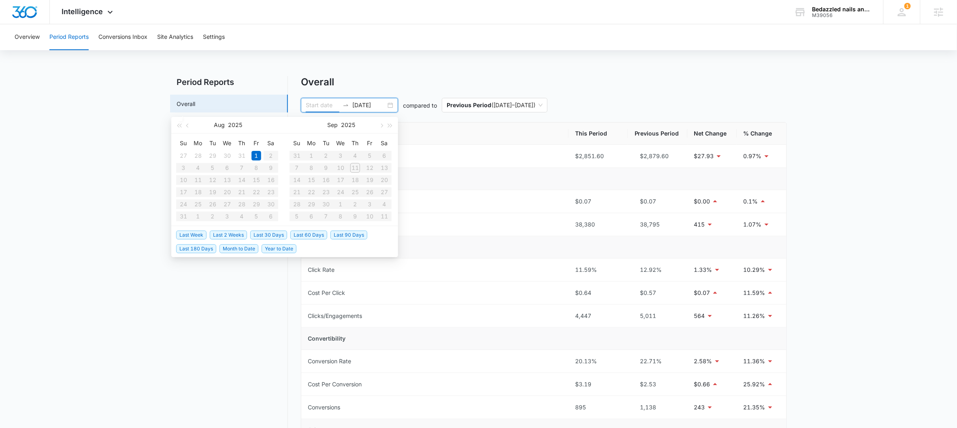
click at [185, 220] on table "Su Mo Tu We Th Fr Sa 27 28 29 30 31 1 2 3 4 5 6 7 8 9 10 11 12 13 14 15 16 17 1…" at bounding box center [227, 180] width 102 height 86
click at [323, 102] on input at bounding box center [323, 105] width 34 height 9
click at [251, 156] on div "1" at bounding box center [256, 156] width 10 height 10
type input "08/11/2025"
type input "09/10/2025"
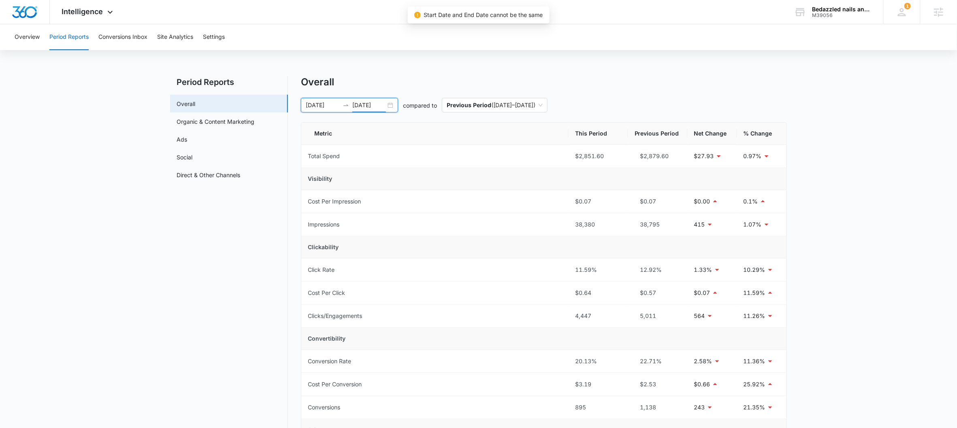
click at [371, 103] on input "09/10/2025" at bounding box center [369, 105] width 34 height 9
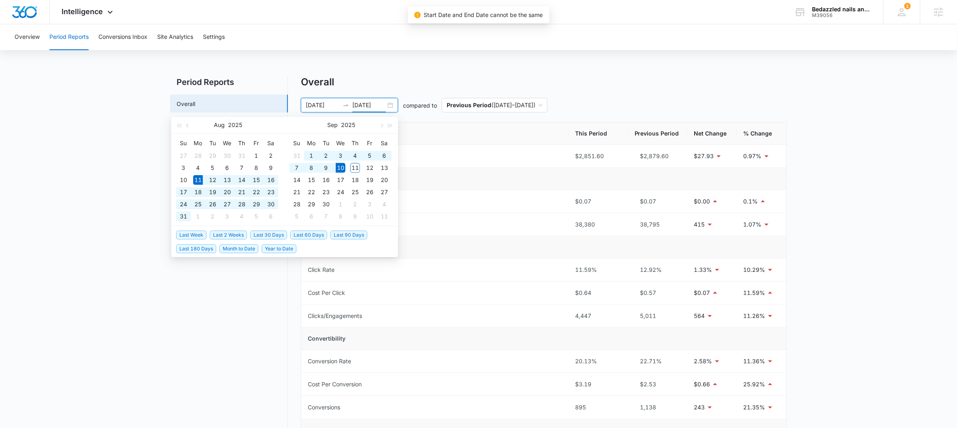
click at [318, 104] on input "08/11/2025" at bounding box center [323, 105] width 34 height 9
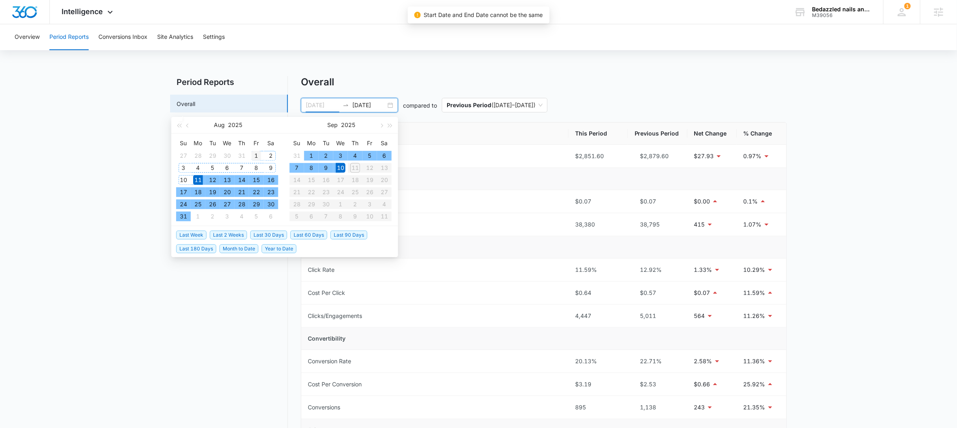
type input "08/01/2025"
click at [254, 158] on div "1" at bounding box center [256, 156] width 10 height 10
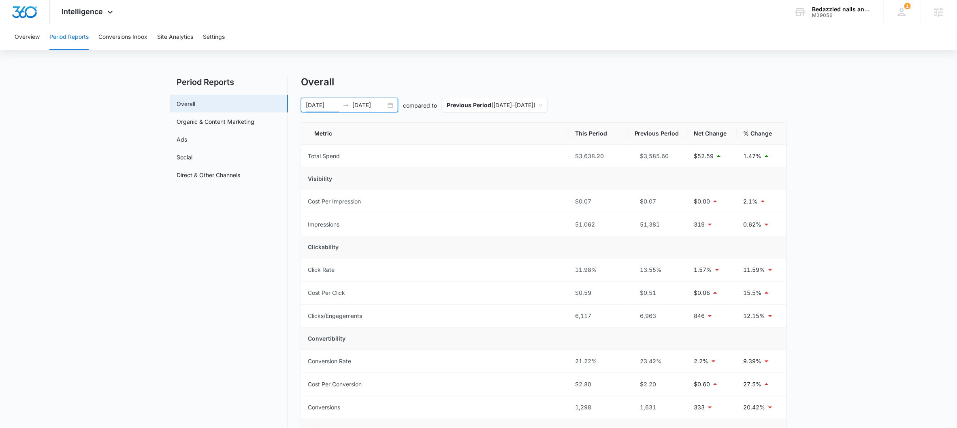
click at [375, 104] on input "09/10/2025" at bounding box center [369, 105] width 34 height 9
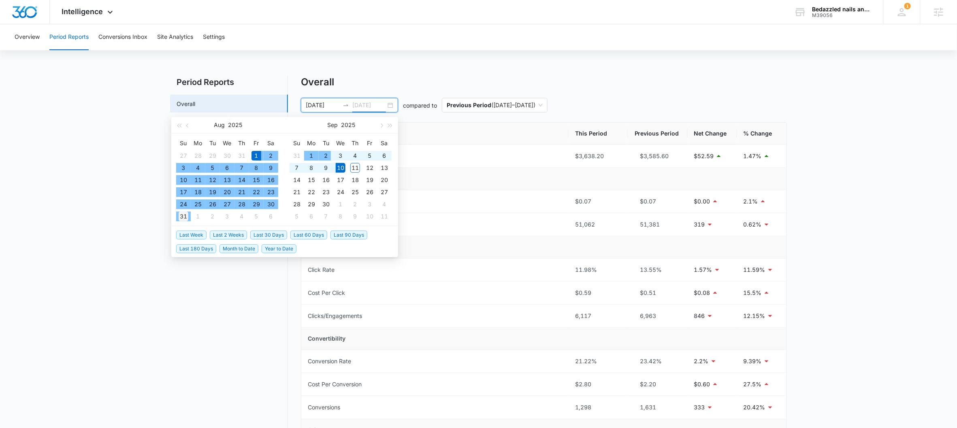
type input "08/31/2025"
click at [179, 216] on div "31" at bounding box center [184, 217] width 10 height 10
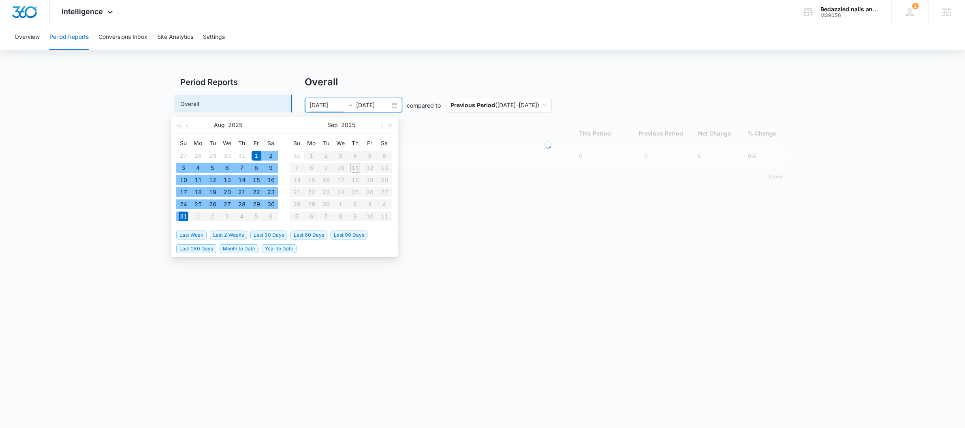
type input "08/01/2025"
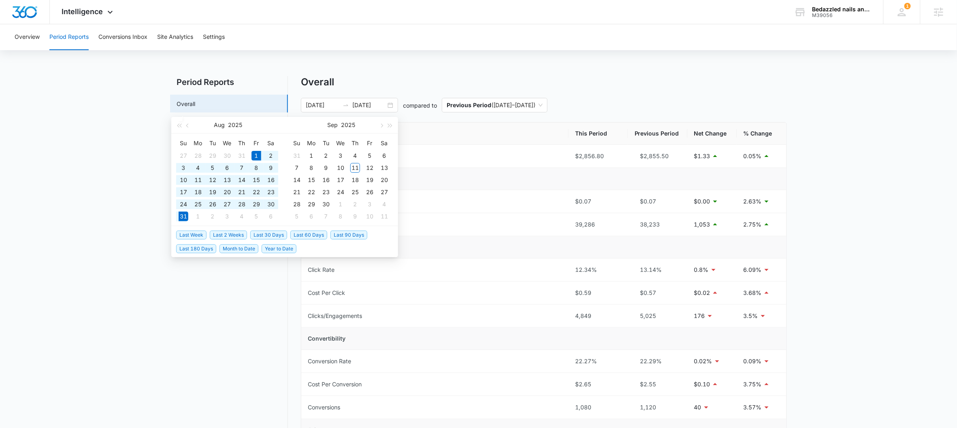
click at [768, 98] on div "08/01/2025 08/31/2025 compared to Previous Period ( 07/01/2025 – 07/31/2025 )" at bounding box center [544, 105] width 486 height 15
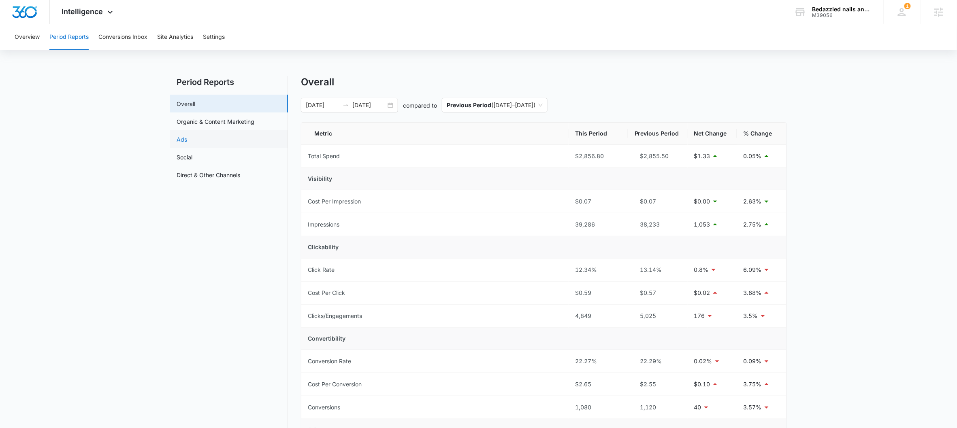
click at [187, 136] on link "Ads" at bounding box center [182, 139] width 11 height 9
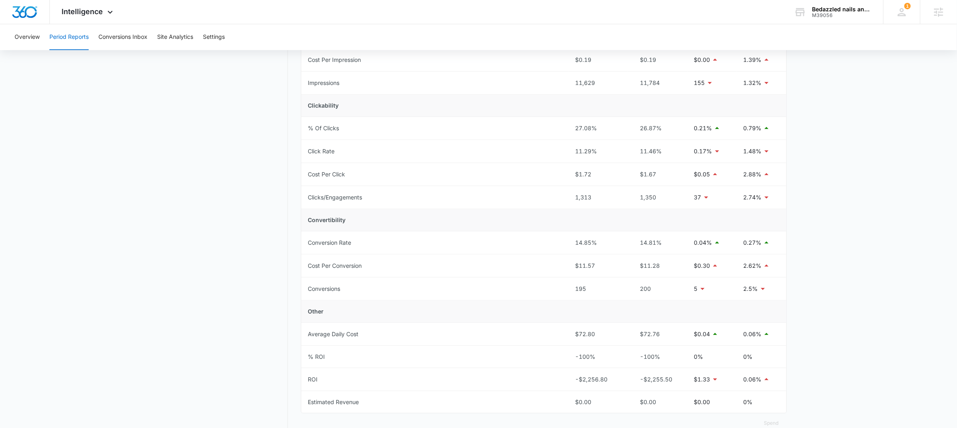
scroll to position [164, 0]
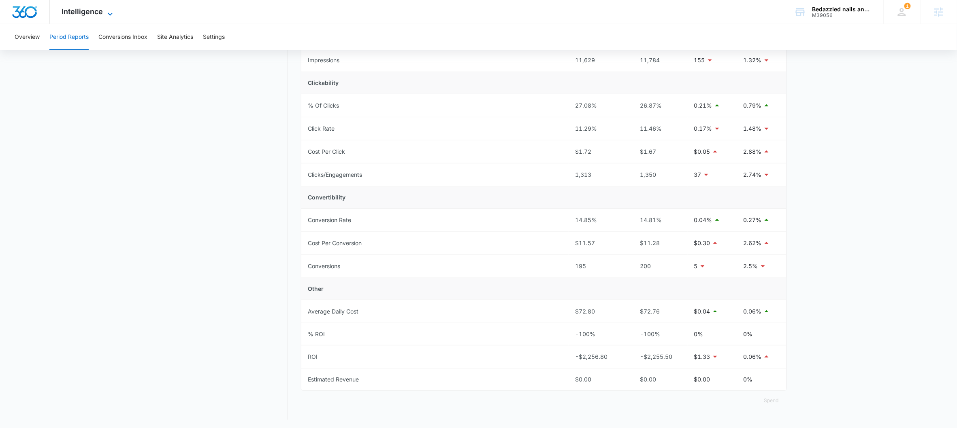
click at [86, 8] on span "Intelligence" at bounding box center [82, 11] width 41 height 9
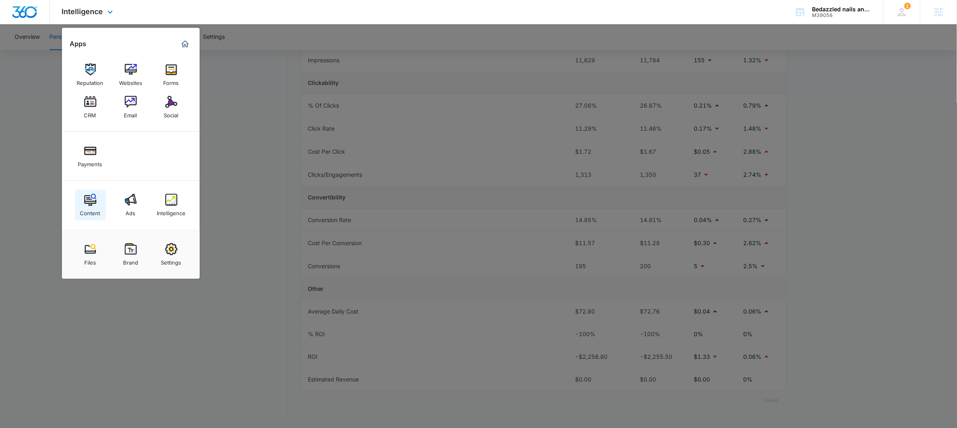
click at [98, 194] on link "Content" at bounding box center [90, 205] width 31 height 31
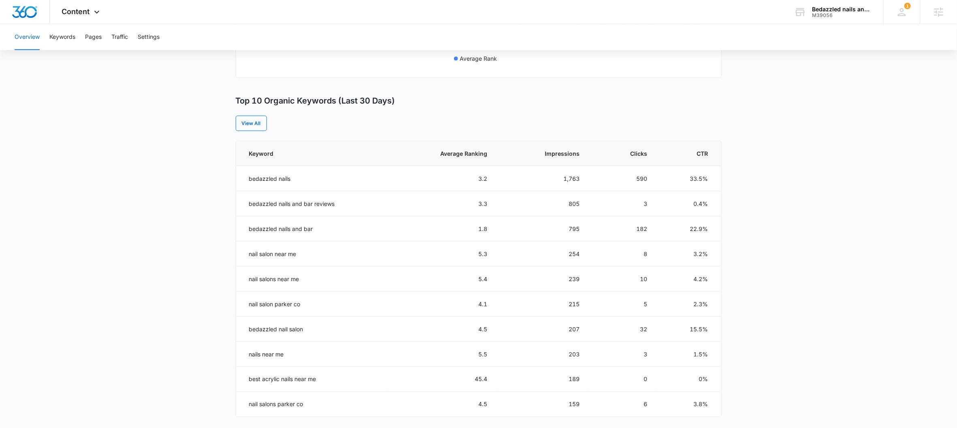
scroll to position [282, 0]
click at [245, 122] on link "View All" at bounding box center [251, 121] width 31 height 15
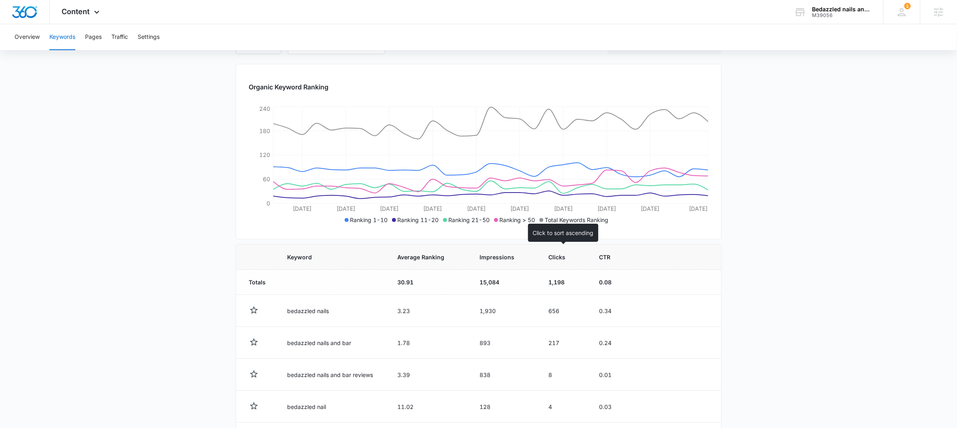
click at [554, 258] on span "Clicks" at bounding box center [558, 257] width 19 height 9
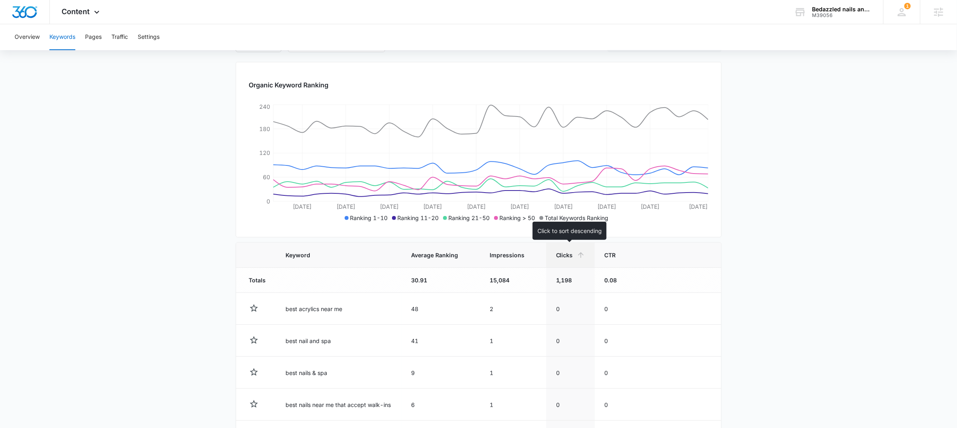
click at [554, 258] on th "Clicks" at bounding box center [570, 255] width 49 height 25
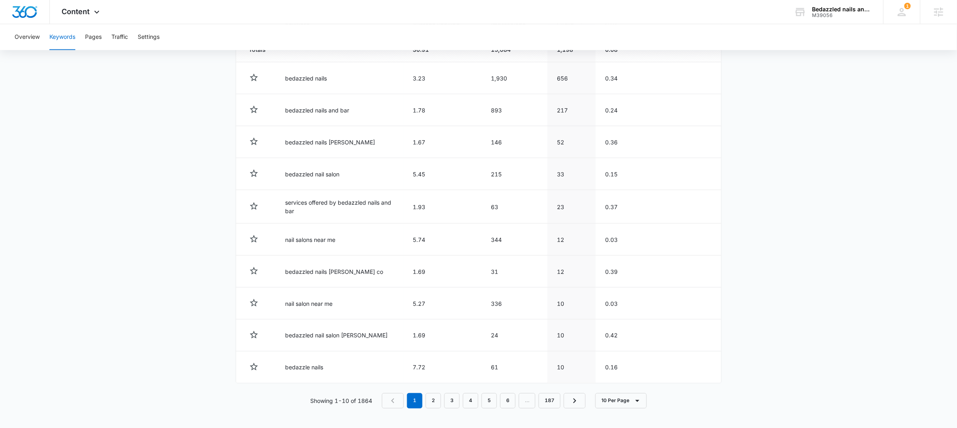
scroll to position [323, 0]
click at [424, 398] on nav "1 2 3 4 5 6 … 187" at bounding box center [484, 401] width 204 height 15
click at [428, 398] on link "2" at bounding box center [433, 401] width 15 height 15
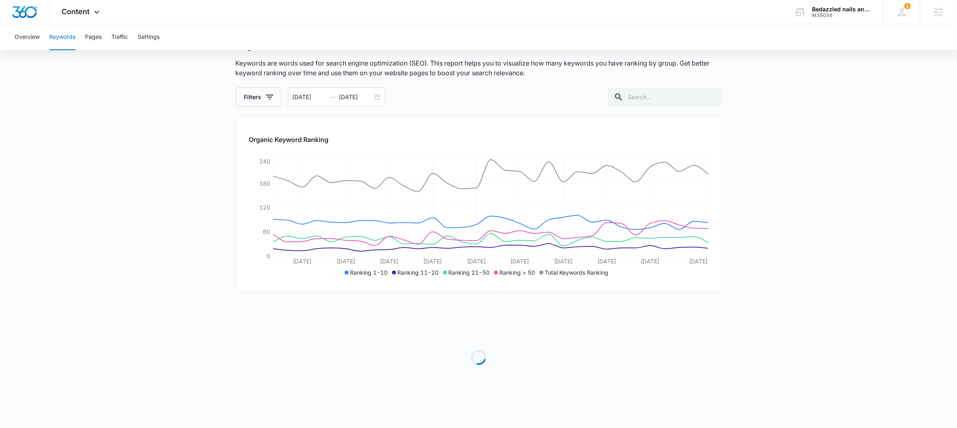
scroll to position [321, 0]
